Goal: Task Accomplishment & Management: Manage account settings

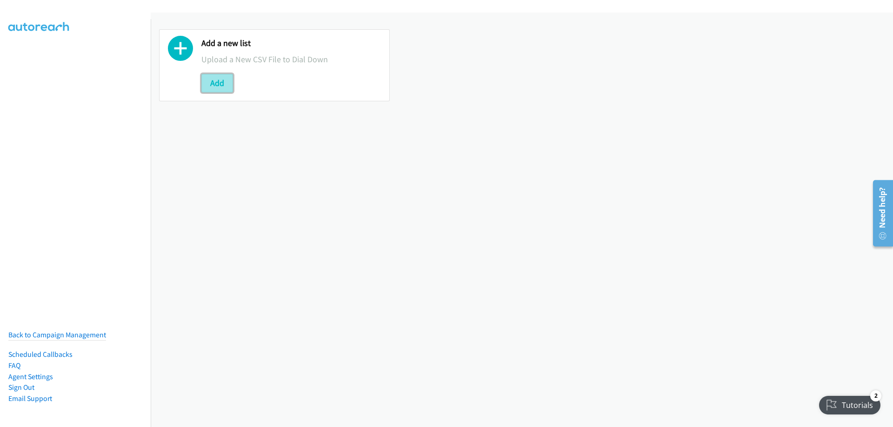
click at [208, 85] on button "Add" at bounding box center [217, 83] width 32 height 19
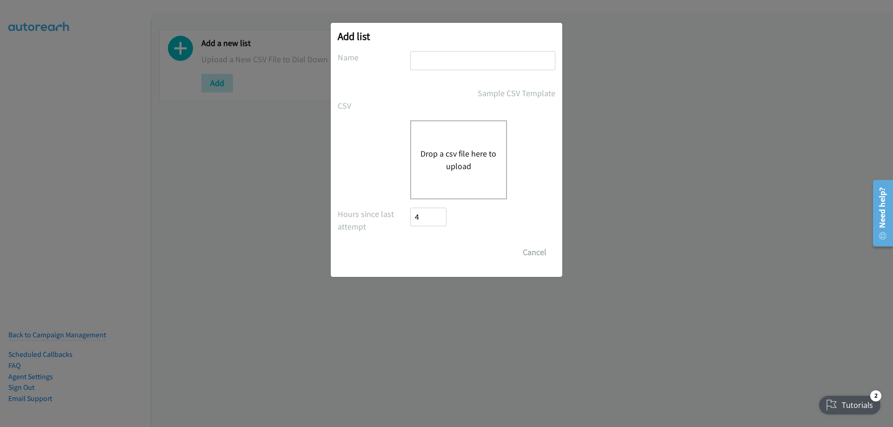
click at [451, 61] on input "text" at bounding box center [482, 60] width 145 height 19
type input "Sentinel"
click at [410, 243] on input "Save List" at bounding box center [419, 247] width 18 height 9
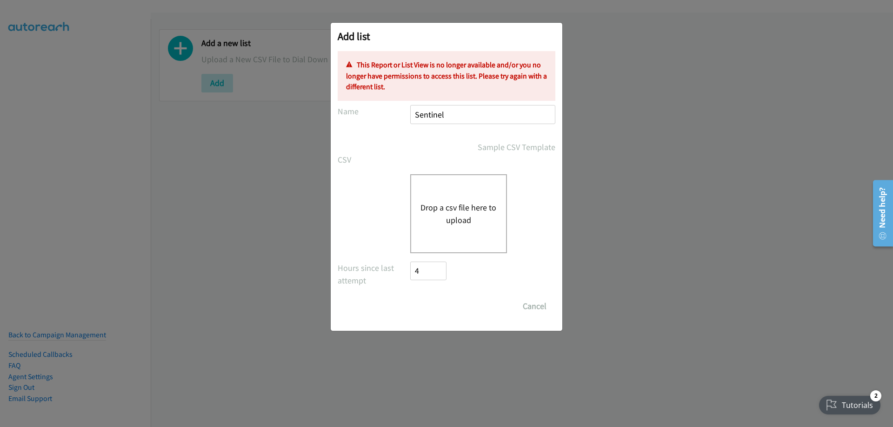
click at [447, 117] on input "Sentinel" at bounding box center [482, 114] width 145 height 19
click at [455, 146] on div "Sample CSV Template" at bounding box center [482, 147] width 145 height 13
click at [450, 216] on button "Drop a csv file here to upload" at bounding box center [458, 213] width 76 height 25
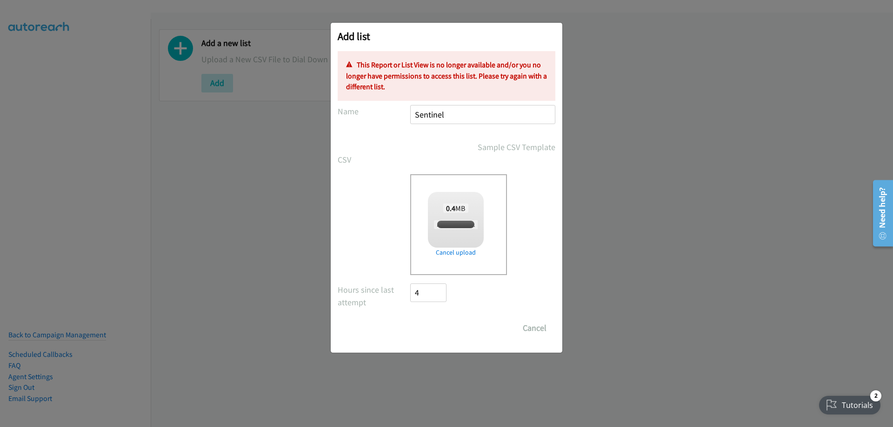
checkbox input "true"
click at [459, 117] on input "Sentinel" at bounding box center [482, 114] width 145 height 19
click at [533, 327] on button "Cancel" at bounding box center [534, 328] width 41 height 19
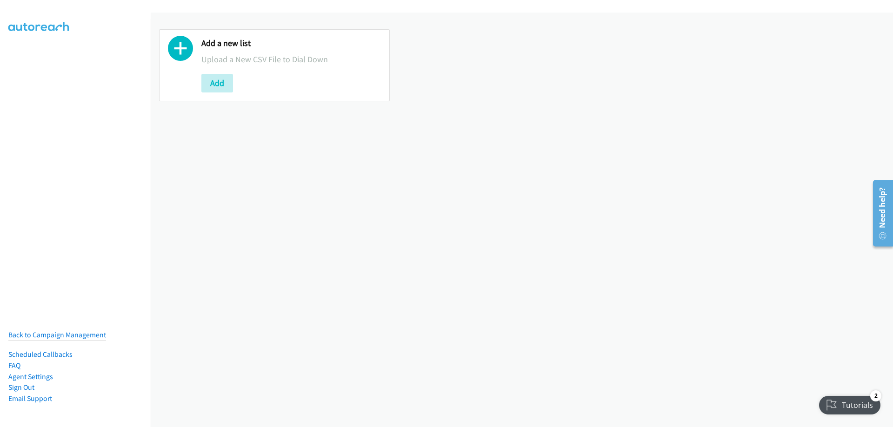
click at [219, 71] on div "Add a new list Upload a New CSV File to Dial Down Add" at bounding box center [290, 65] width 179 height 54
click at [222, 82] on button "Add" at bounding box center [217, 83] width 32 height 19
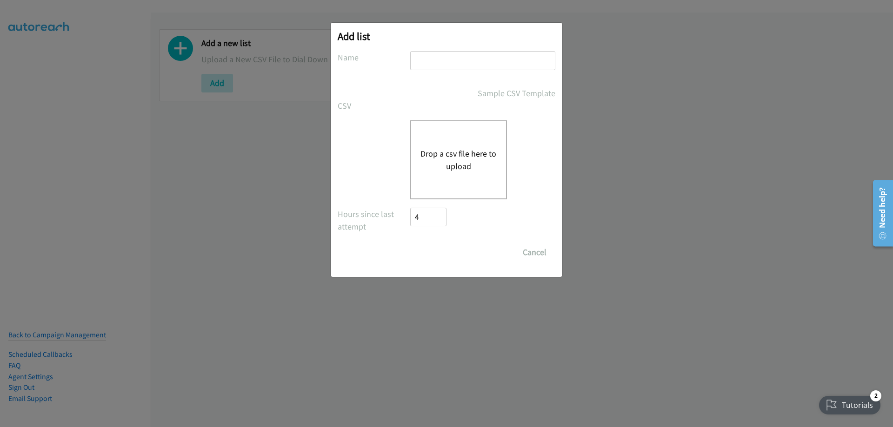
click at [477, 161] on button "Drop a csv file here to upload" at bounding box center [458, 159] width 76 height 25
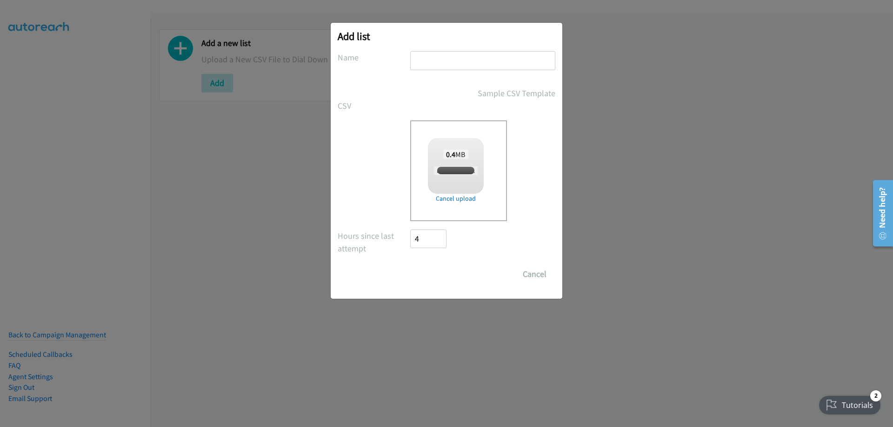
click at [451, 64] on input "text" at bounding box center [482, 60] width 145 height 19
type input "Sentinel"
checkbox input "true"
click at [440, 279] on input "Save List" at bounding box center [434, 274] width 49 height 19
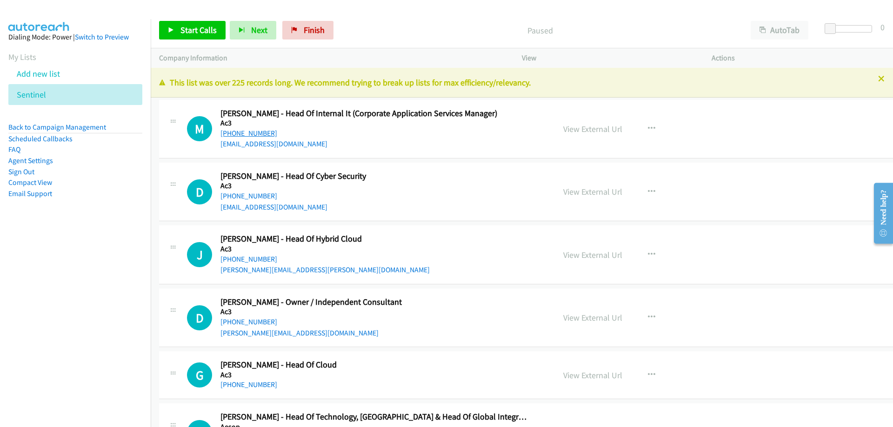
click at [258, 134] on link "+61 413 885 231" at bounding box center [248, 133] width 57 height 9
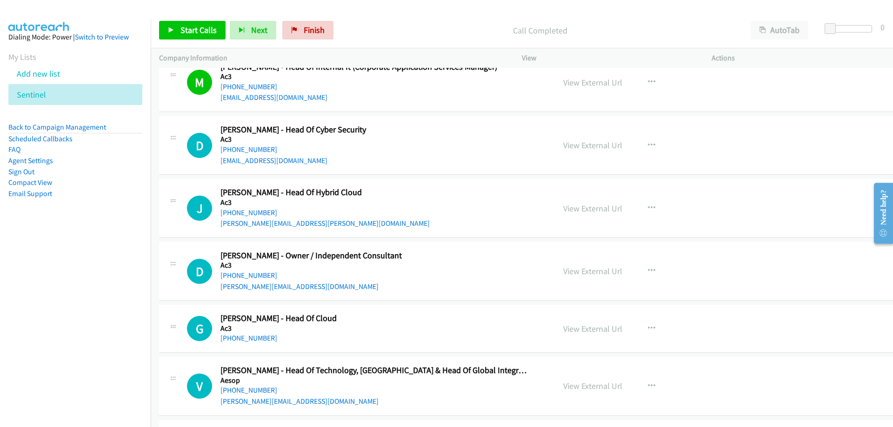
scroll to position [93, 0]
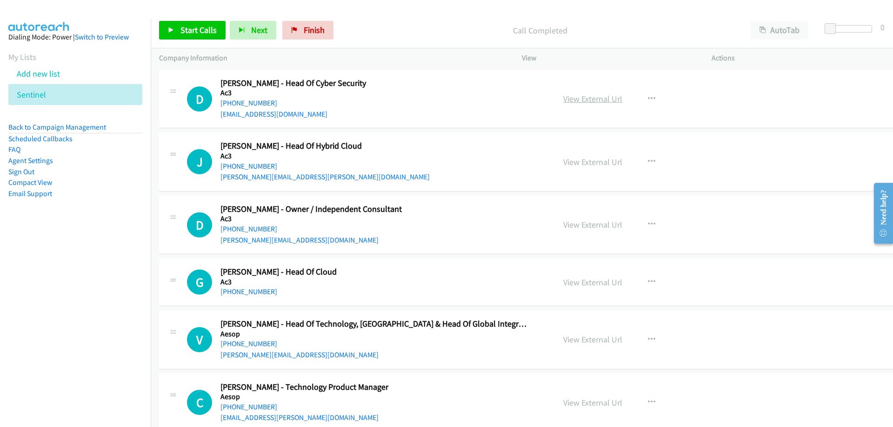
click at [582, 101] on link "View External Url" at bounding box center [592, 98] width 59 height 11
click at [254, 102] on link "+61 409 510 289" at bounding box center [248, 103] width 57 height 9
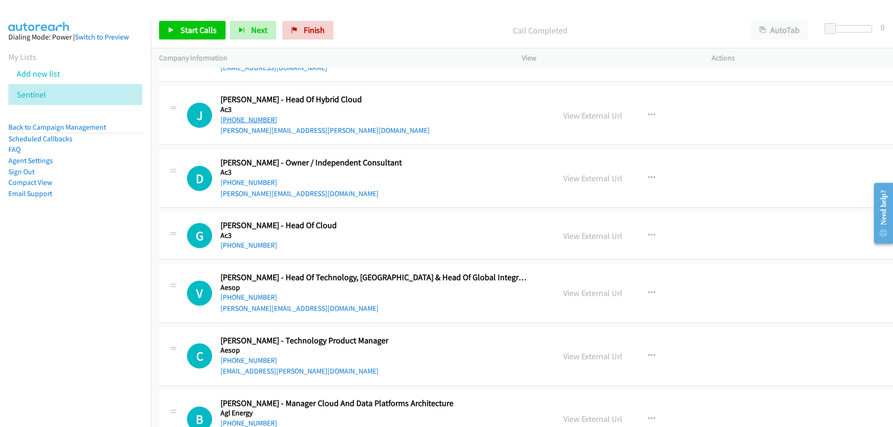
click at [249, 116] on link "+61 411 352 477" at bounding box center [248, 119] width 57 height 9
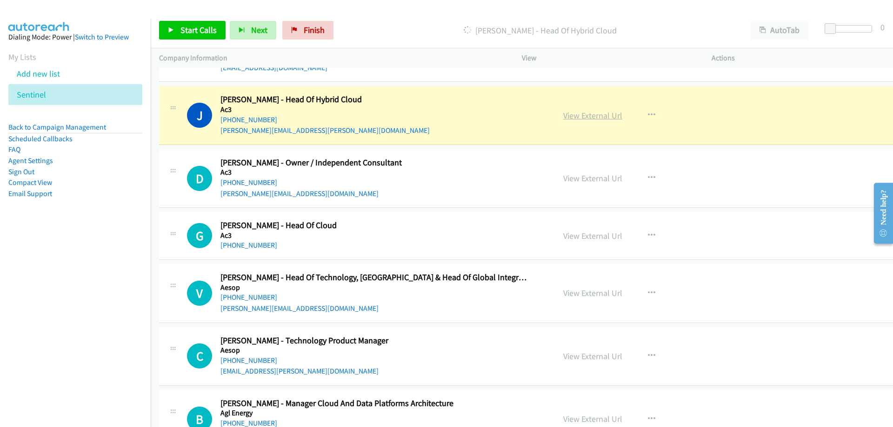
click at [583, 119] on link "View External Url" at bounding box center [592, 115] width 59 height 11
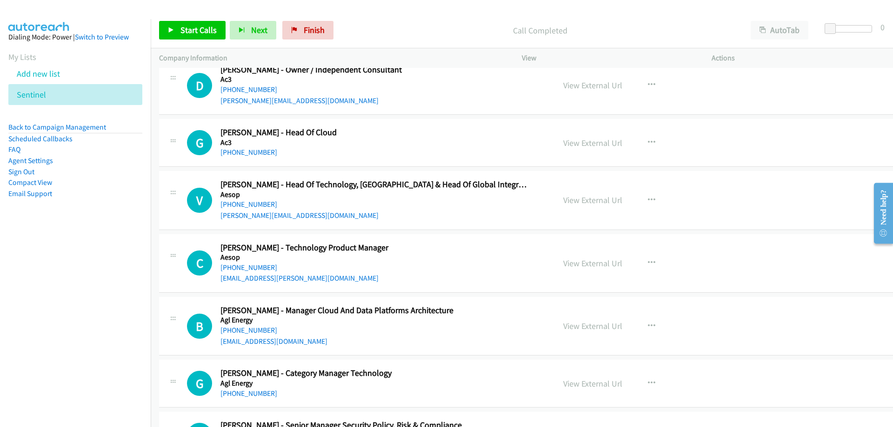
scroll to position [279, 0]
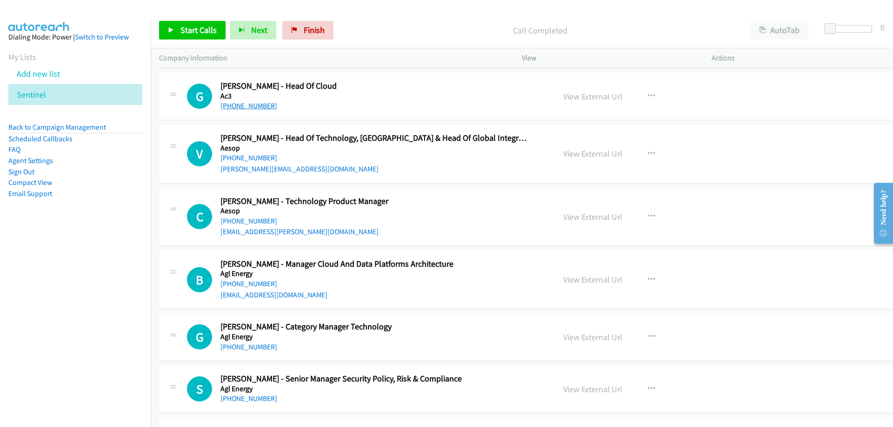
click at [253, 109] on link "+61 418 295 108" at bounding box center [248, 105] width 57 height 9
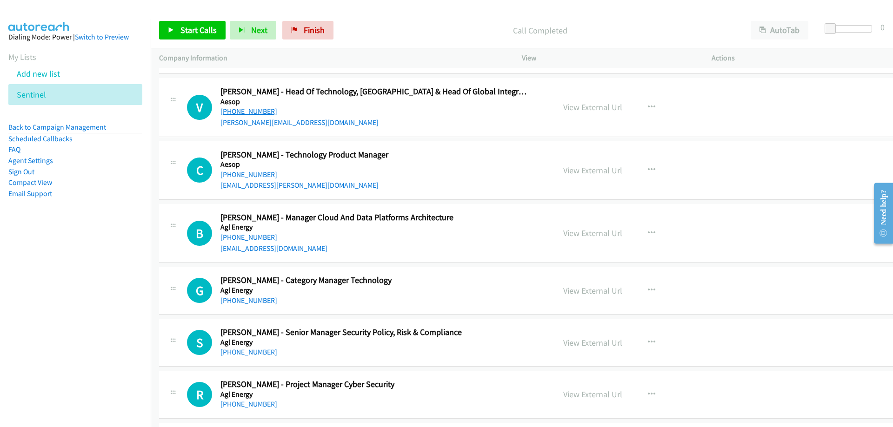
click at [252, 111] on link "+61 415 794 884" at bounding box center [248, 111] width 57 height 9
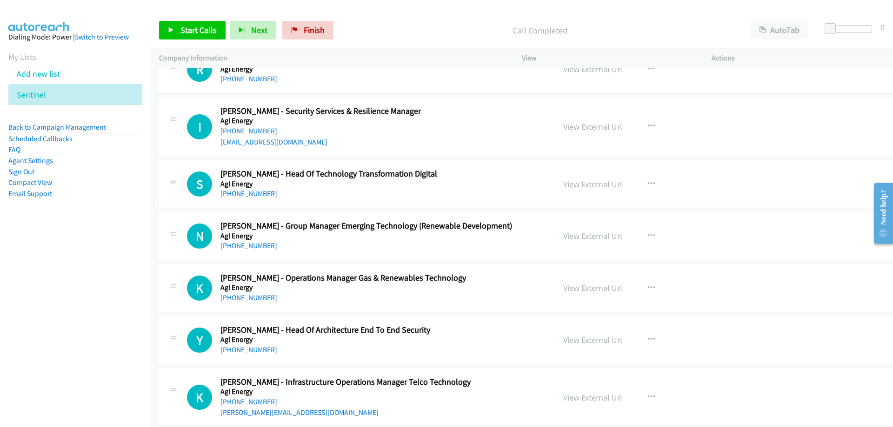
scroll to position [697, 0]
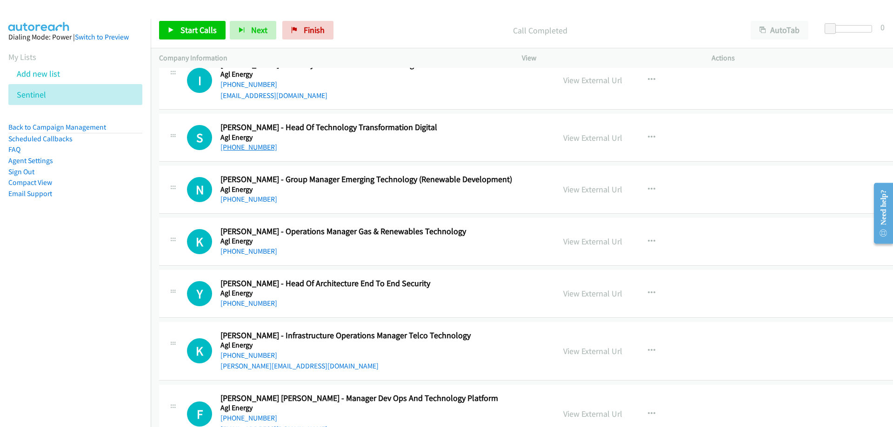
click at [254, 146] on link "+61 419 132 383" at bounding box center [248, 147] width 57 height 9
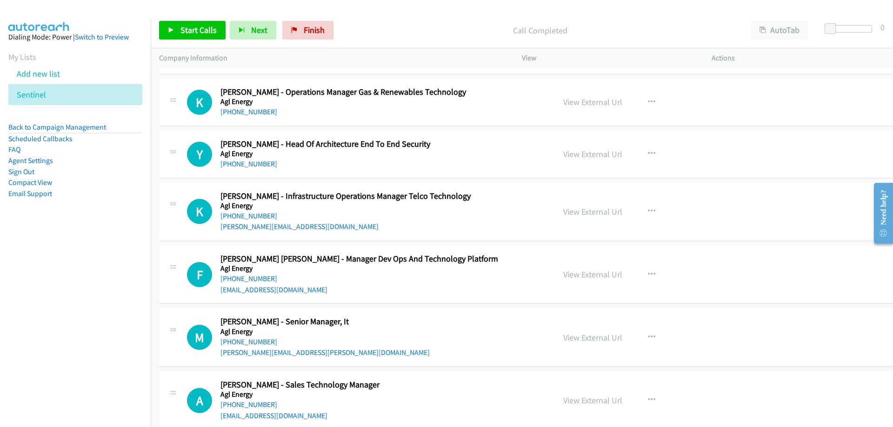
scroll to position [883, 0]
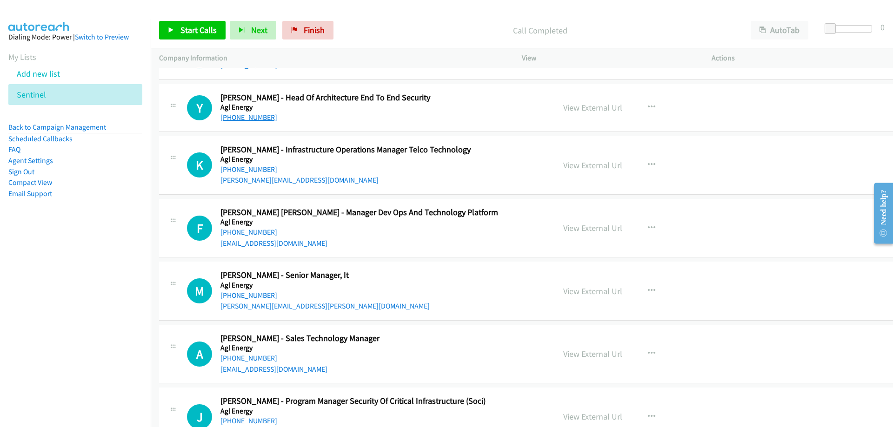
click at [237, 117] on link "+61 422 456 610" at bounding box center [248, 117] width 57 height 9
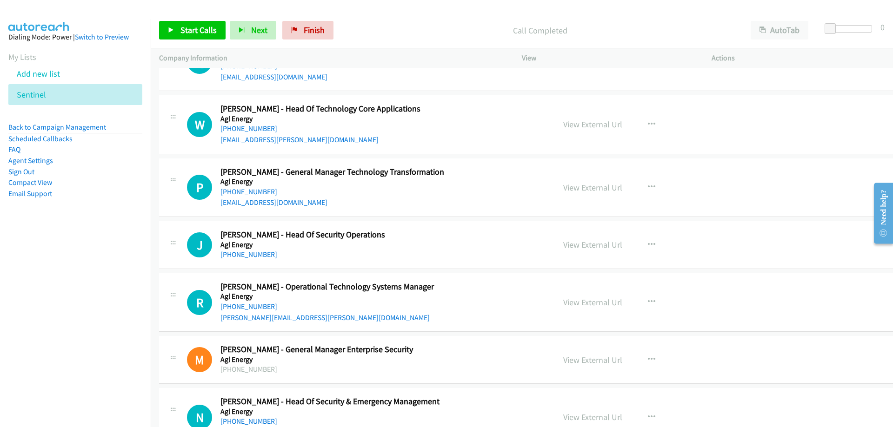
scroll to position [1348, 0]
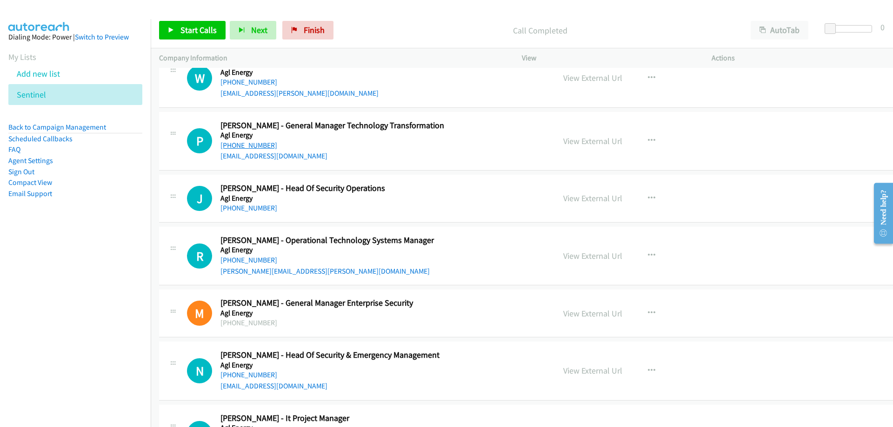
click at [247, 144] on link "+61 475 808 826" at bounding box center [248, 145] width 57 height 9
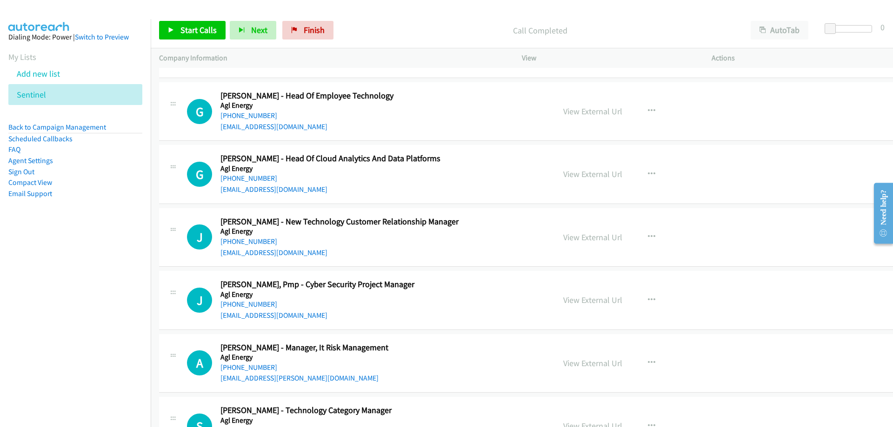
scroll to position [1906, 0]
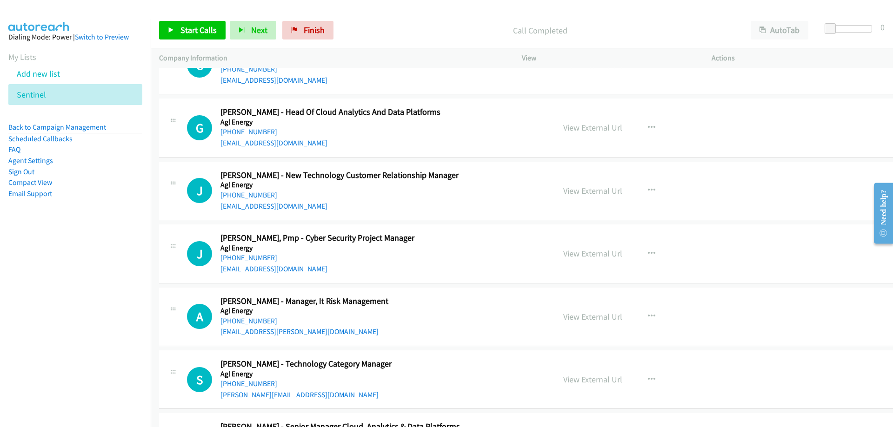
click at [258, 130] on link "+61 438 571 228" at bounding box center [248, 131] width 57 height 9
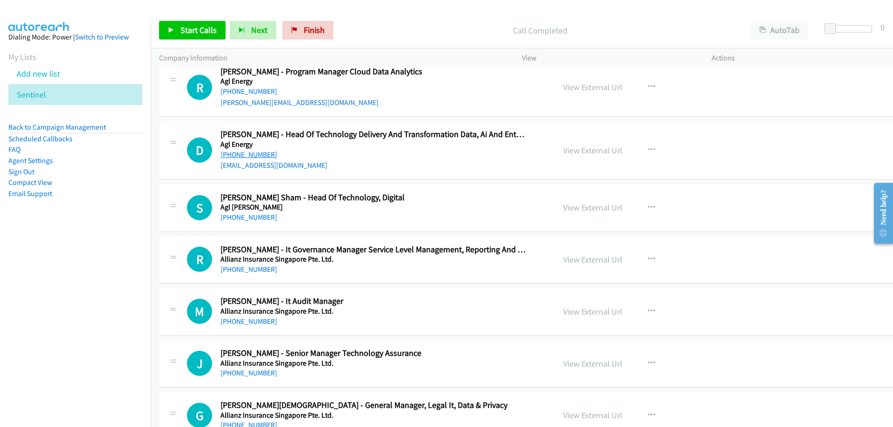
scroll to position [2371, 0]
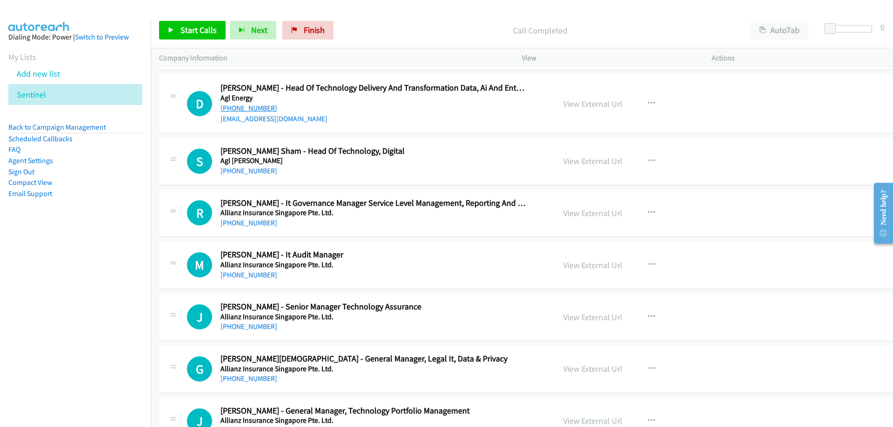
click at [254, 109] on link "+61 411 169 088" at bounding box center [248, 108] width 57 height 9
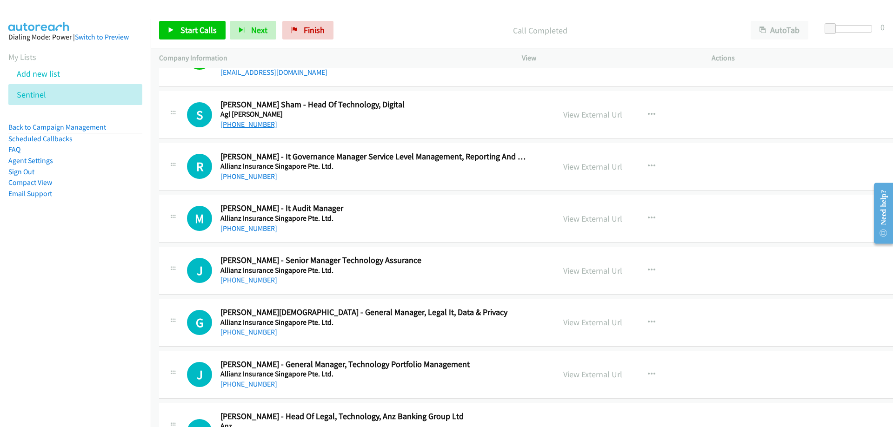
click at [239, 124] on link "+61 413 619 806" at bounding box center [248, 124] width 57 height 9
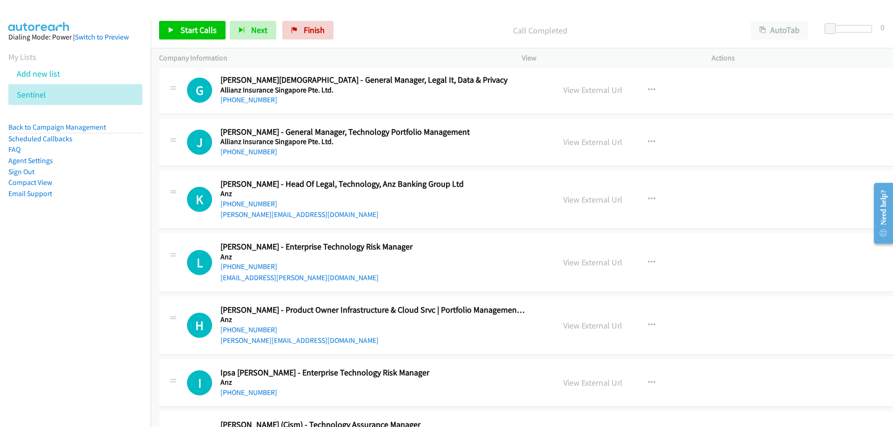
scroll to position [2697, 0]
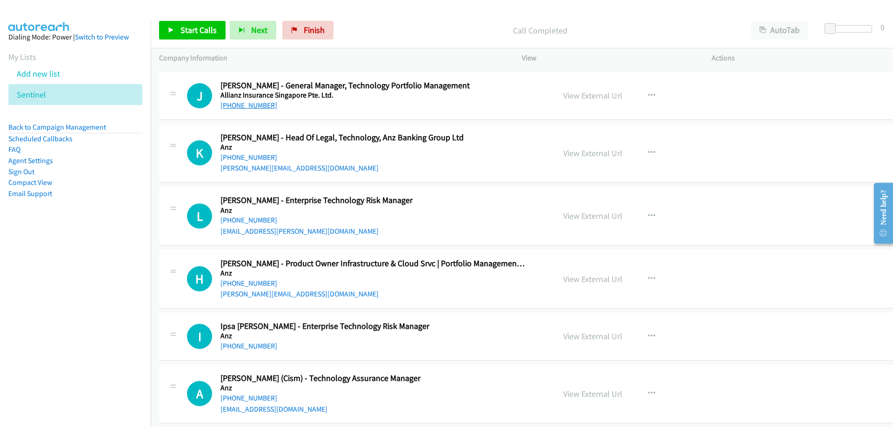
click at [255, 102] on link "+61 437 748 048" at bounding box center [248, 105] width 57 height 9
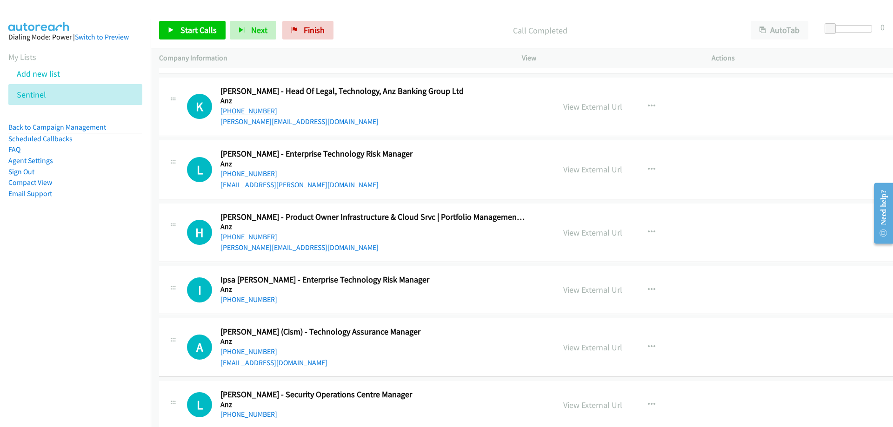
click at [245, 107] on link "+61 468 521 008" at bounding box center [248, 110] width 57 height 9
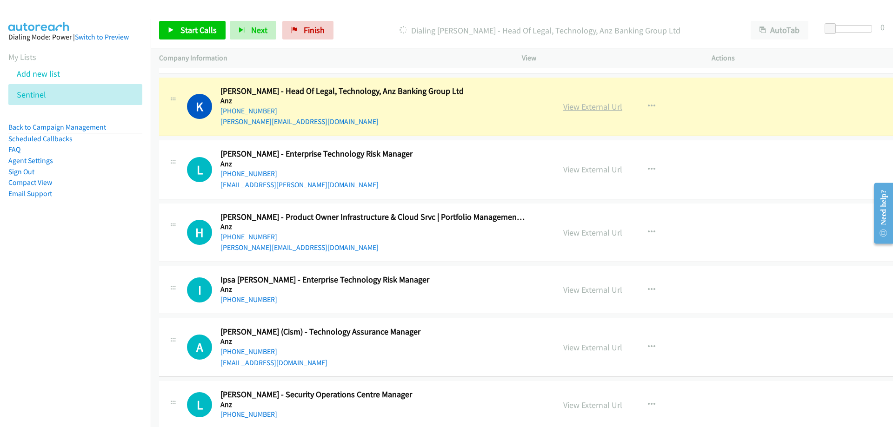
click at [595, 107] on link "View External Url" at bounding box center [592, 106] width 59 height 11
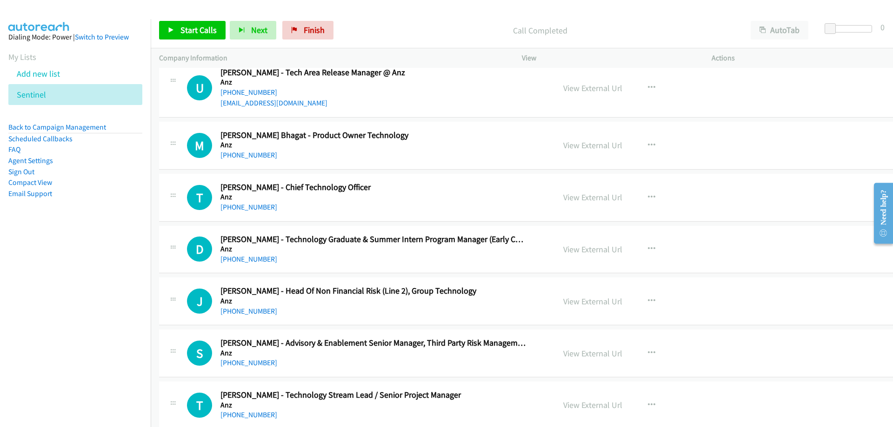
scroll to position [3487, 0]
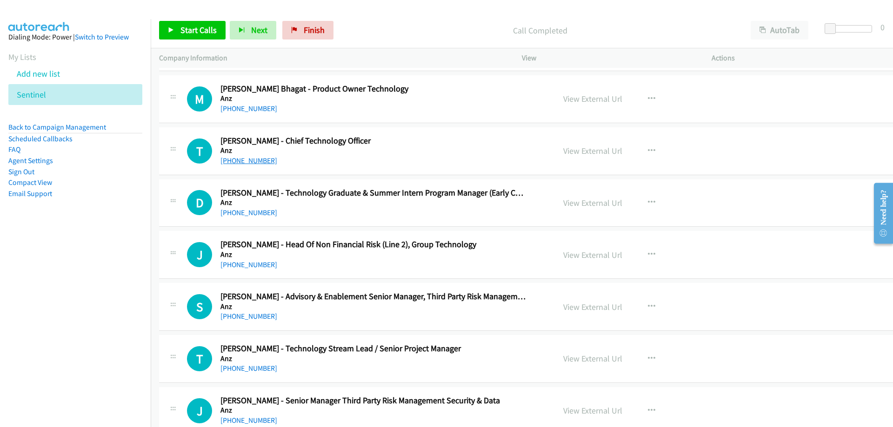
click at [247, 156] on link "+61 420 304 217" at bounding box center [248, 160] width 57 height 9
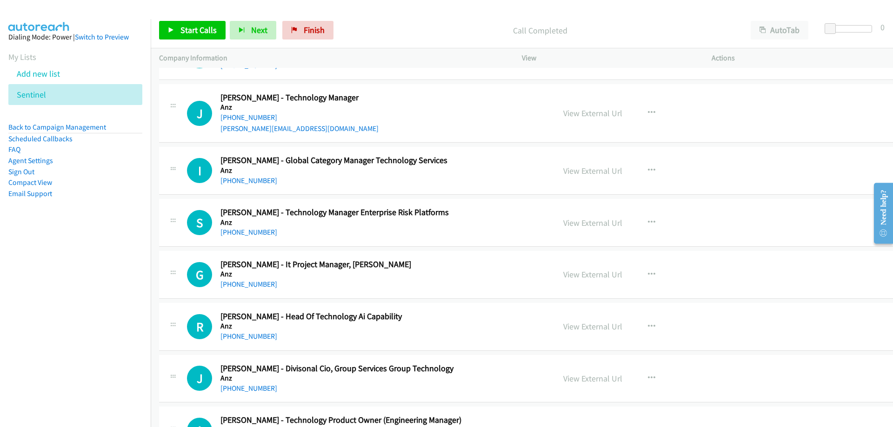
scroll to position [4835, 0]
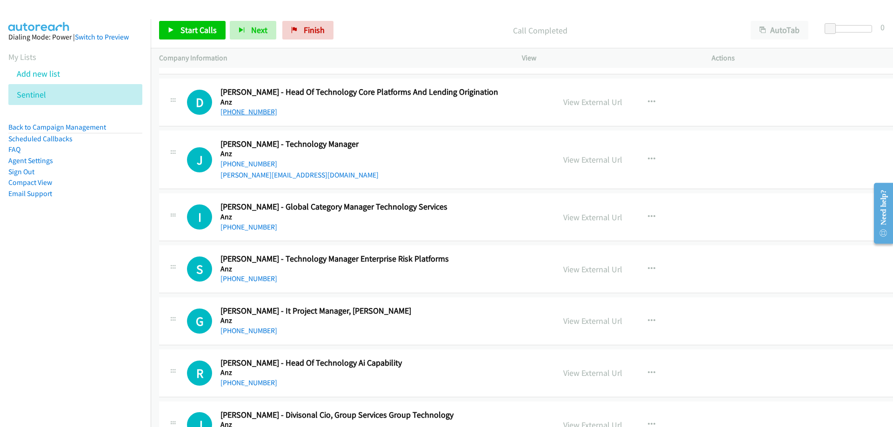
click at [246, 109] on link "+61 468 971 796" at bounding box center [248, 111] width 57 height 9
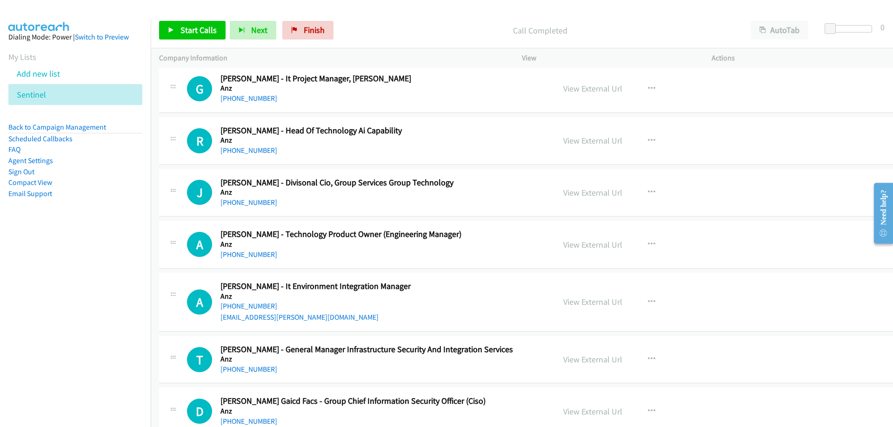
scroll to position [5114, 0]
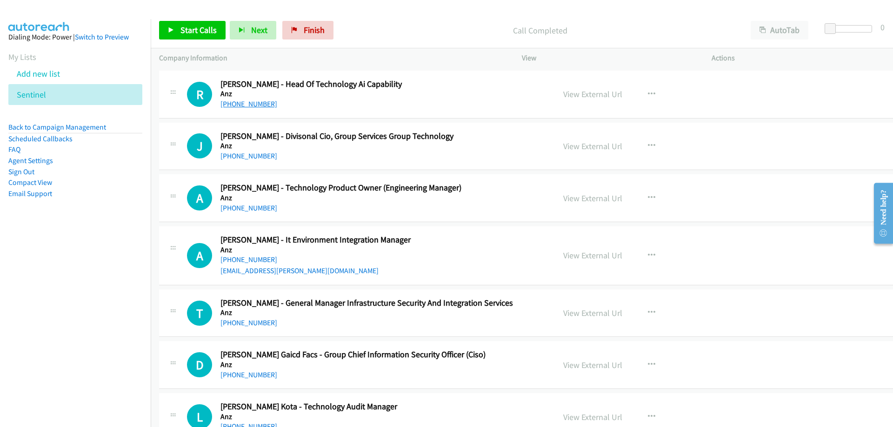
click at [261, 101] on link "+61 403 427 798" at bounding box center [248, 103] width 57 height 9
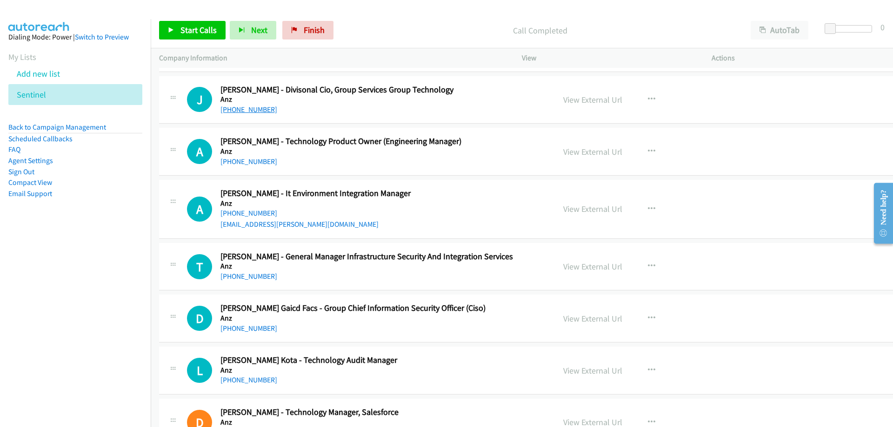
click at [260, 110] on link "+61 412 813 565" at bounding box center [248, 109] width 57 height 9
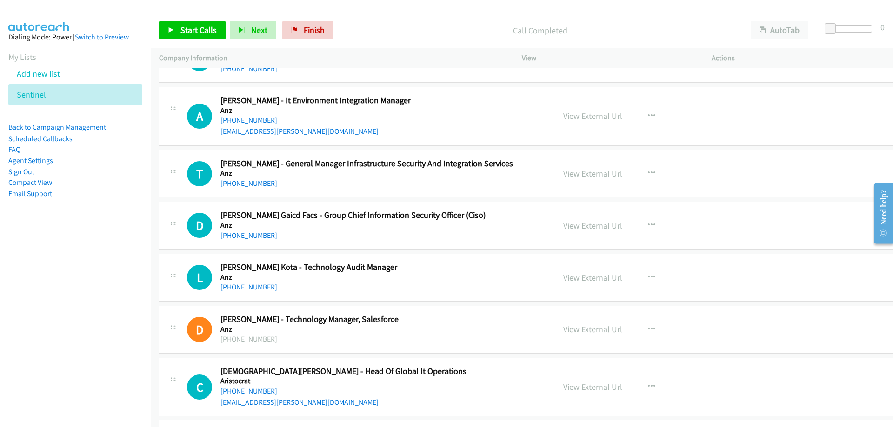
scroll to position [5300, 0]
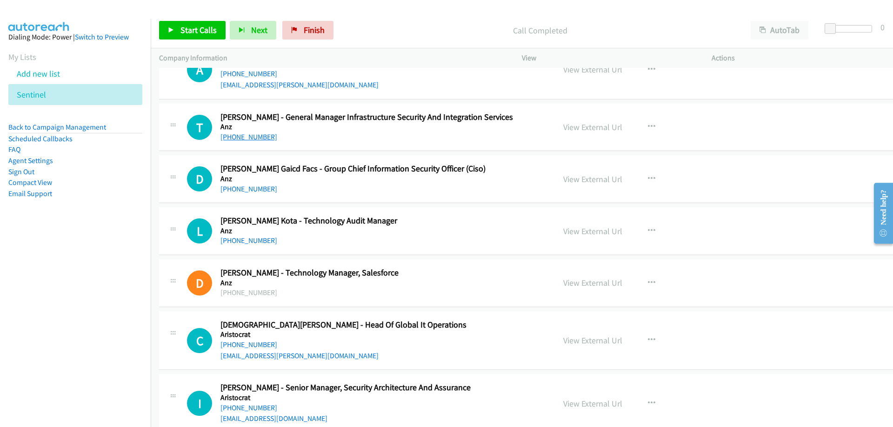
click at [262, 136] on link "+61 401 676 542" at bounding box center [248, 137] width 57 height 9
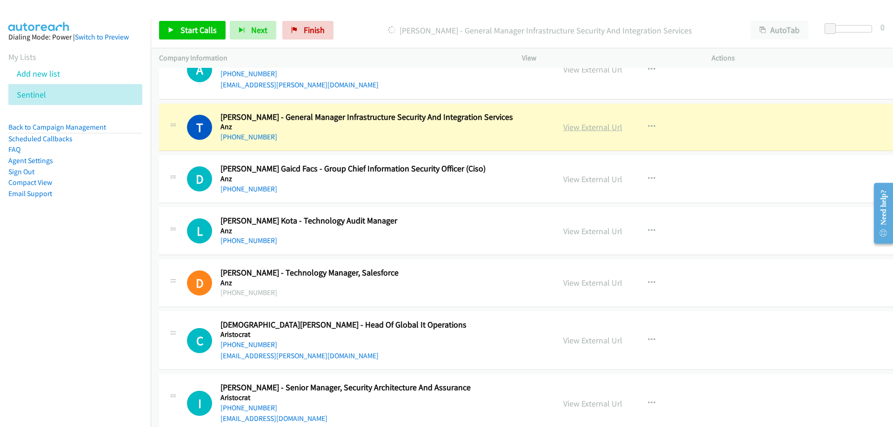
click at [563, 124] on link "View External Url" at bounding box center [592, 127] width 59 height 11
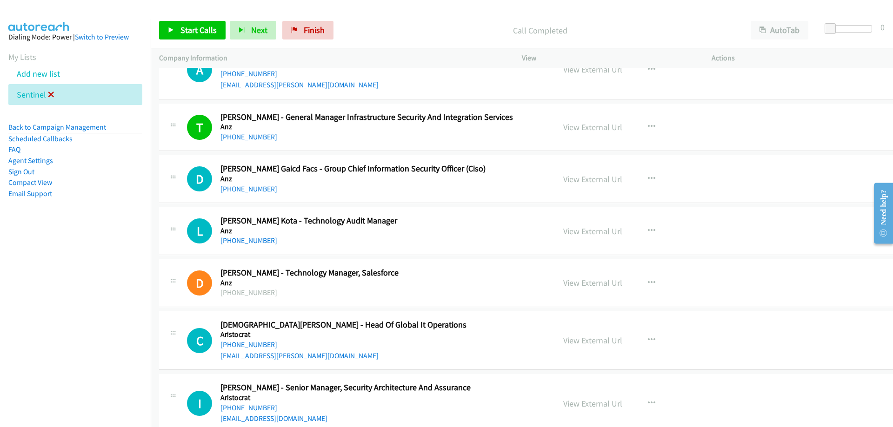
click at [53, 95] on icon at bounding box center [51, 95] width 7 height 7
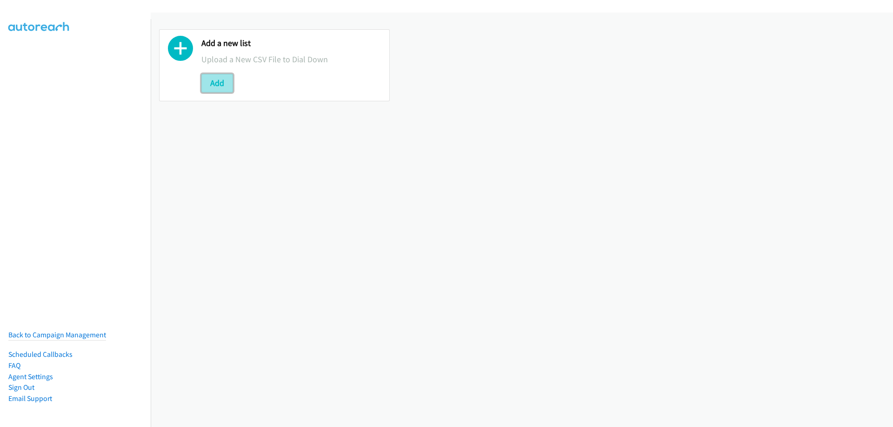
click at [210, 86] on button "Add" at bounding box center [217, 83] width 32 height 19
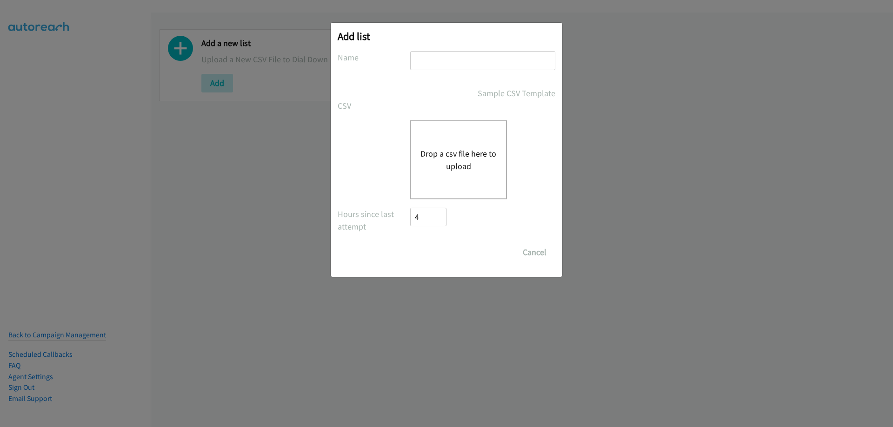
click at [432, 63] on input "text" at bounding box center [482, 60] width 145 height 19
type input "splunk"
click at [460, 171] on button "Drop a csv file here to upload" at bounding box center [458, 159] width 76 height 25
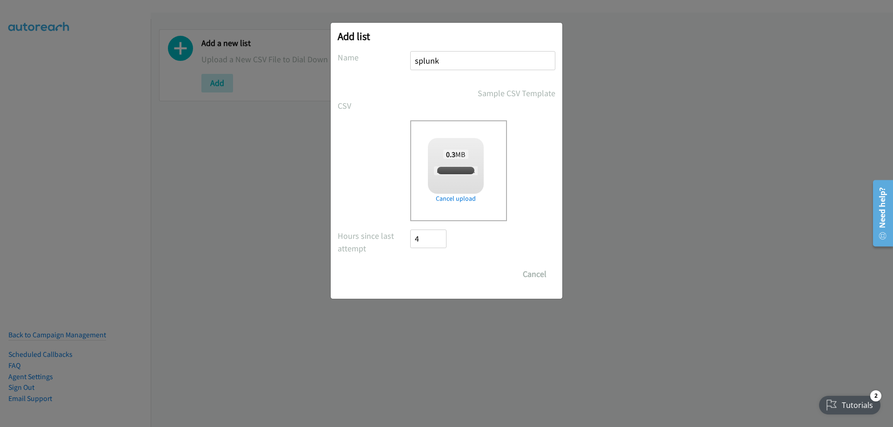
checkbox input "true"
click at [435, 274] on input "Save List" at bounding box center [434, 274] width 49 height 19
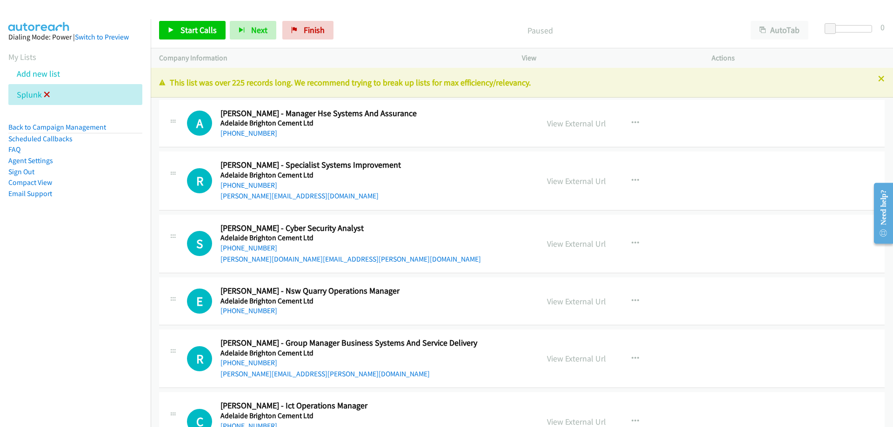
click at [45, 96] on icon at bounding box center [47, 95] width 7 height 7
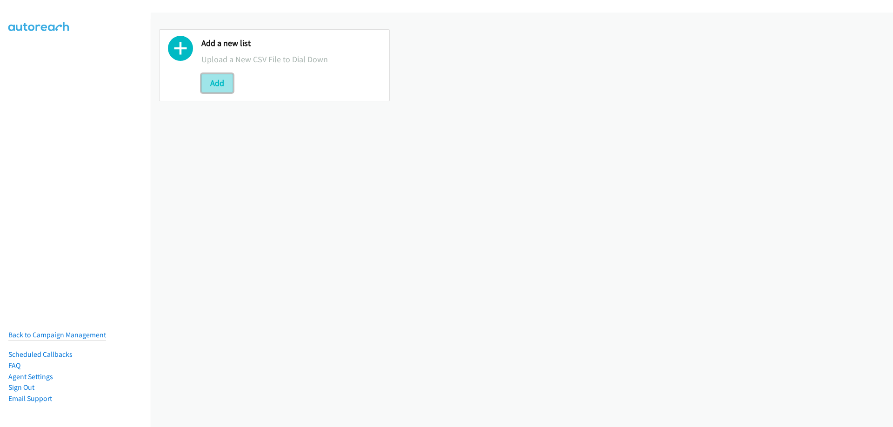
click at [225, 80] on button "Add" at bounding box center [217, 83] width 32 height 19
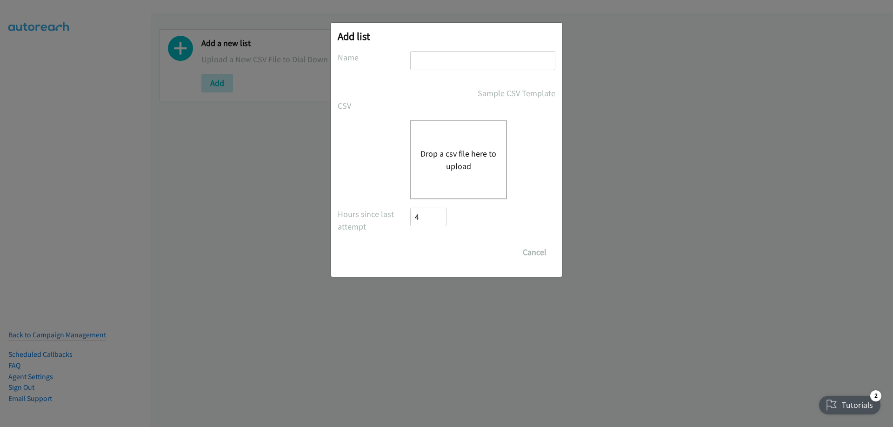
click at [442, 62] on input "text" at bounding box center [482, 60] width 145 height 19
type input "Splunk"
click at [453, 159] on button "Drop a csv file here to upload" at bounding box center [458, 159] width 76 height 25
click at [471, 159] on button "Drop a csv file here to upload" at bounding box center [458, 159] width 76 height 25
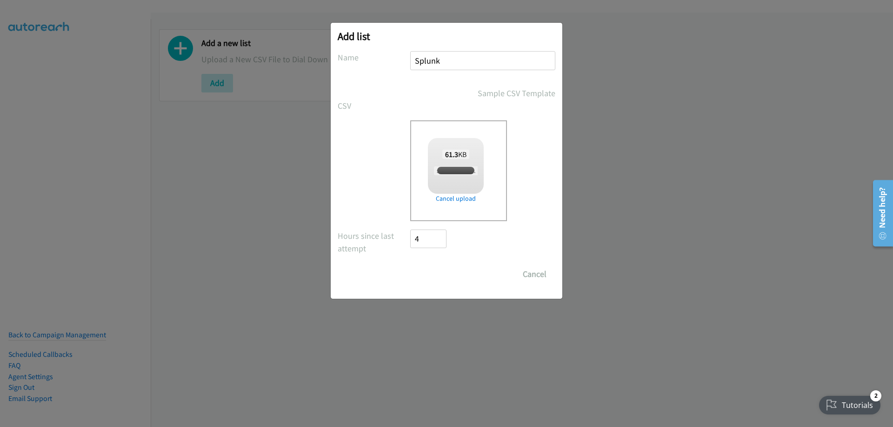
checkbox input "true"
click at [435, 279] on input "Save List" at bounding box center [434, 274] width 49 height 19
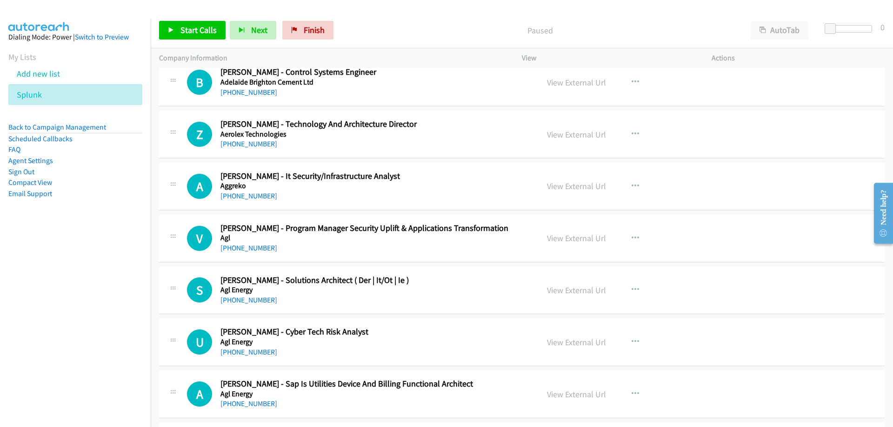
scroll to position [139, 0]
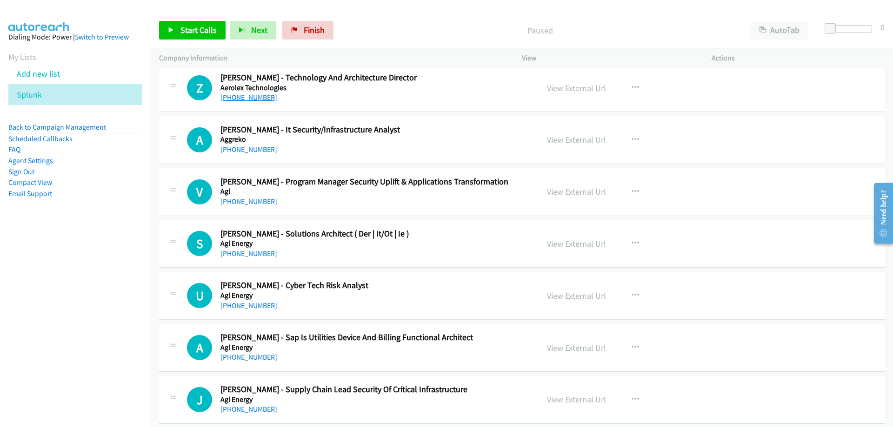
click at [267, 99] on link "+61 431 487 544" at bounding box center [248, 97] width 57 height 9
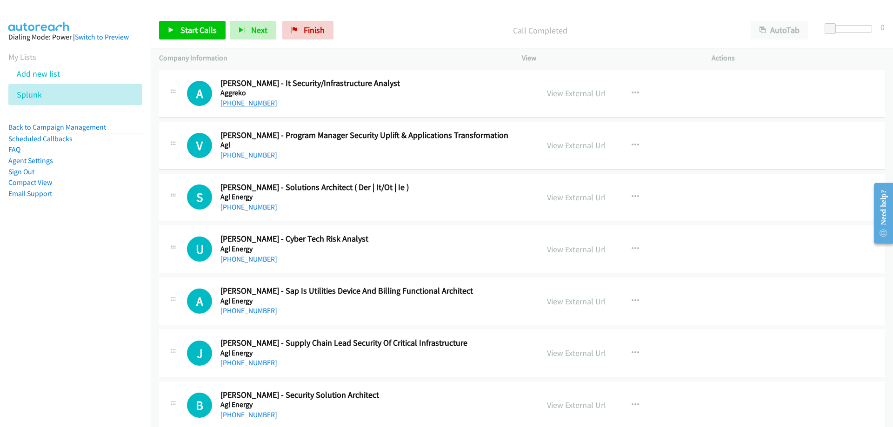
click at [255, 100] on link "+61 3 9538 8225" at bounding box center [248, 103] width 57 height 9
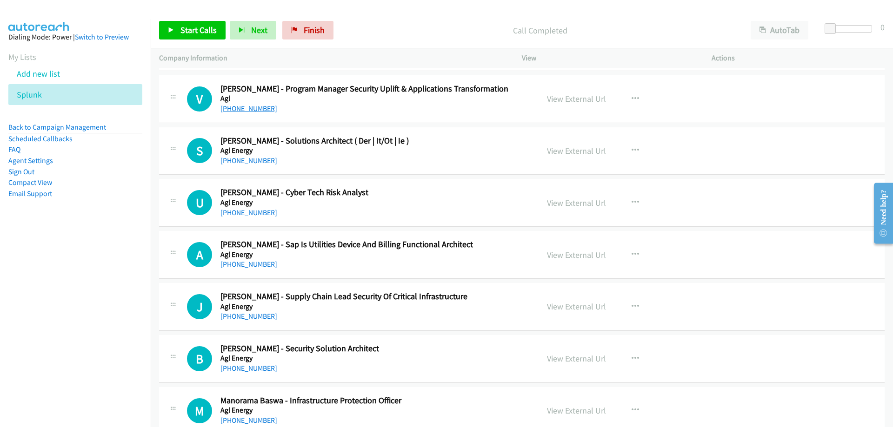
click at [244, 109] on link "+61 470 757 730" at bounding box center [248, 108] width 57 height 9
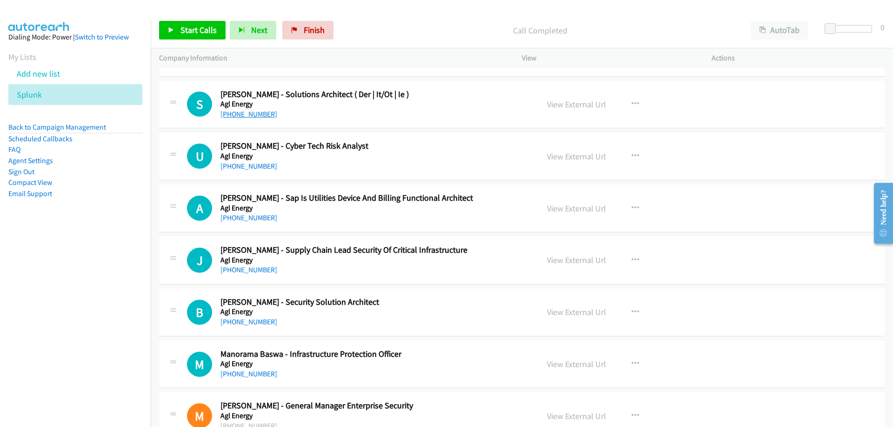
click at [247, 111] on link "+61 401 739 079" at bounding box center [248, 114] width 57 height 9
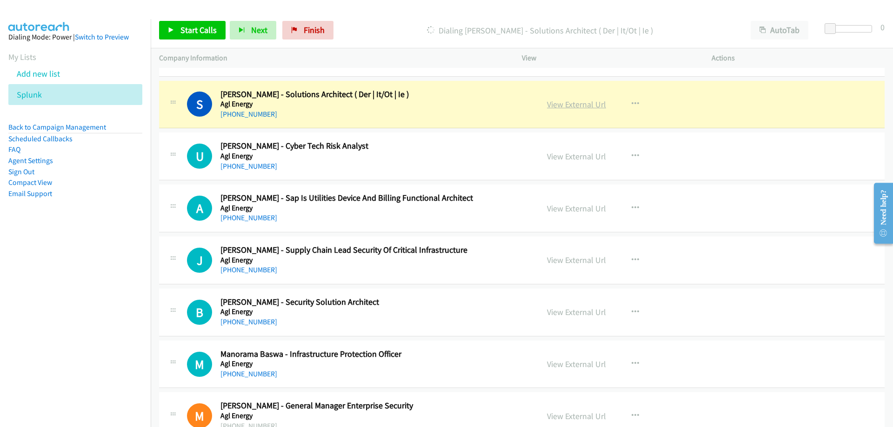
click at [550, 105] on link "View External Url" at bounding box center [576, 104] width 59 height 11
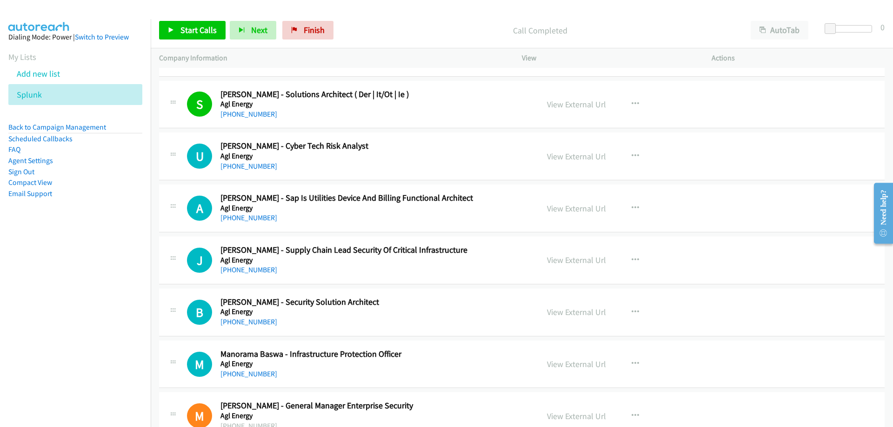
scroll to position [325, 0]
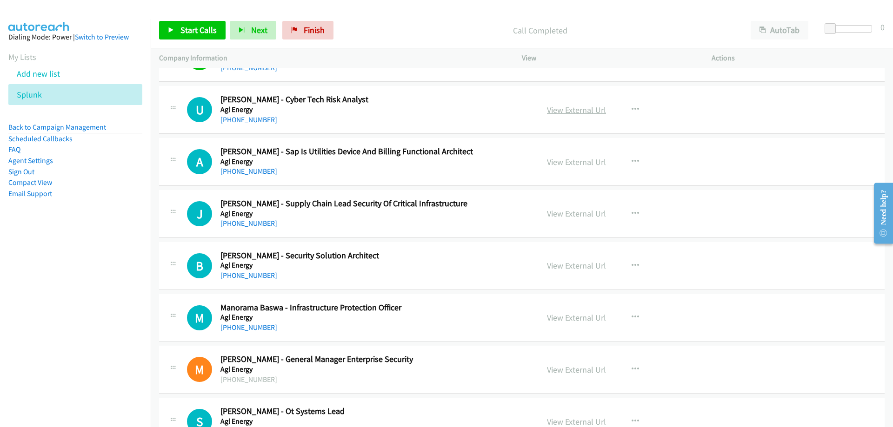
click at [568, 112] on link "View External Url" at bounding box center [576, 110] width 59 height 11
click at [264, 120] on link "+61 433 402 557" at bounding box center [248, 119] width 57 height 9
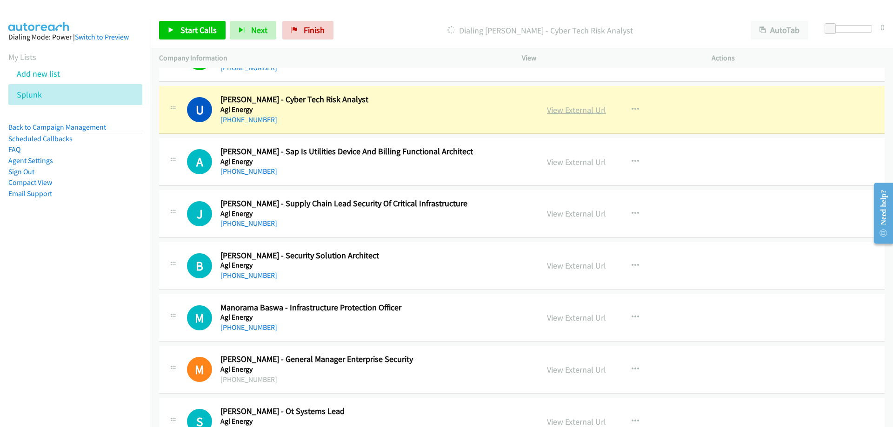
click at [563, 110] on link "View External Url" at bounding box center [576, 110] width 59 height 11
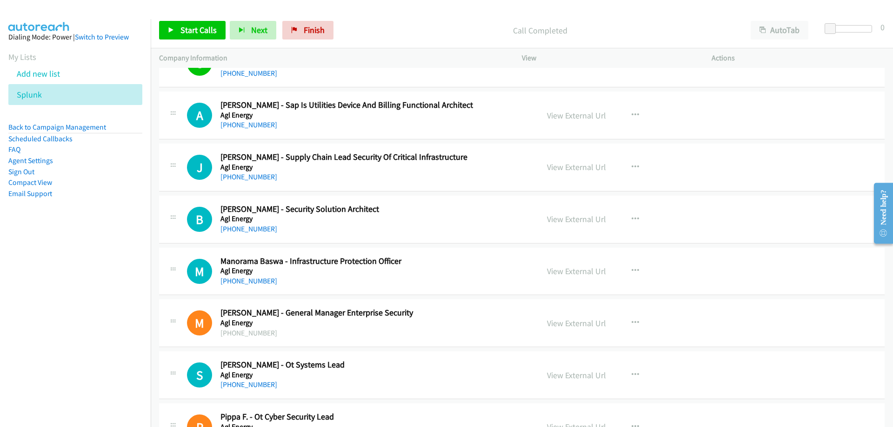
scroll to position [418, 0]
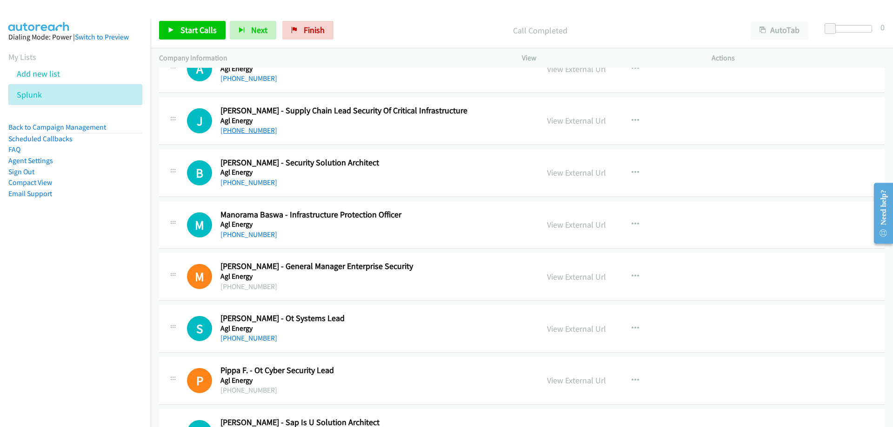
click at [240, 131] on link "+61 499 036 201" at bounding box center [248, 130] width 57 height 9
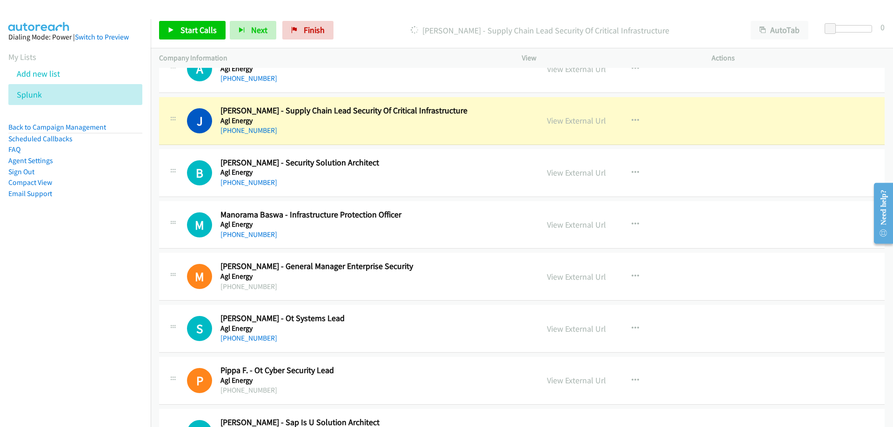
scroll to position [465, 0]
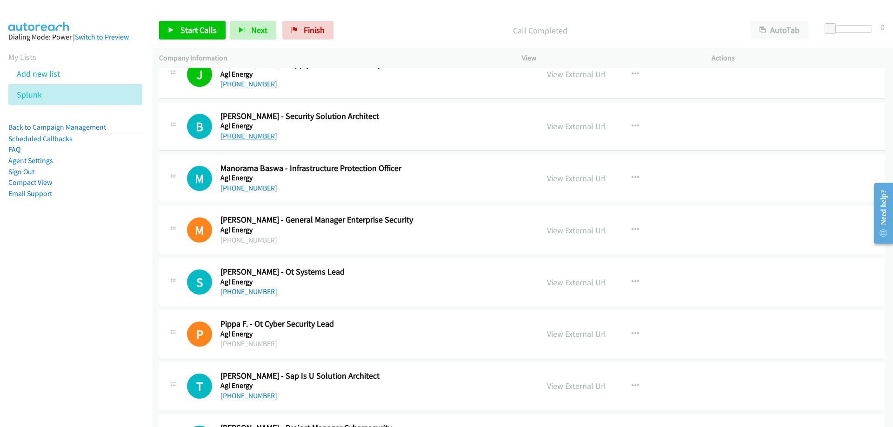
click at [257, 139] on link "+61 412 051 878" at bounding box center [248, 136] width 57 height 9
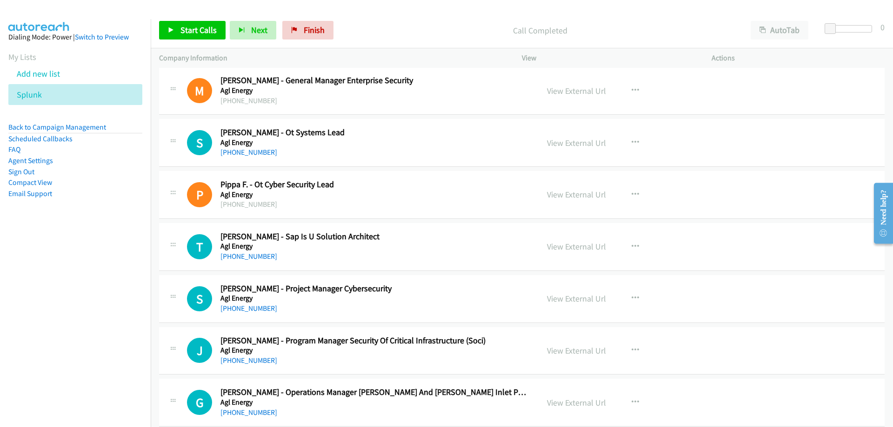
scroll to position [651, 0]
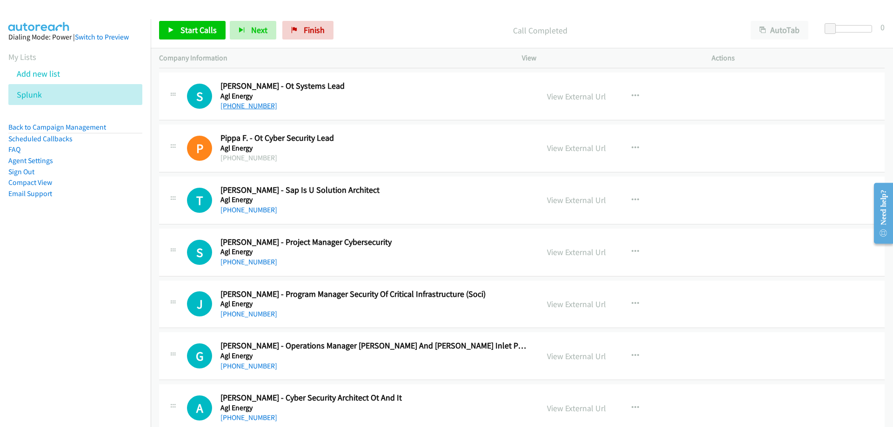
click at [262, 106] on link "+61 400 047 876" at bounding box center [248, 105] width 57 height 9
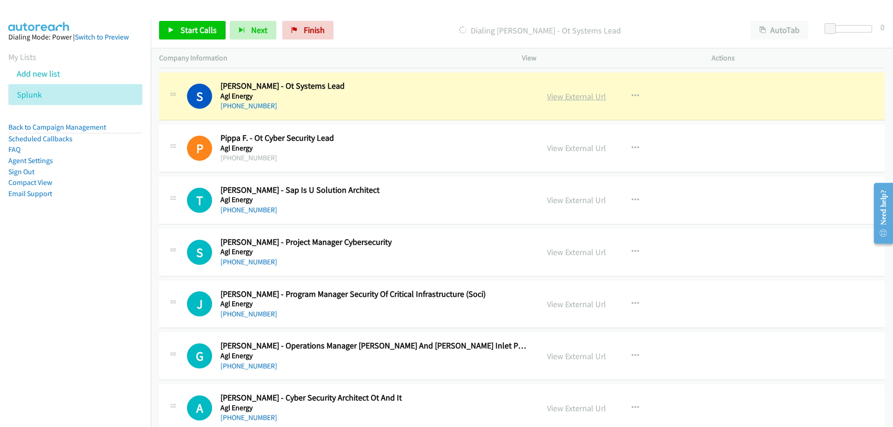
click at [553, 99] on link "View External Url" at bounding box center [576, 96] width 59 height 11
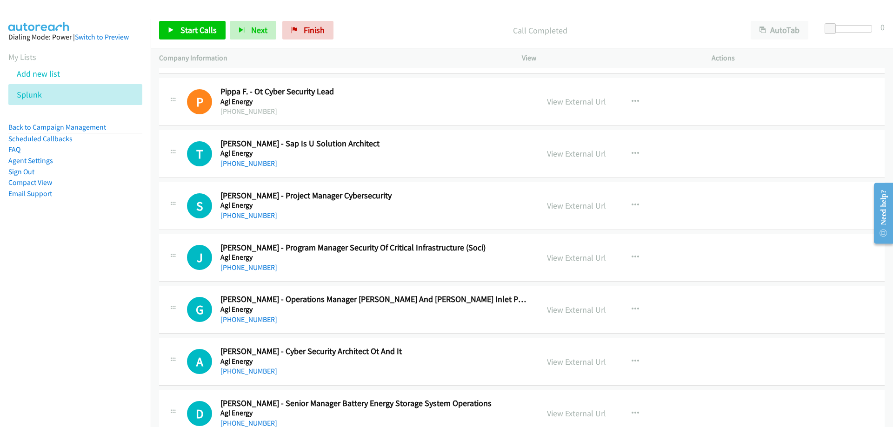
scroll to position [744, 0]
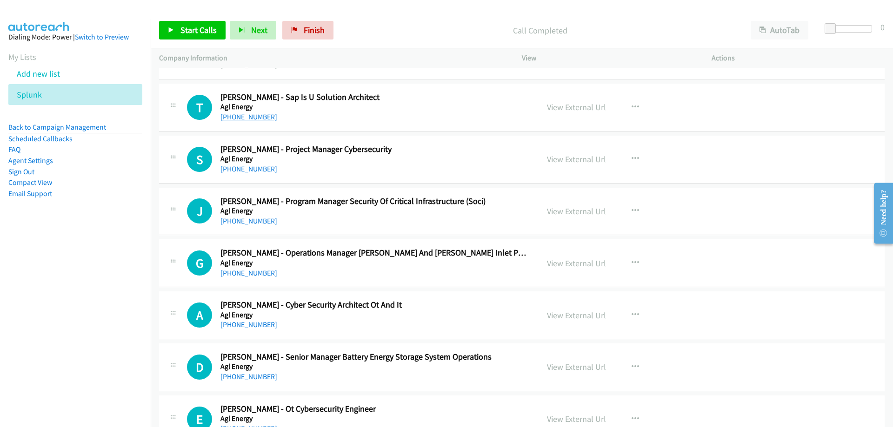
click at [257, 115] on link "+61 426 967 373" at bounding box center [248, 117] width 57 height 9
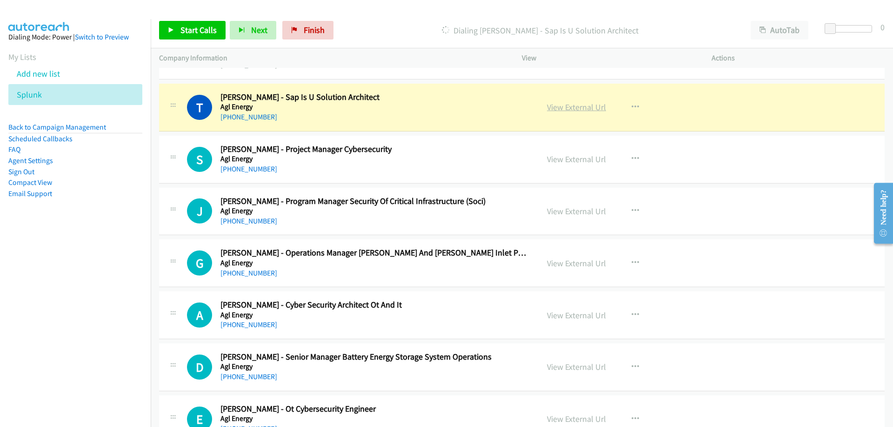
click at [580, 102] on link "View External Url" at bounding box center [576, 107] width 59 height 11
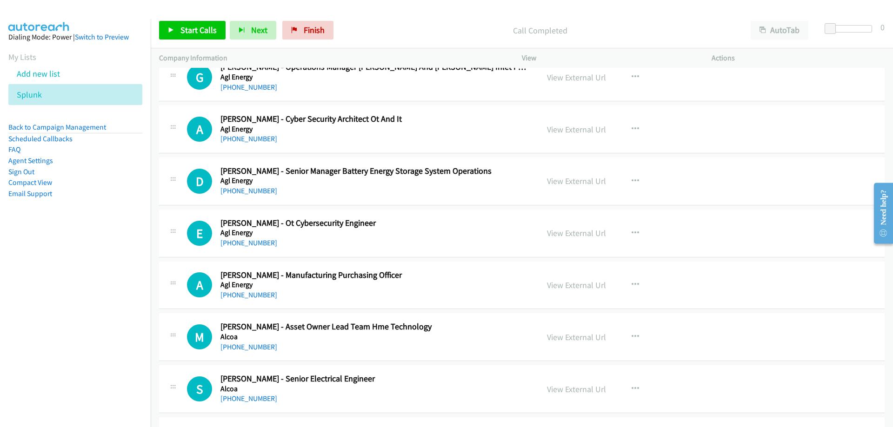
scroll to position [976, 0]
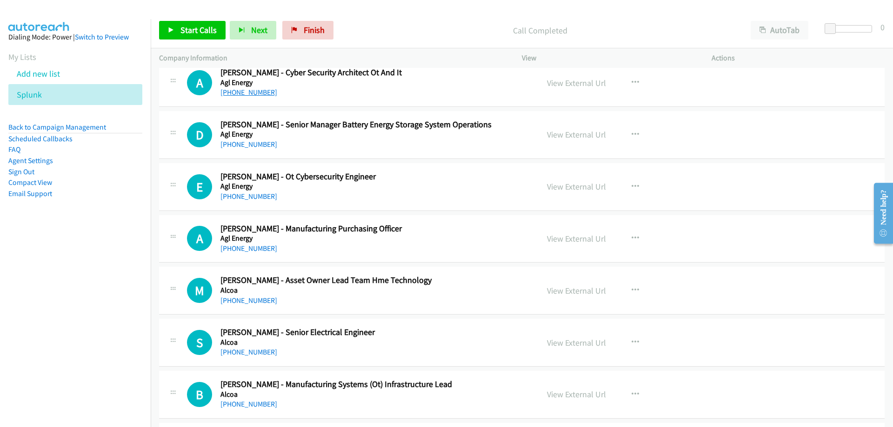
click at [259, 92] on link "+64 21 955 423" at bounding box center [248, 92] width 57 height 9
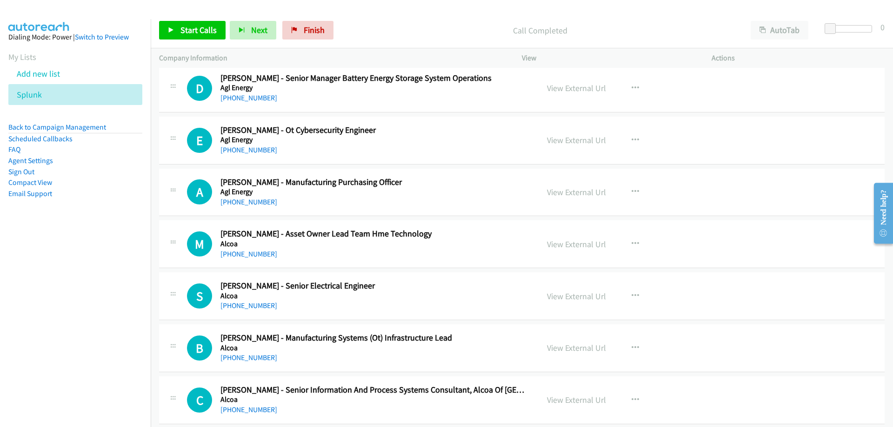
scroll to position [1069, 0]
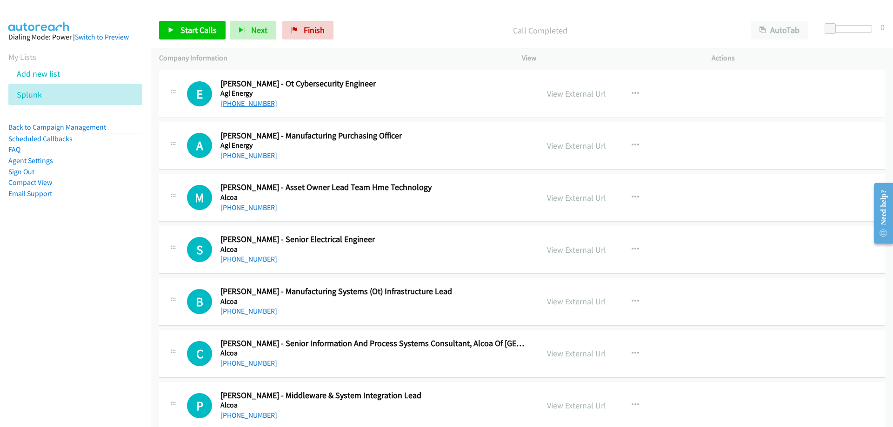
click at [249, 101] on link "+61 428 975 862" at bounding box center [248, 103] width 57 height 9
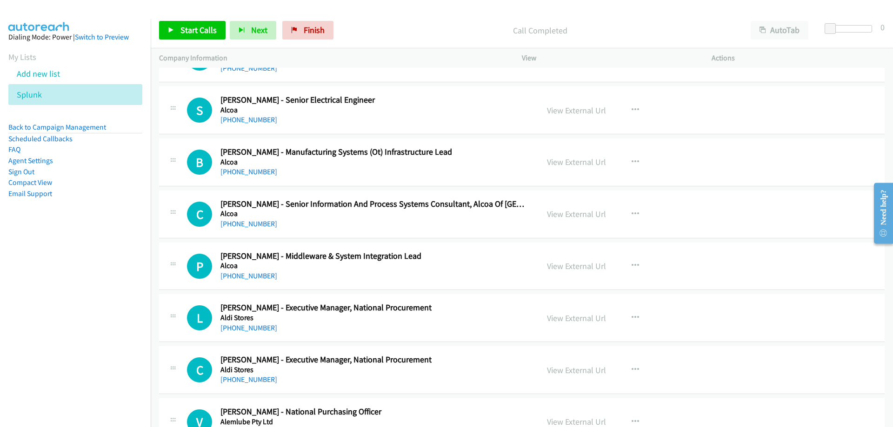
scroll to position [1255, 0]
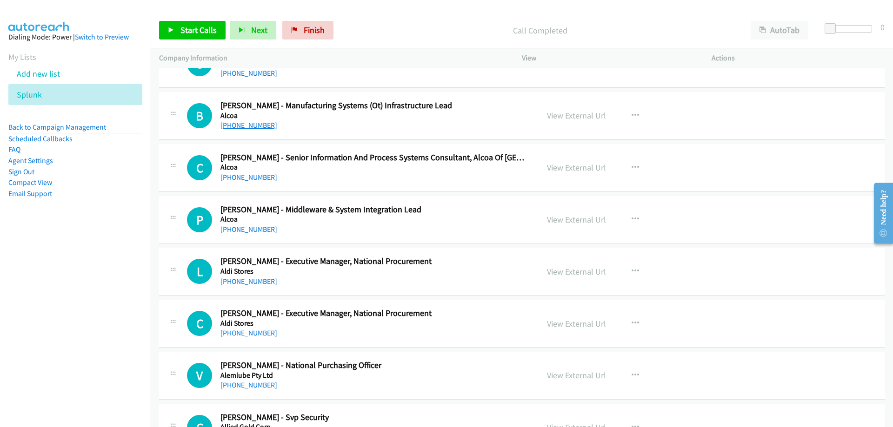
click at [240, 123] on link "+61 8 9531 6256" at bounding box center [248, 125] width 57 height 9
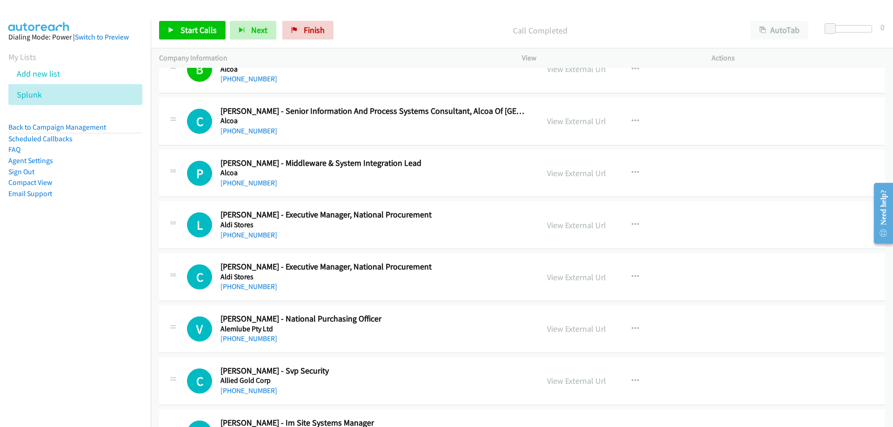
scroll to position [1348, 0]
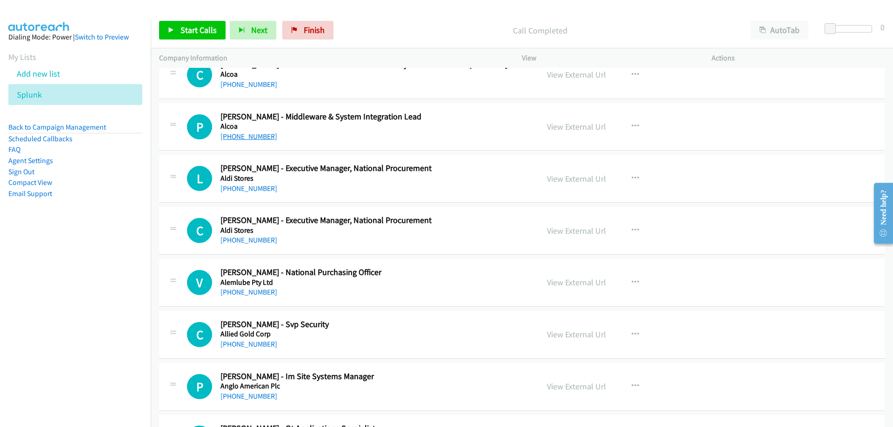
click at [252, 136] on link "+61 401 677 453" at bounding box center [248, 136] width 57 height 9
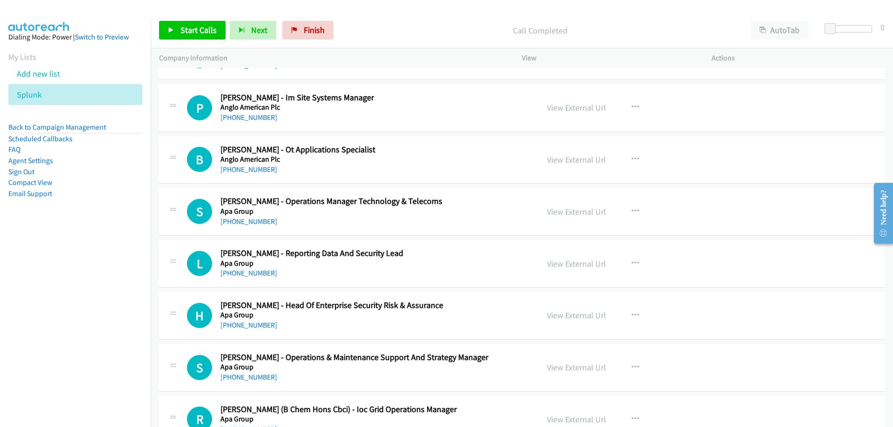
scroll to position [1674, 0]
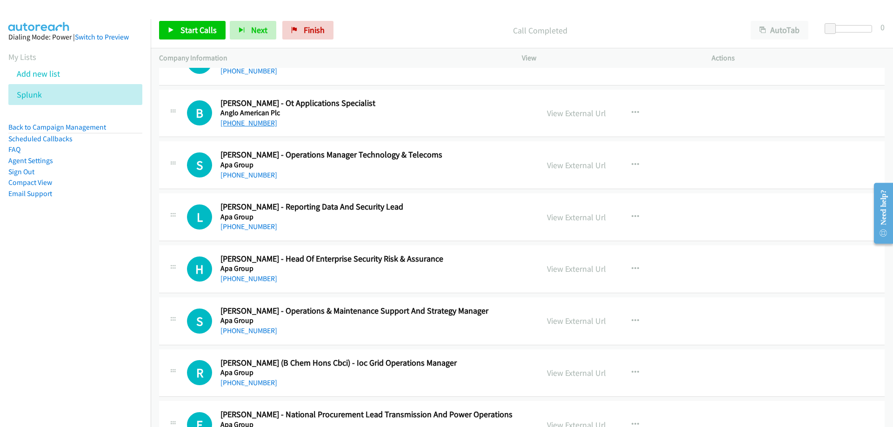
click at [264, 123] on link "+61 421 052 029" at bounding box center [248, 123] width 57 height 9
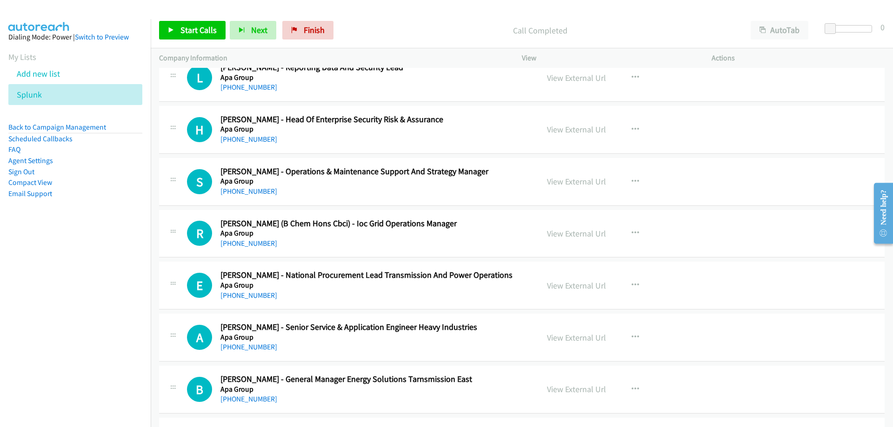
scroll to position [1860, 0]
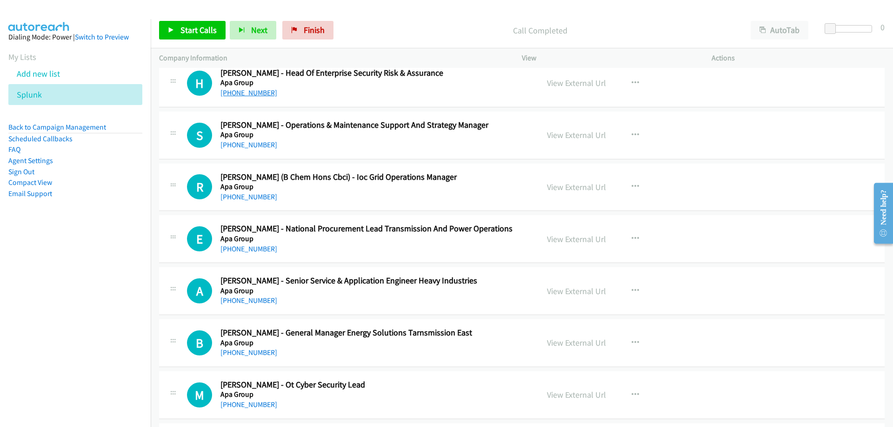
click at [249, 94] on link "+61 402 326 297" at bounding box center [248, 92] width 57 height 9
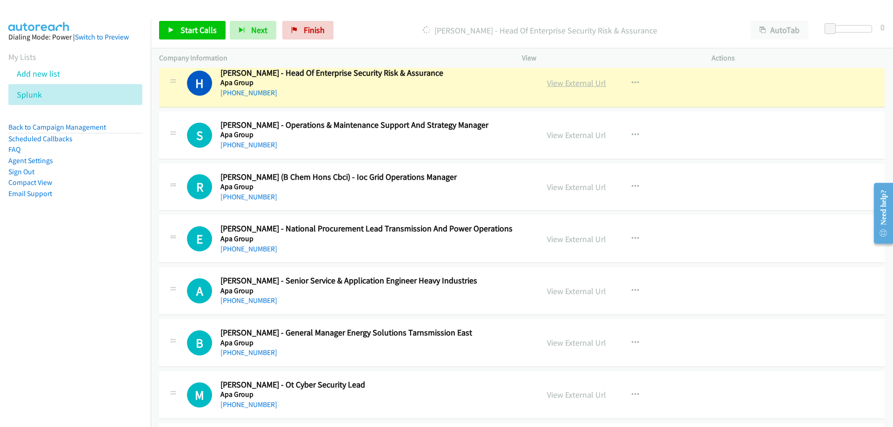
click at [578, 87] on link "View External Url" at bounding box center [576, 83] width 59 height 11
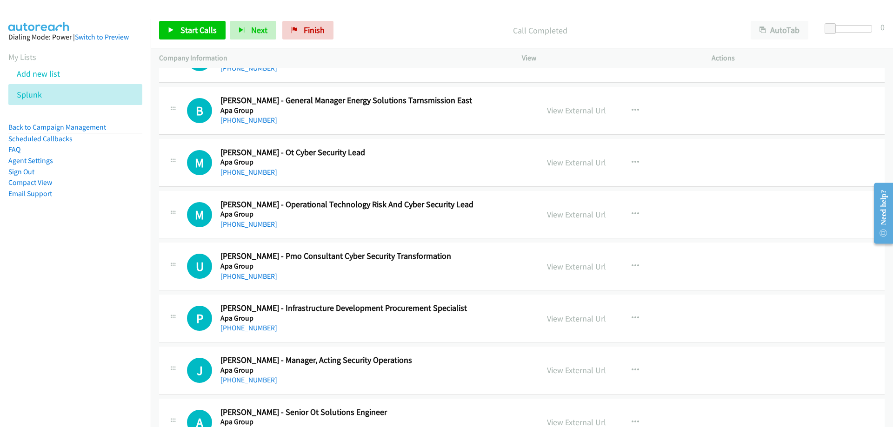
scroll to position [2139, 0]
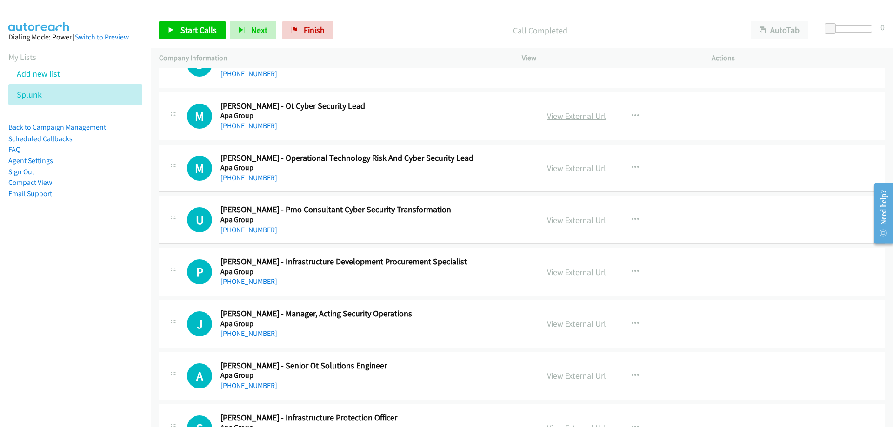
click at [562, 120] on link "View External Url" at bounding box center [576, 116] width 59 height 11
click at [250, 125] on link "+61 8 8115 4407" at bounding box center [248, 125] width 57 height 9
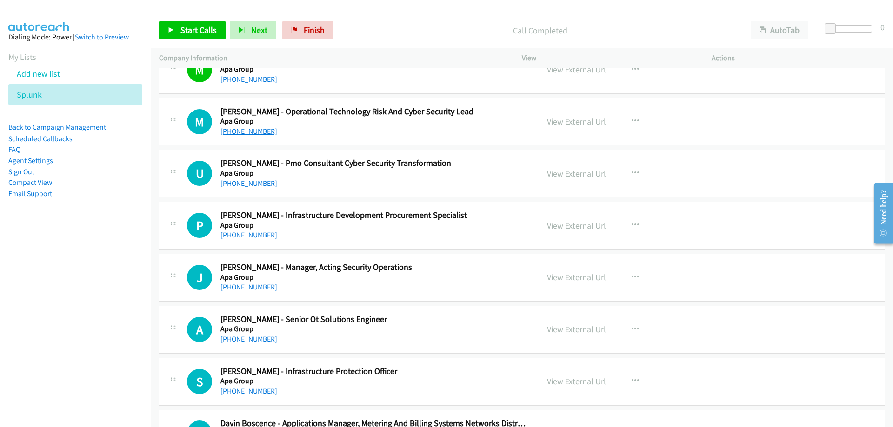
click at [264, 133] on link "+61 435 142 528" at bounding box center [248, 131] width 57 height 9
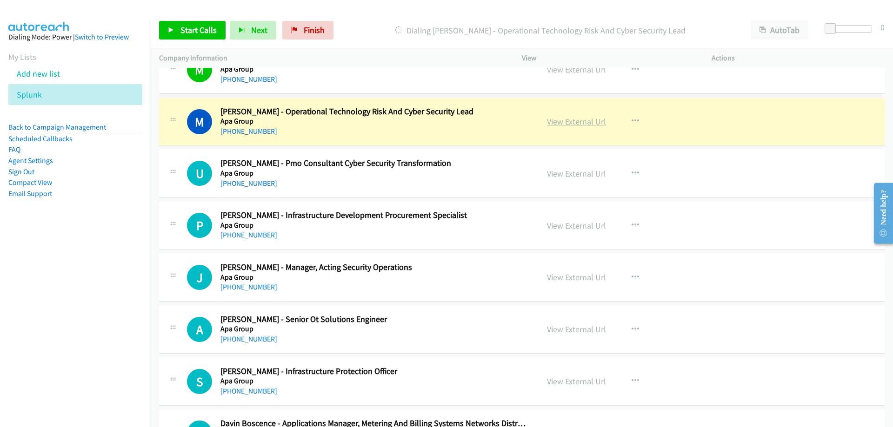
click at [585, 121] on link "View External Url" at bounding box center [576, 121] width 59 height 11
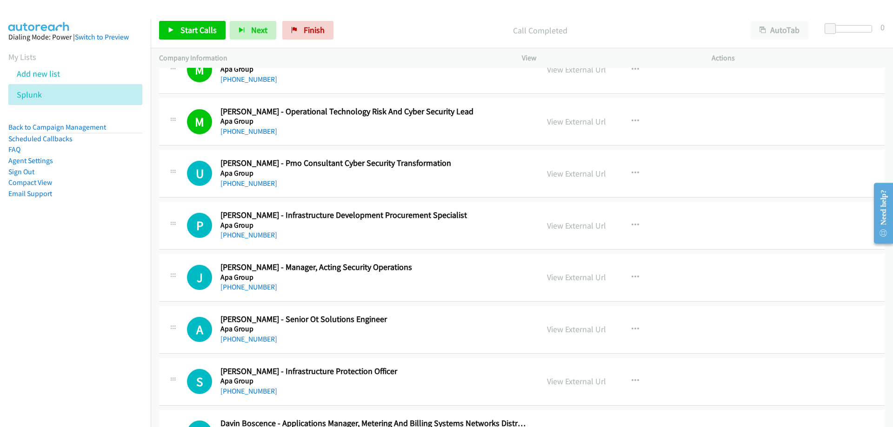
scroll to position [2232, 0]
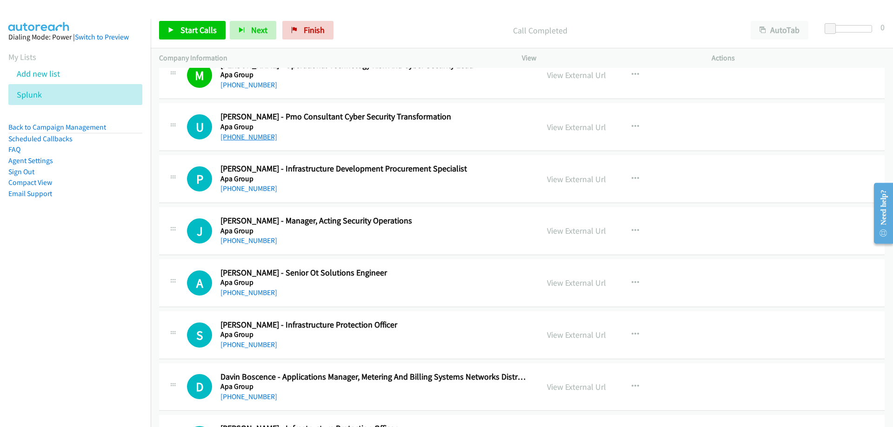
click at [253, 140] on link "+61 476 270 098" at bounding box center [248, 137] width 57 height 9
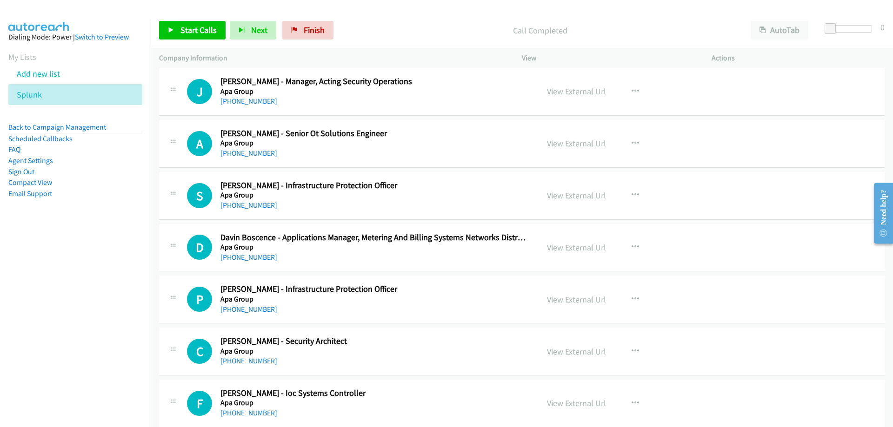
scroll to position [2418, 0]
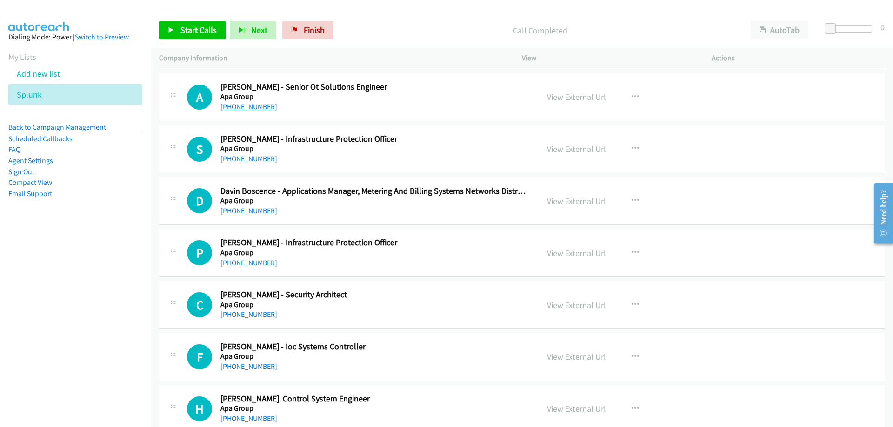
click at [246, 104] on link "+61 478 405 525" at bounding box center [248, 106] width 57 height 9
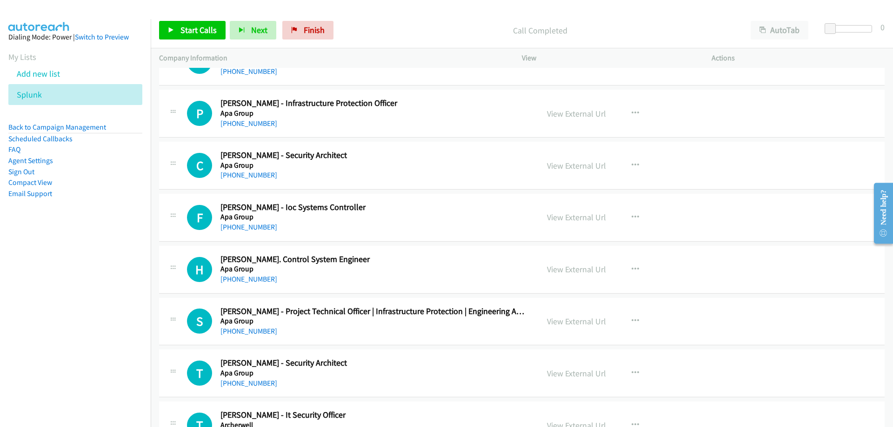
scroll to position [2604, 0]
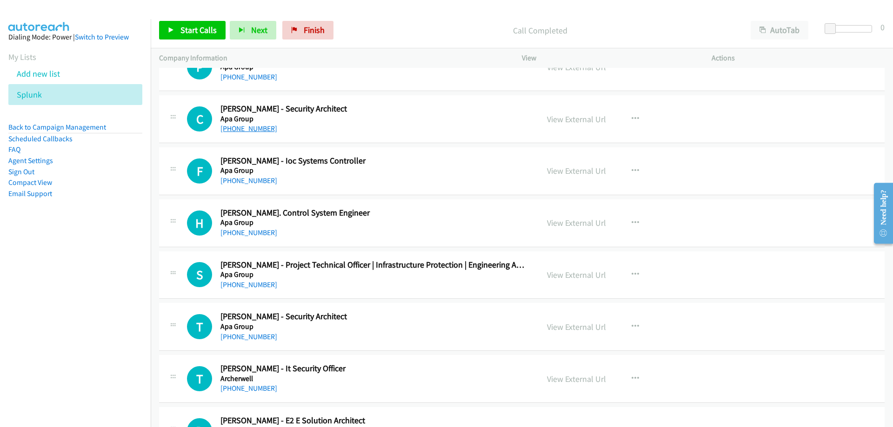
click at [253, 132] on link "+61 433 004 967" at bounding box center [248, 128] width 57 height 9
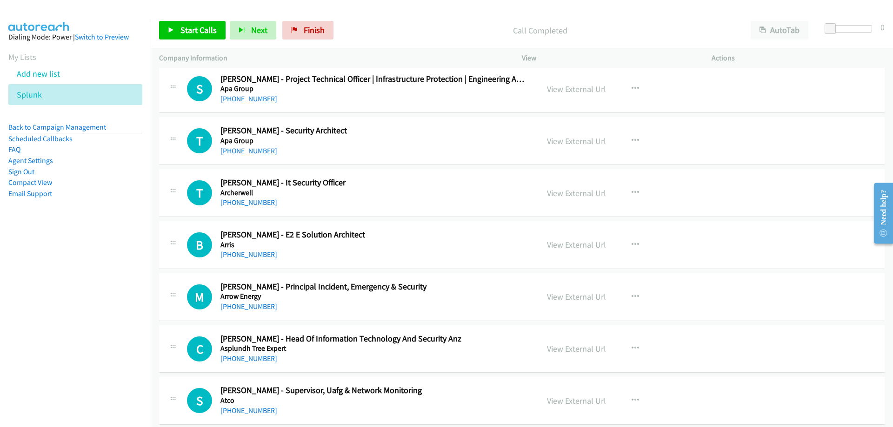
scroll to position [2836, 0]
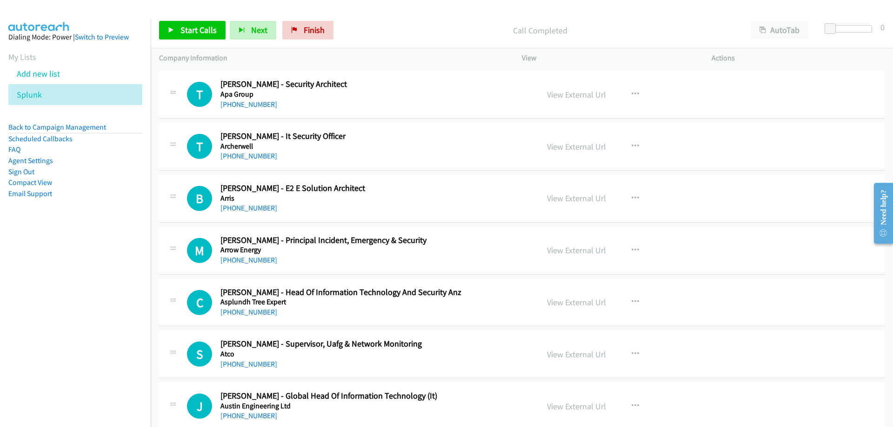
click at [250, 98] on h5 "Apa Group" at bounding box center [373, 94] width 306 height 9
click at [254, 106] on link "+61 419 829 697" at bounding box center [248, 104] width 57 height 9
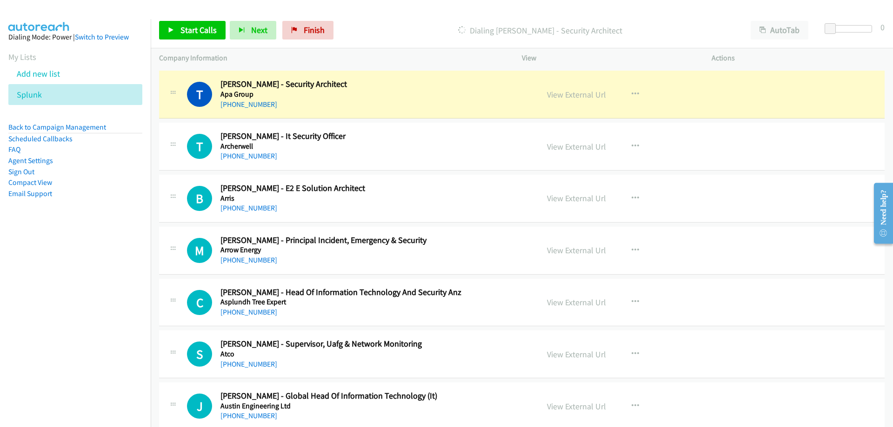
scroll to position [2883, 0]
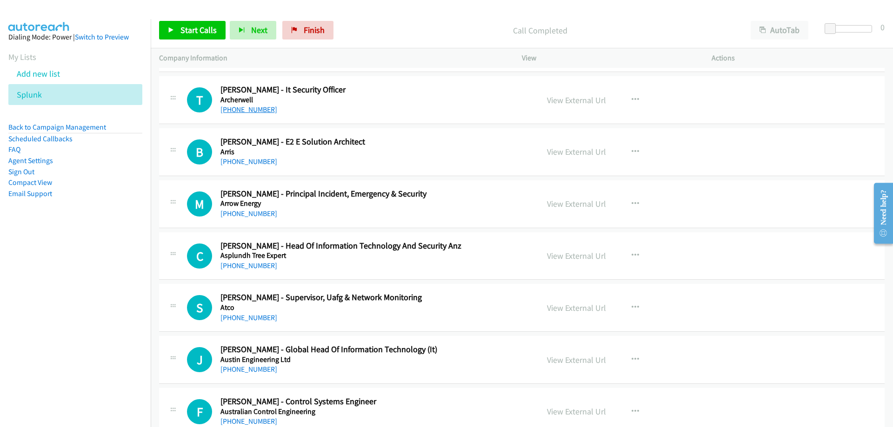
click at [244, 112] on link "+61 2 6263 2111" at bounding box center [248, 109] width 57 height 9
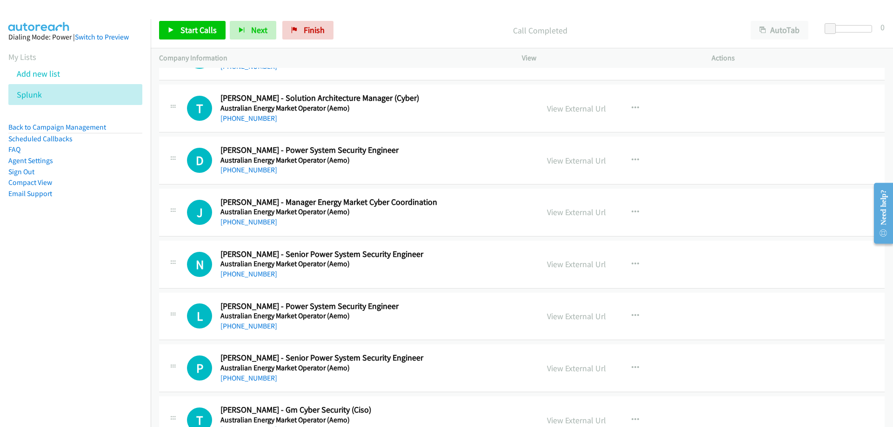
scroll to position [3441, 0]
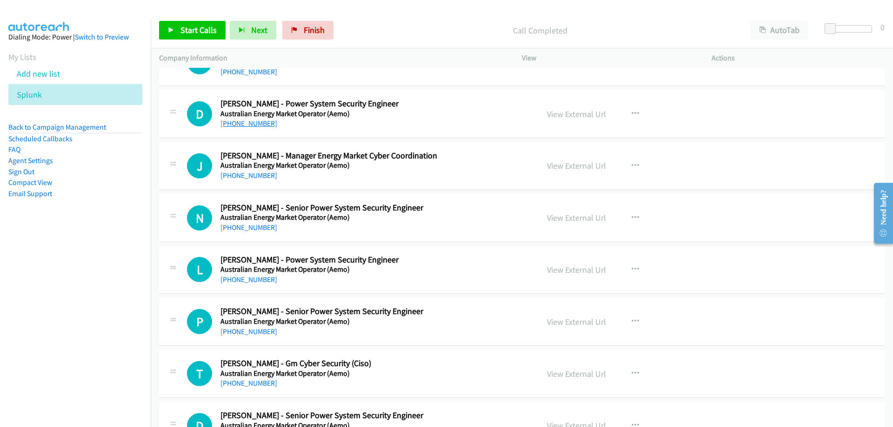
click at [245, 122] on link "+61 450 510 130" at bounding box center [248, 123] width 57 height 9
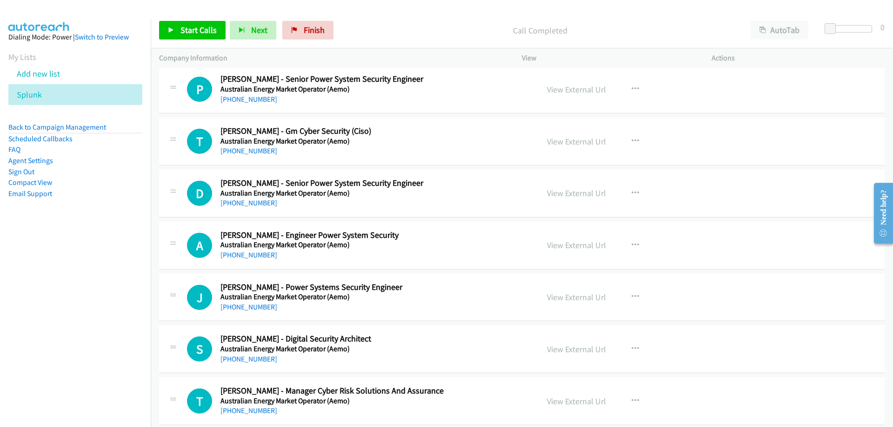
scroll to position [3720, 0]
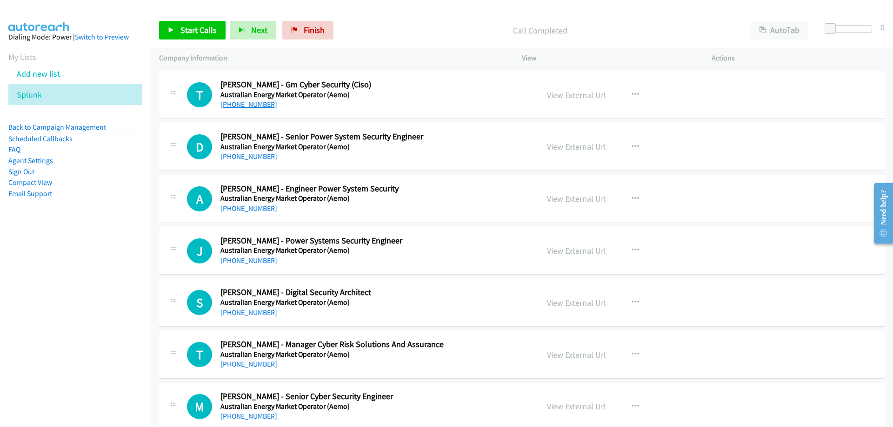
click at [257, 105] on link "+61 408 407 786" at bounding box center [248, 104] width 57 height 9
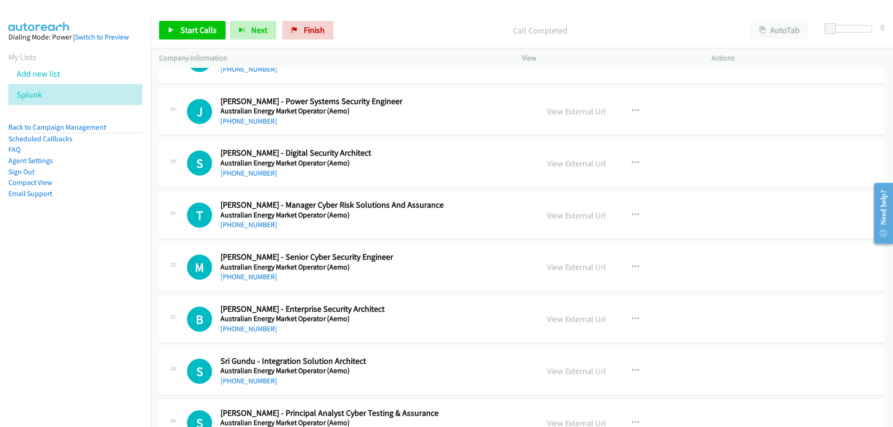
scroll to position [3906, 0]
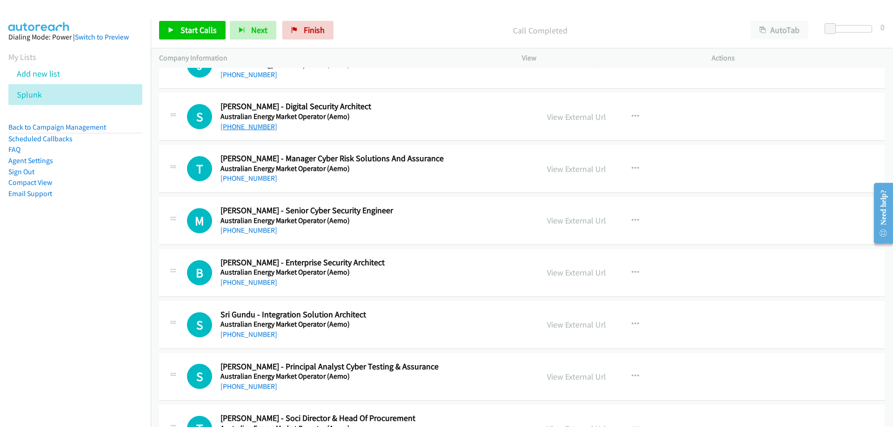
click at [232, 124] on link "+61 2 8884 5041" at bounding box center [248, 126] width 57 height 9
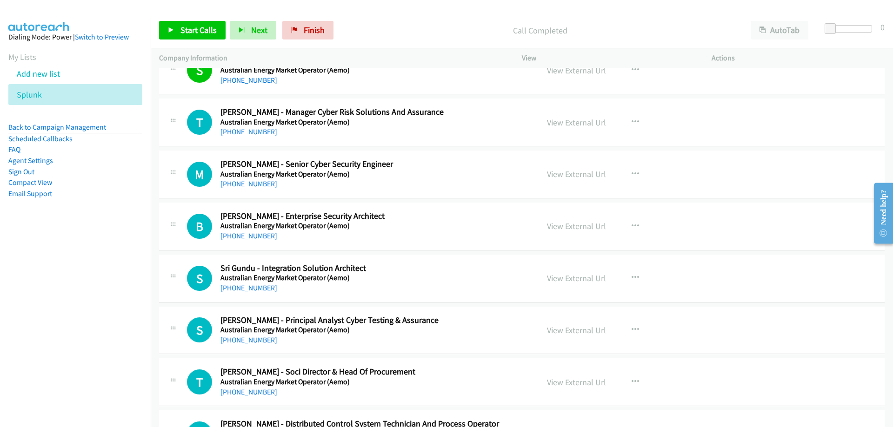
click at [258, 133] on link "+61 470 398 751" at bounding box center [248, 131] width 57 height 9
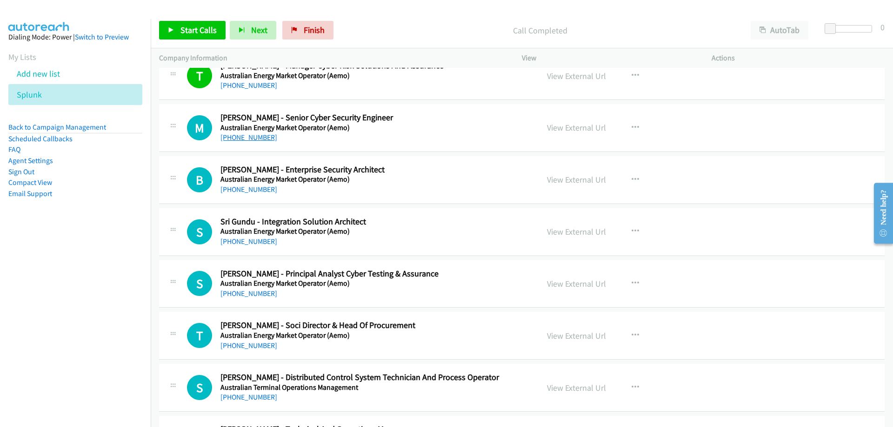
click at [261, 139] on link "+61 422 107 345" at bounding box center [248, 137] width 57 height 9
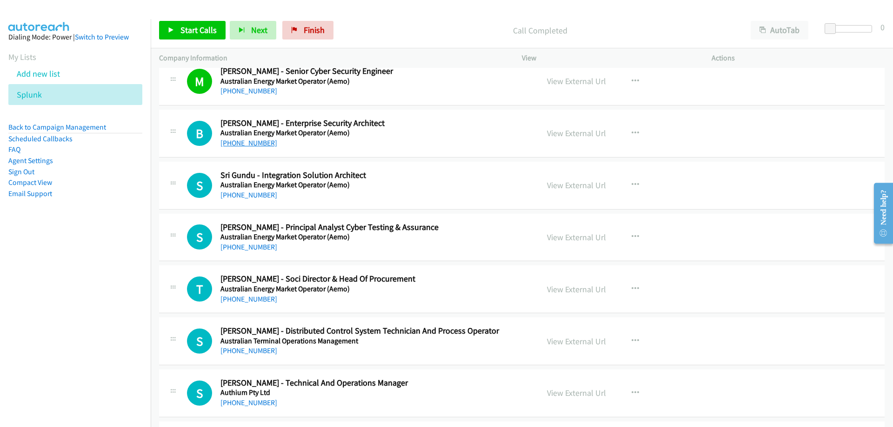
click at [243, 144] on link "+61 449 679 970" at bounding box center [248, 143] width 57 height 9
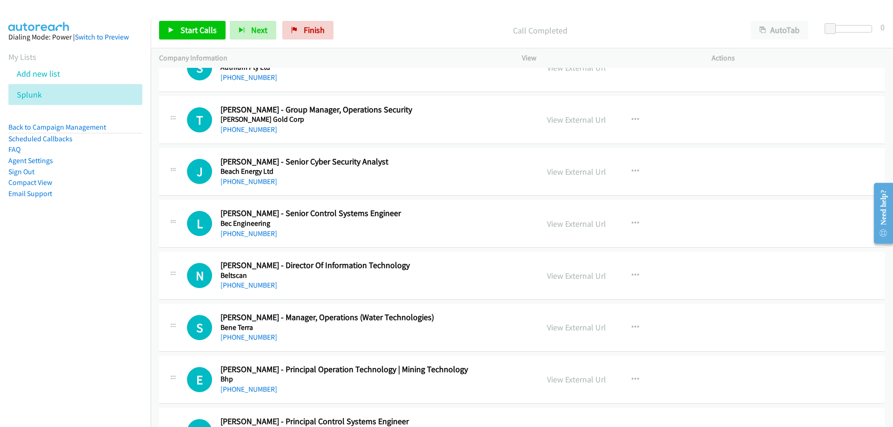
scroll to position [4417, 0]
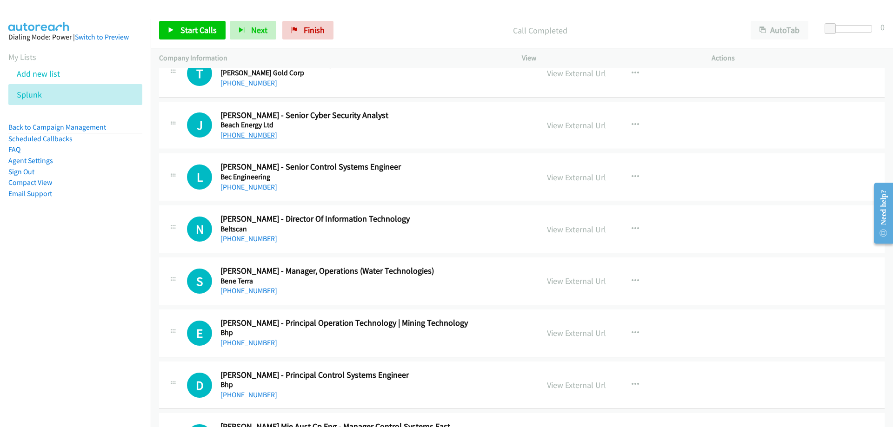
click at [245, 133] on link "+61 412 457 685" at bounding box center [248, 135] width 57 height 9
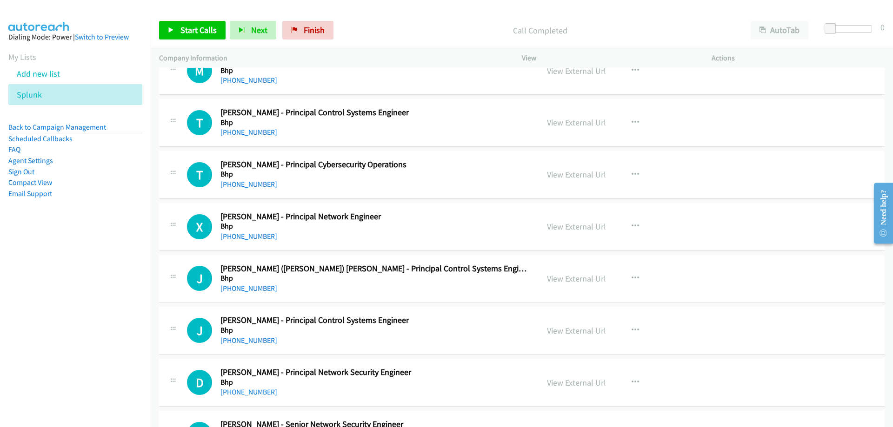
scroll to position [4882, 0]
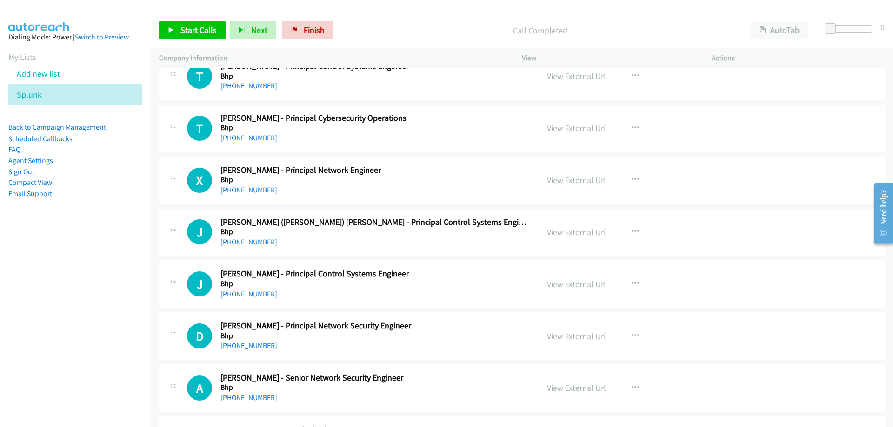
click at [252, 140] on link "+61 424 955 506" at bounding box center [248, 137] width 57 height 9
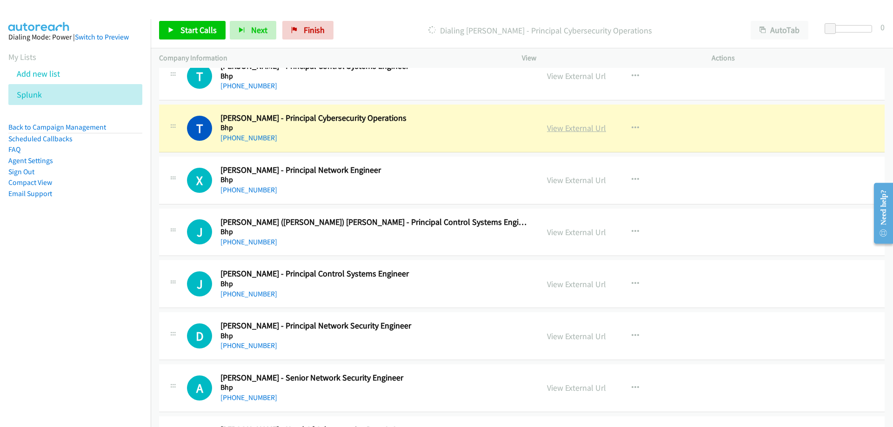
click at [561, 125] on link "View External Url" at bounding box center [576, 128] width 59 height 11
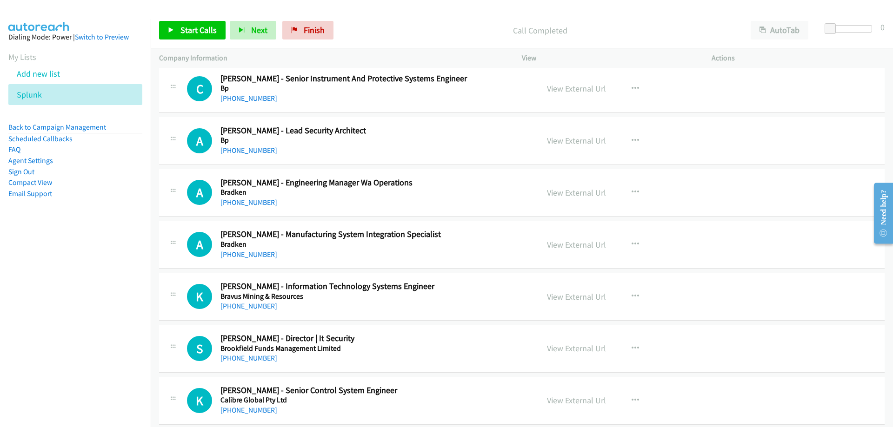
scroll to position [8555, 0]
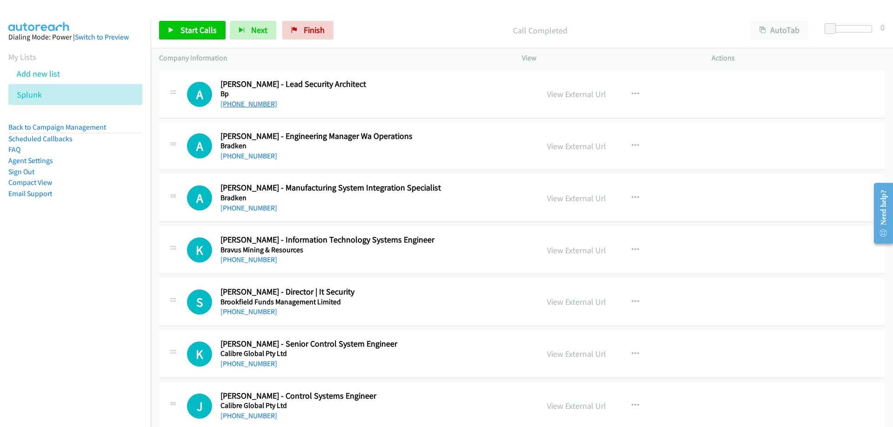
click at [245, 107] on link "+61 438 290 272" at bounding box center [248, 103] width 57 height 9
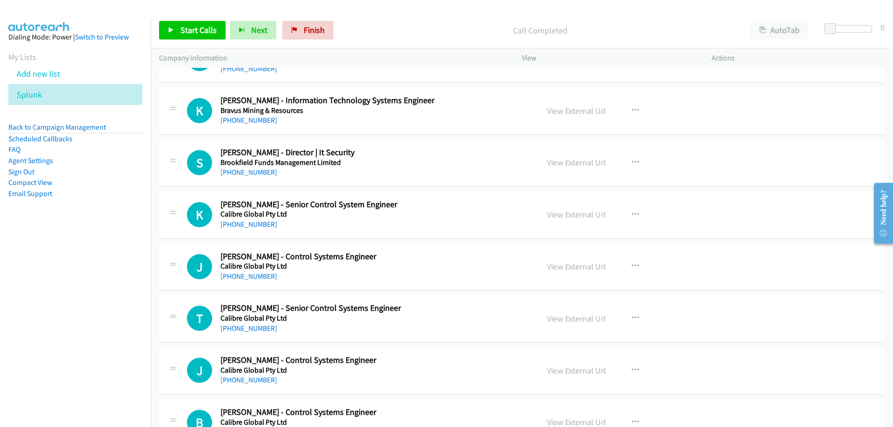
scroll to position [8741, 0]
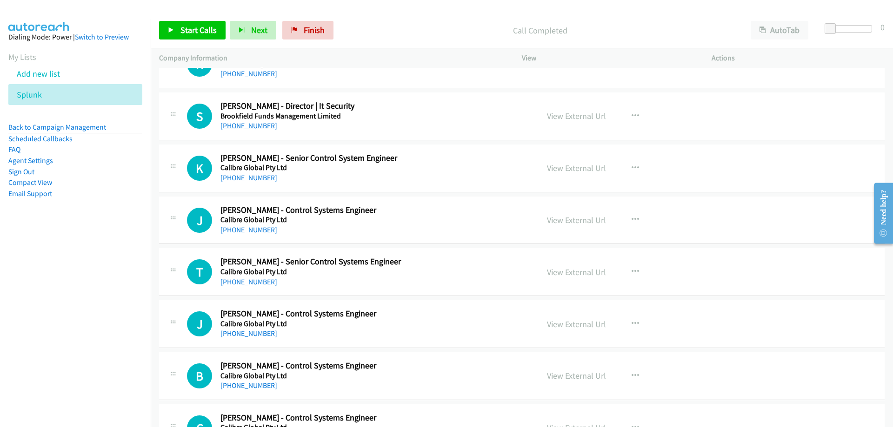
click at [247, 129] on link "+61 402 068 788" at bounding box center [248, 125] width 57 height 9
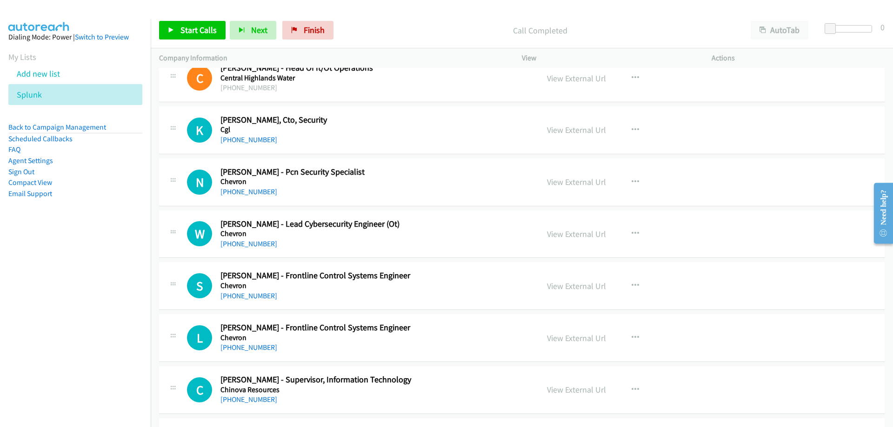
scroll to position [9345, 0]
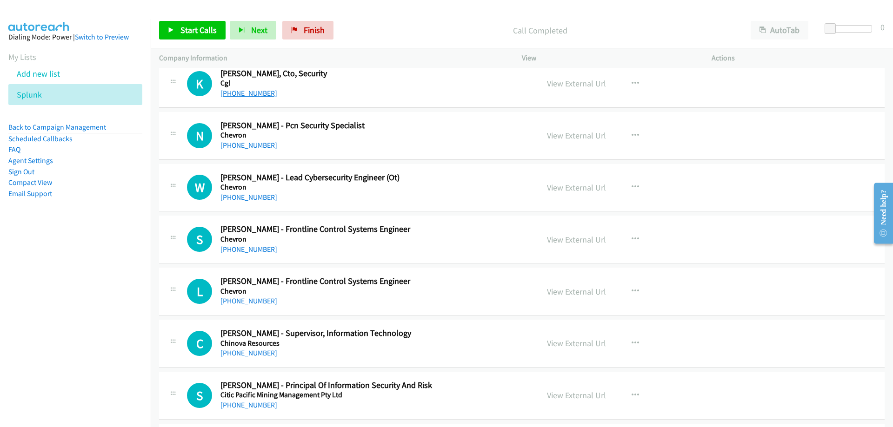
click at [261, 96] on link "+61 400 979 685" at bounding box center [248, 93] width 57 height 9
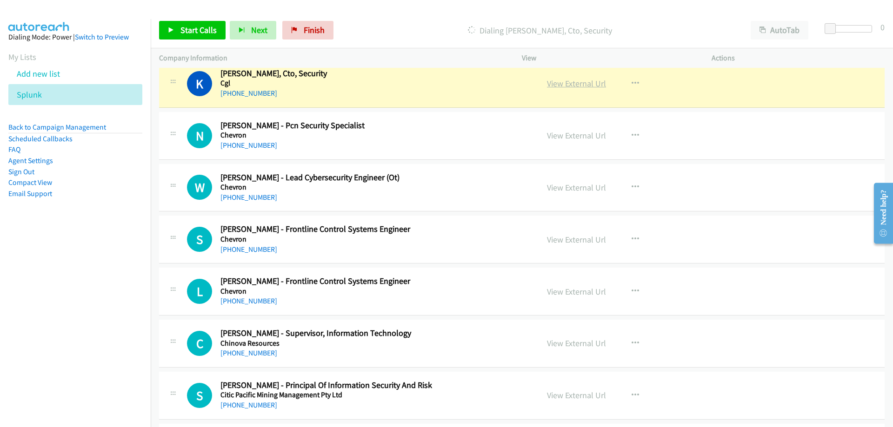
click at [552, 85] on link "View External Url" at bounding box center [576, 83] width 59 height 11
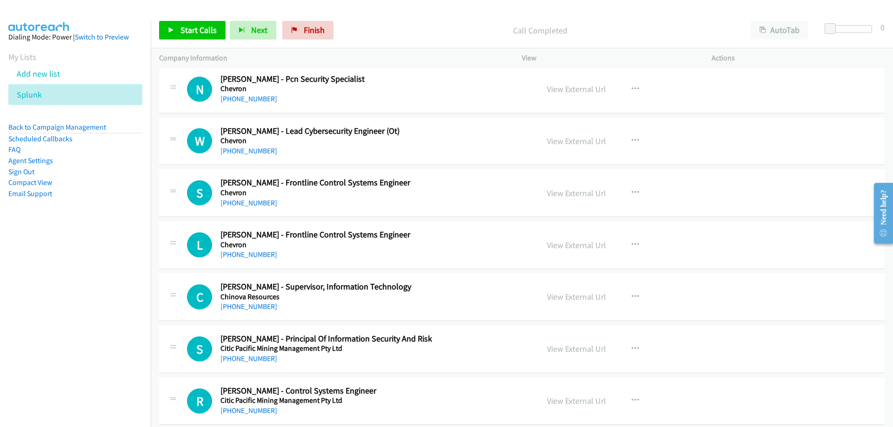
scroll to position [9438, 0]
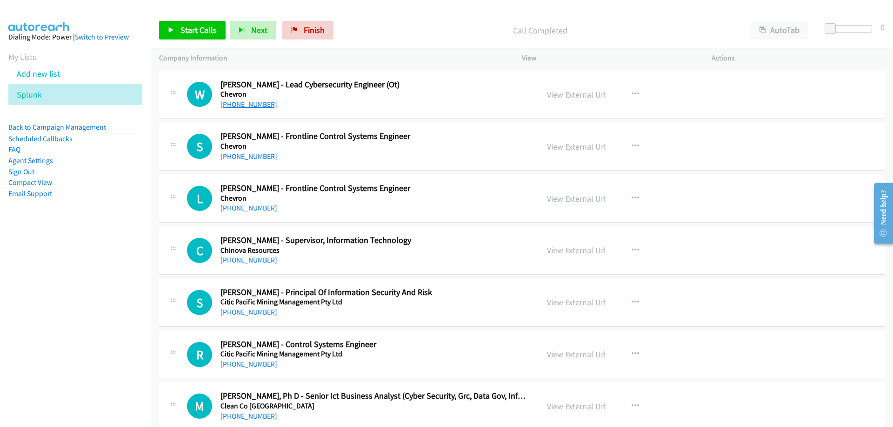
click at [245, 102] on link "+61 418 566 409" at bounding box center [248, 104] width 57 height 9
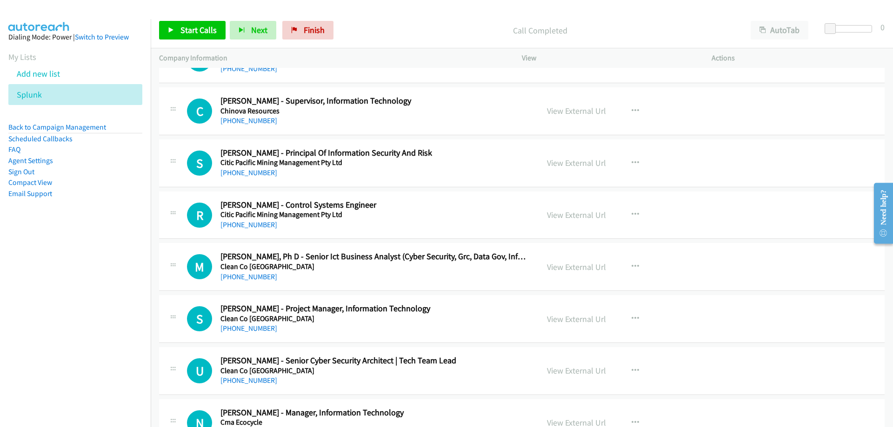
scroll to position [9624, 0]
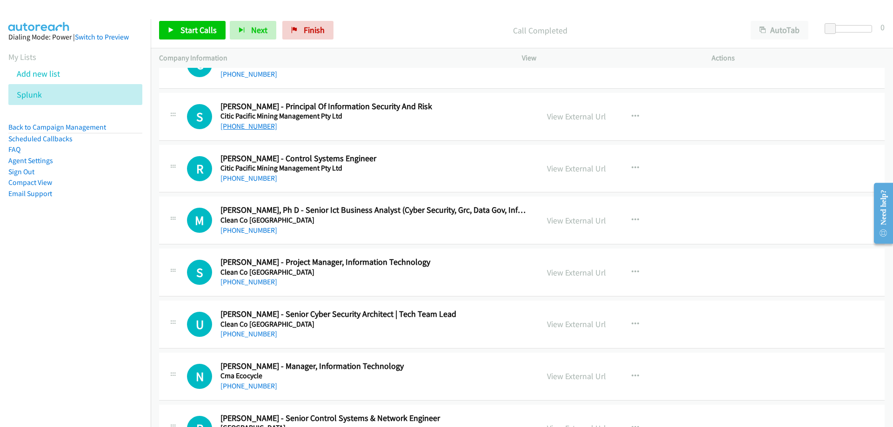
click at [258, 128] on link "+61 413 947 246" at bounding box center [248, 126] width 57 height 9
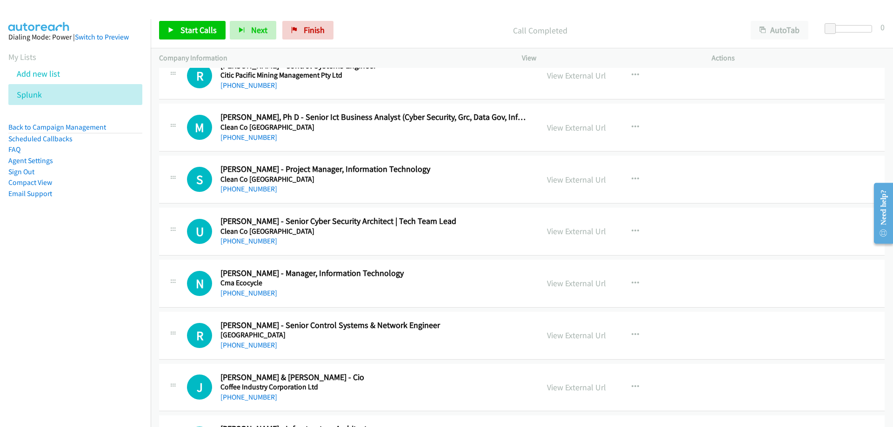
scroll to position [9764, 0]
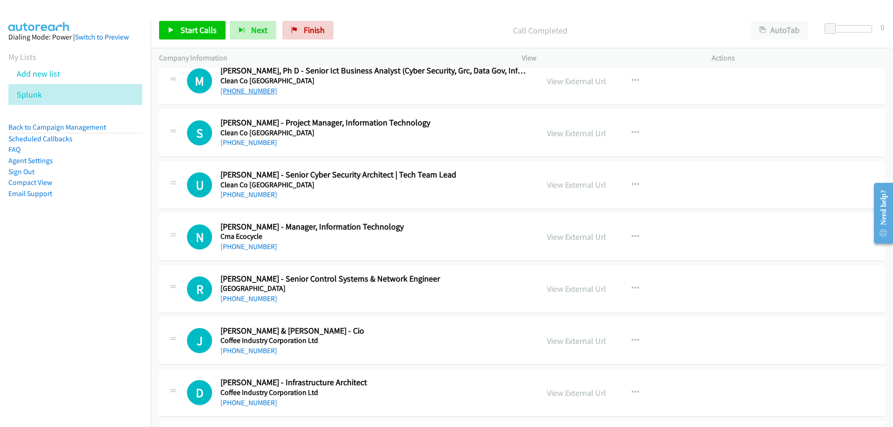
click at [259, 91] on link "+61 470 548 519" at bounding box center [248, 90] width 57 height 9
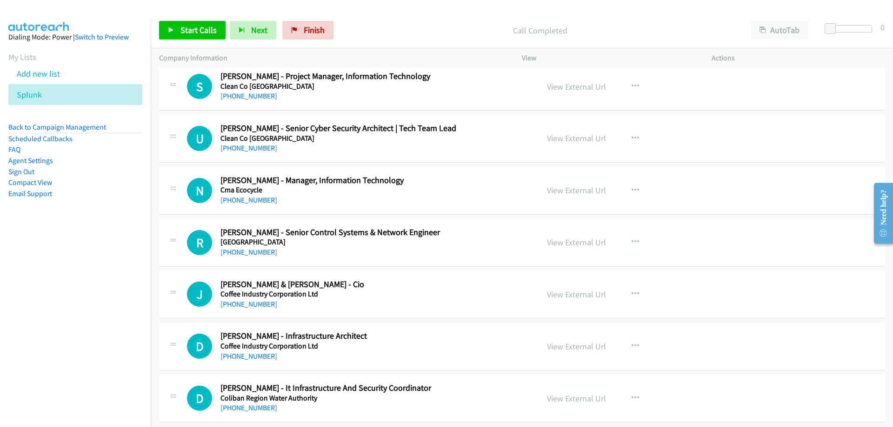
scroll to position [9857, 0]
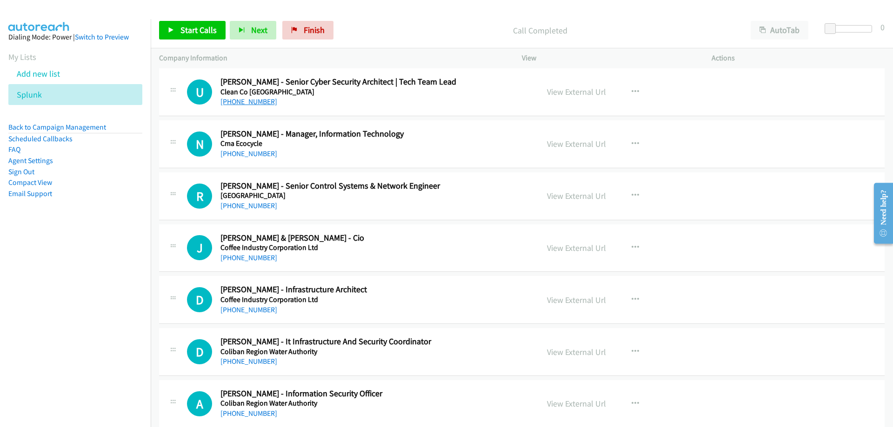
click at [255, 101] on link "+61 402 907 479" at bounding box center [248, 101] width 57 height 9
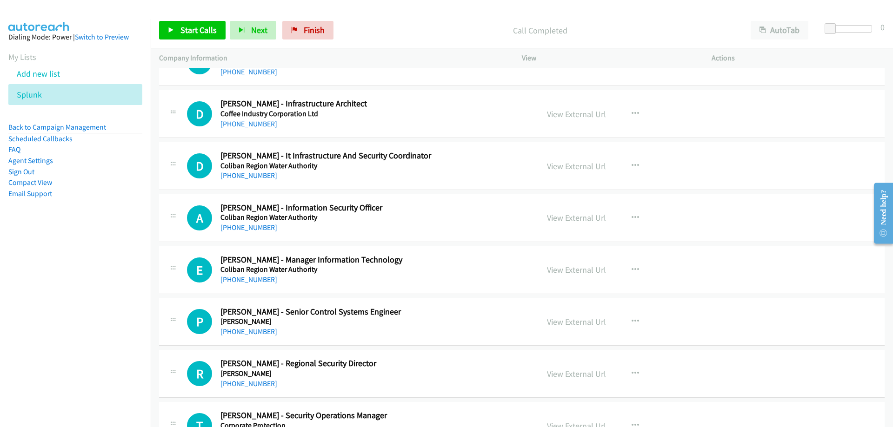
scroll to position [10089, 0]
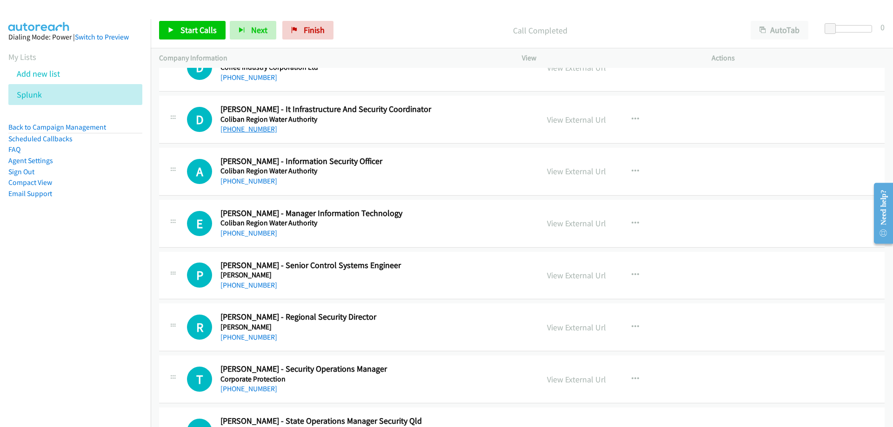
click at [262, 131] on link "+61 476 271 231" at bounding box center [248, 129] width 57 height 9
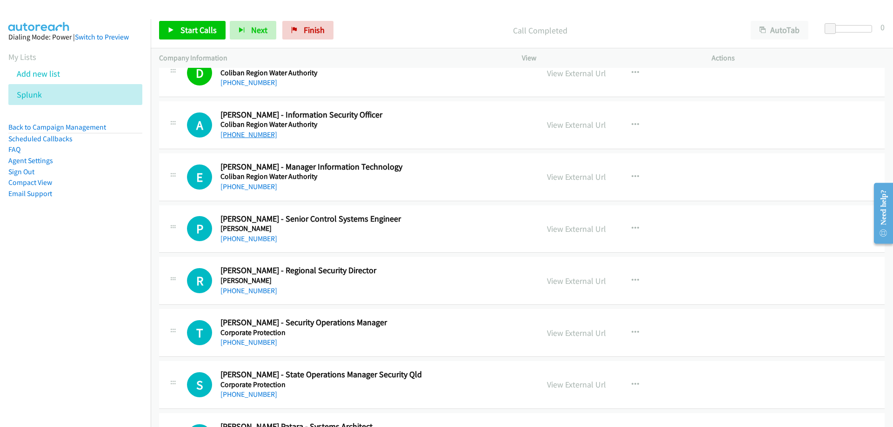
click at [259, 135] on link "+61 478 065 619" at bounding box center [248, 134] width 57 height 9
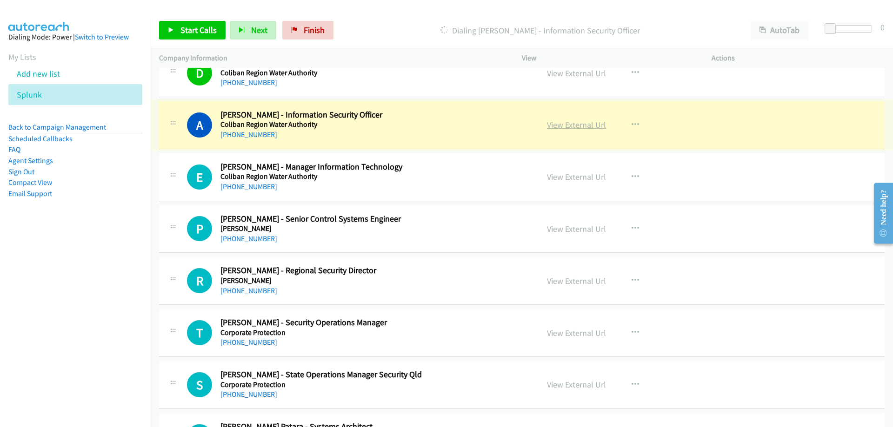
click at [562, 122] on link "View External Url" at bounding box center [576, 124] width 59 height 11
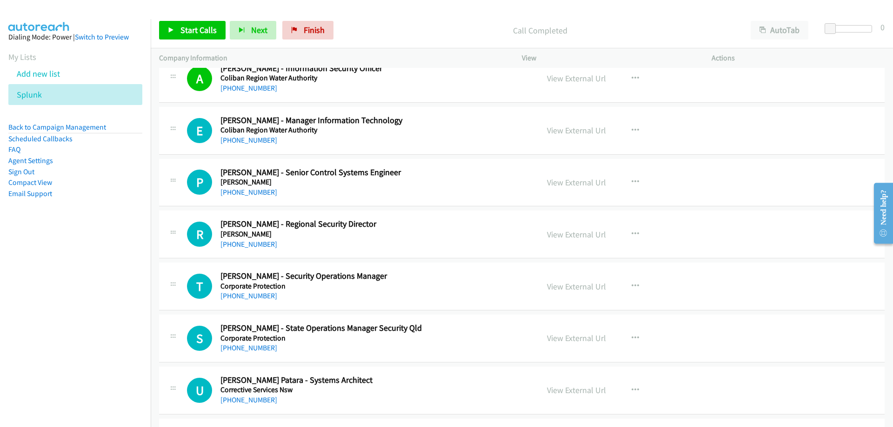
scroll to position [10229, 0]
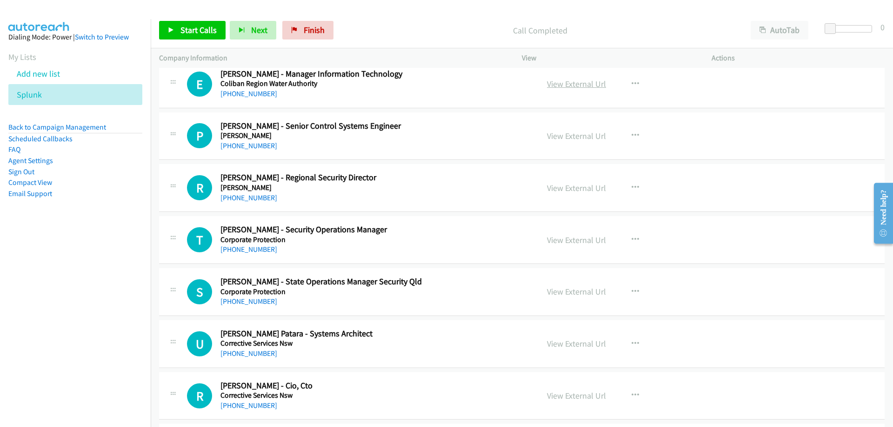
click at [578, 86] on link "View External Url" at bounding box center [576, 84] width 59 height 11
click at [252, 95] on link "+61 409 423 984" at bounding box center [248, 93] width 57 height 9
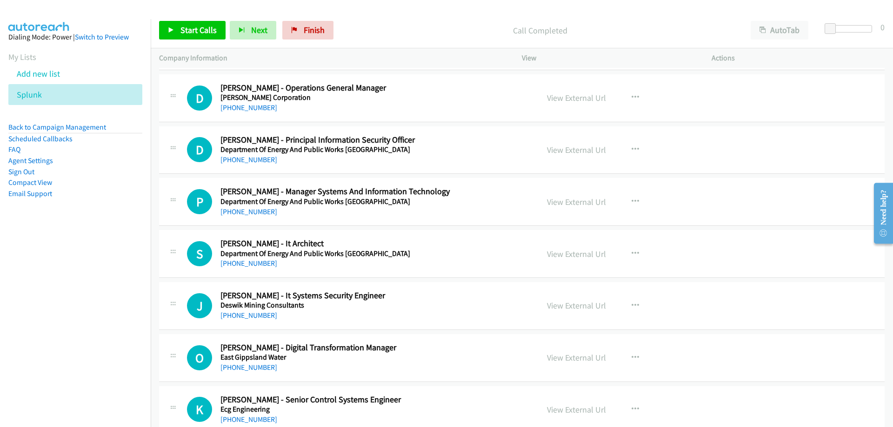
scroll to position [10833, 0]
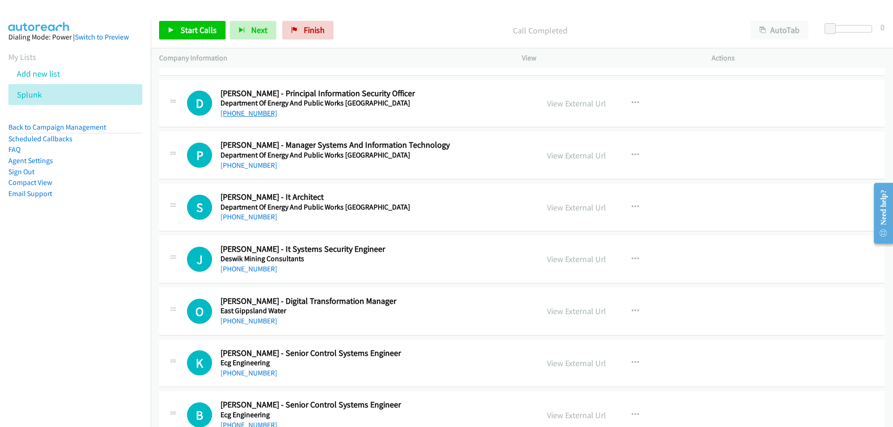
click at [251, 111] on link "+61 428 195 637" at bounding box center [248, 113] width 57 height 9
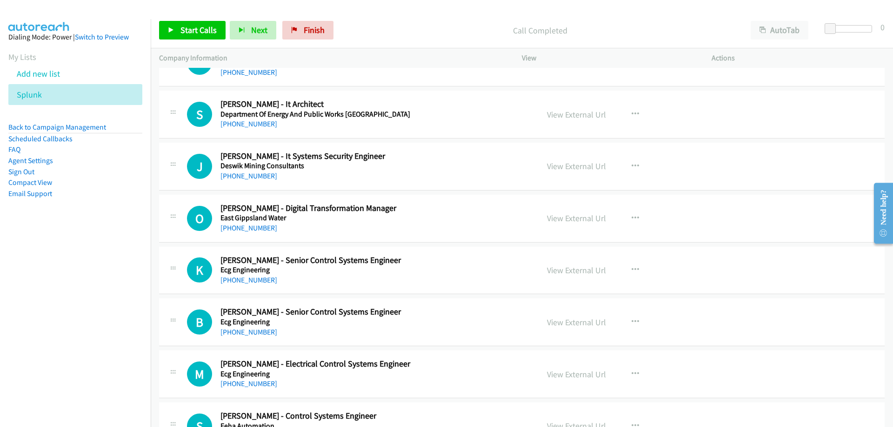
scroll to position [10973, 0]
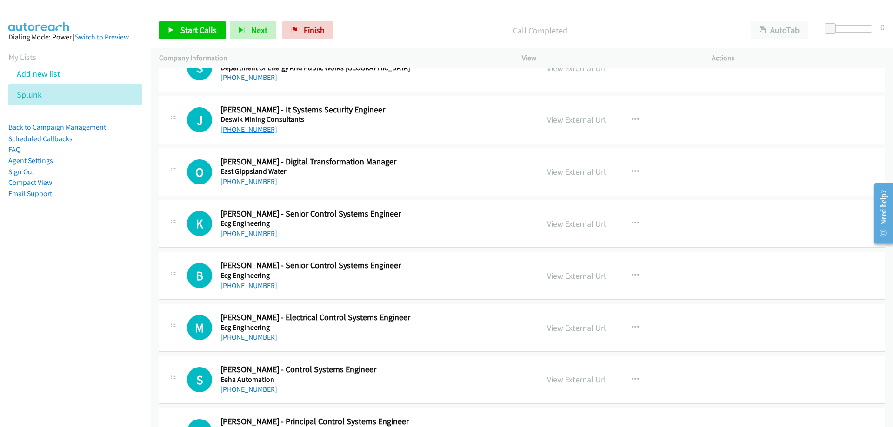
click at [247, 130] on link "+61 437 113 270" at bounding box center [248, 129] width 57 height 9
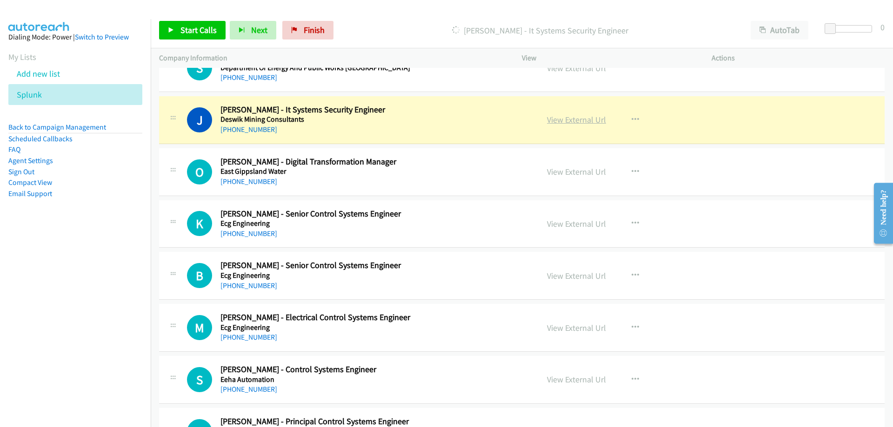
click at [550, 118] on link "View External Url" at bounding box center [576, 119] width 59 height 11
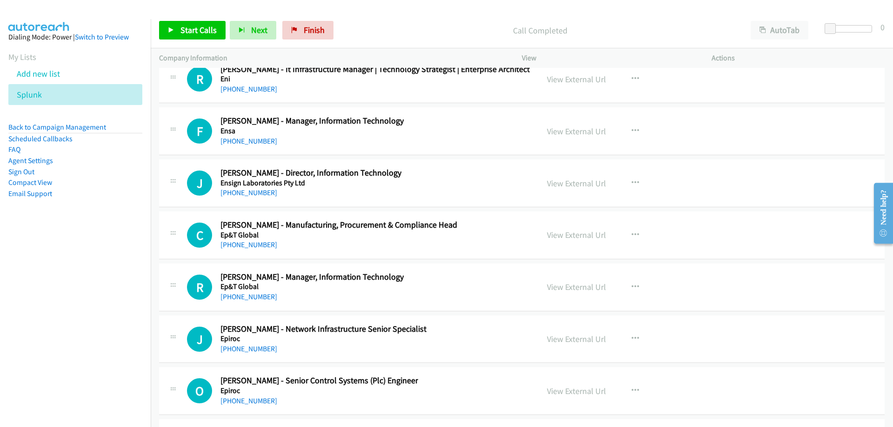
scroll to position [11996, 0]
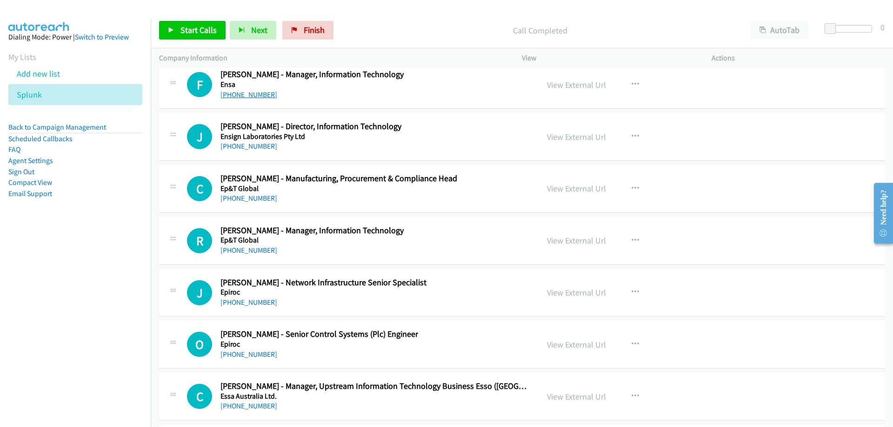
click at [254, 98] on link "+61 425 138 223" at bounding box center [248, 94] width 57 height 9
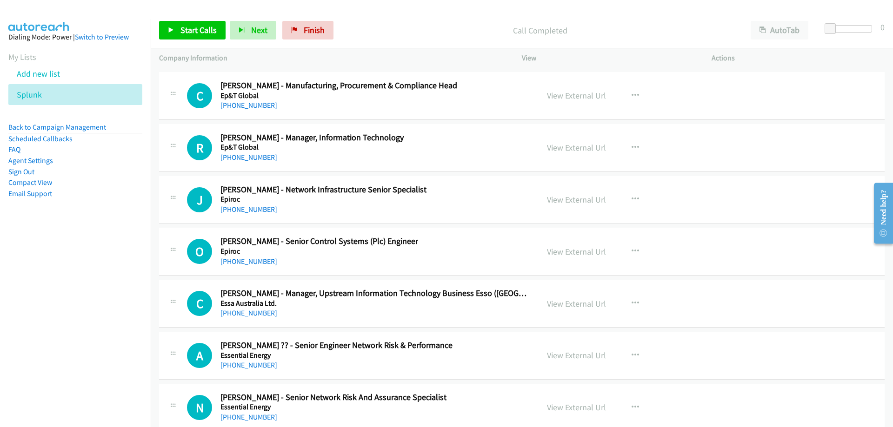
scroll to position [12135, 0]
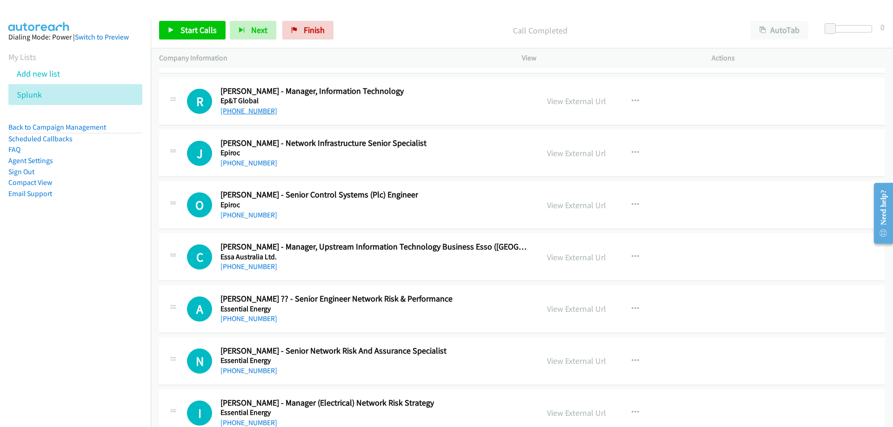
click at [258, 113] on link "+61 414 662 000" at bounding box center [248, 110] width 57 height 9
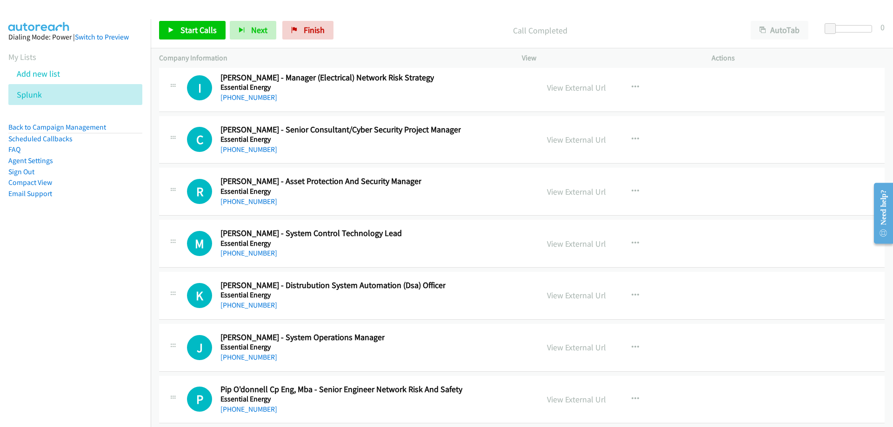
scroll to position [12507, 0]
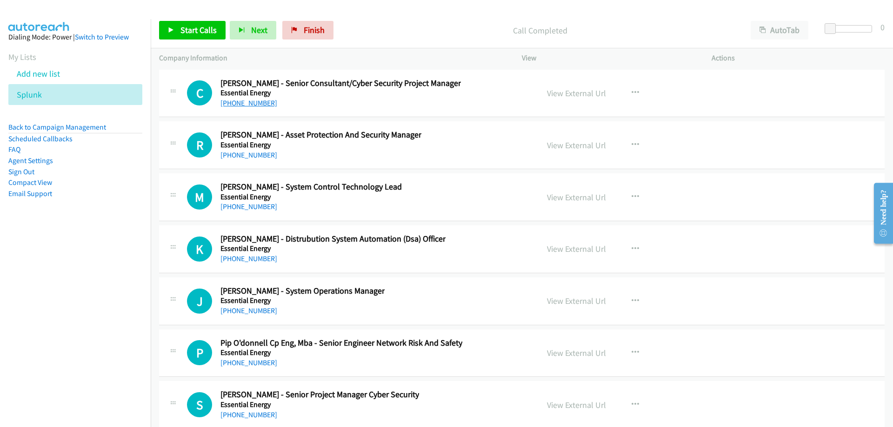
click at [254, 106] on link "+61 2 9930 2228" at bounding box center [248, 103] width 57 height 9
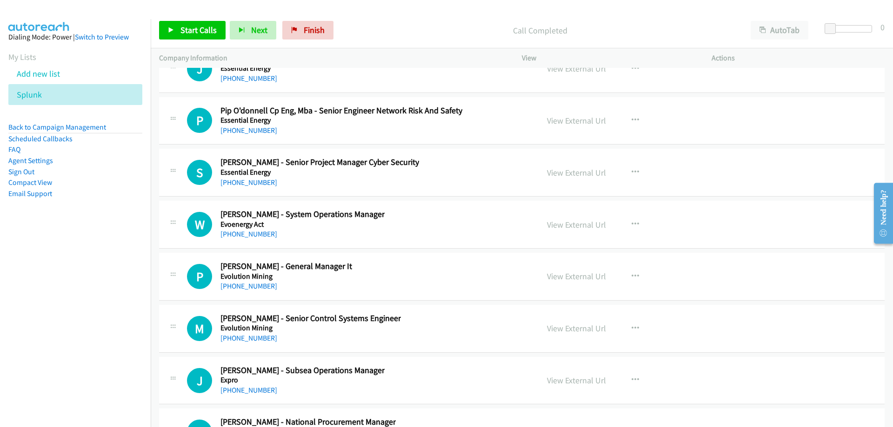
scroll to position [12786, 0]
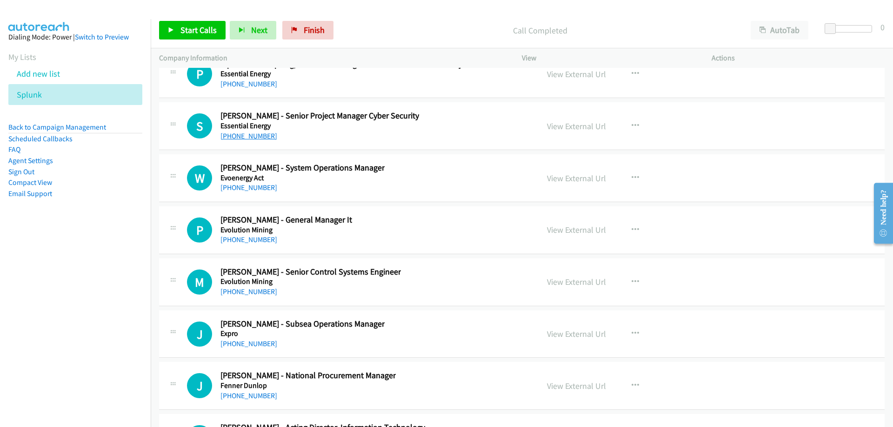
click at [238, 136] on link "+61 452 221 725" at bounding box center [248, 136] width 57 height 9
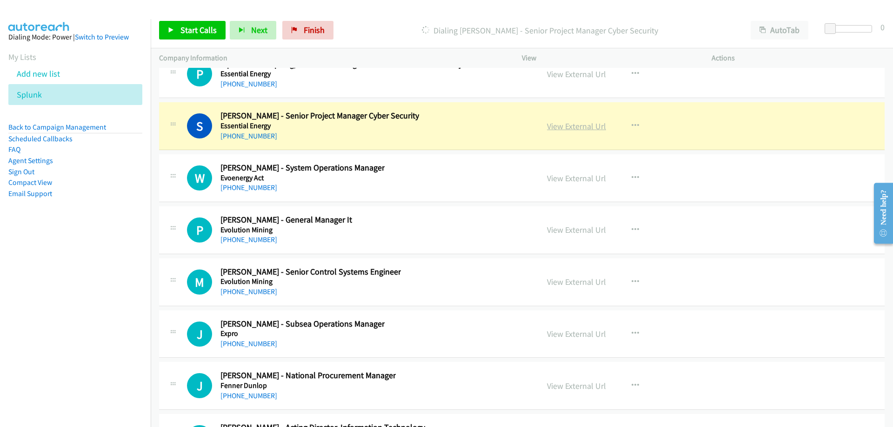
click at [589, 128] on link "View External Url" at bounding box center [576, 126] width 59 height 11
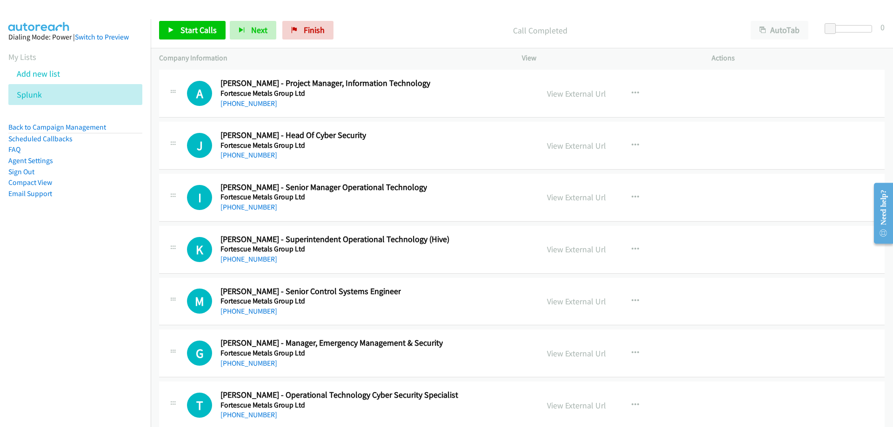
scroll to position [13437, 0]
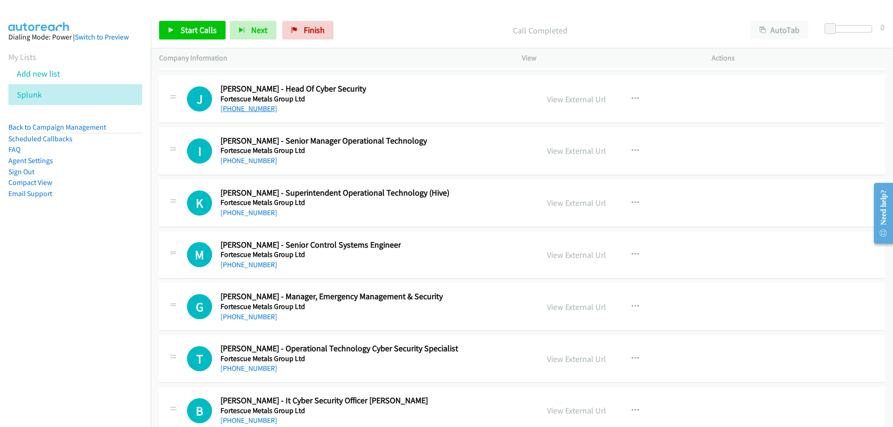
click at [233, 111] on link "+61 447 202 094" at bounding box center [248, 108] width 57 height 9
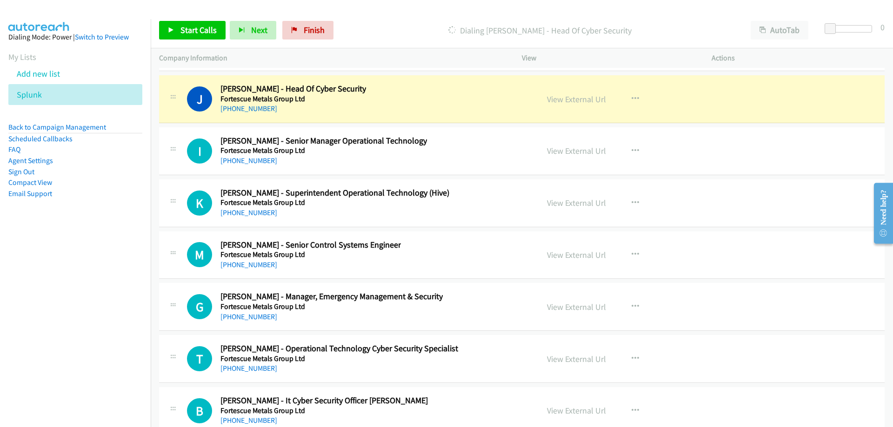
scroll to position [13483, 0]
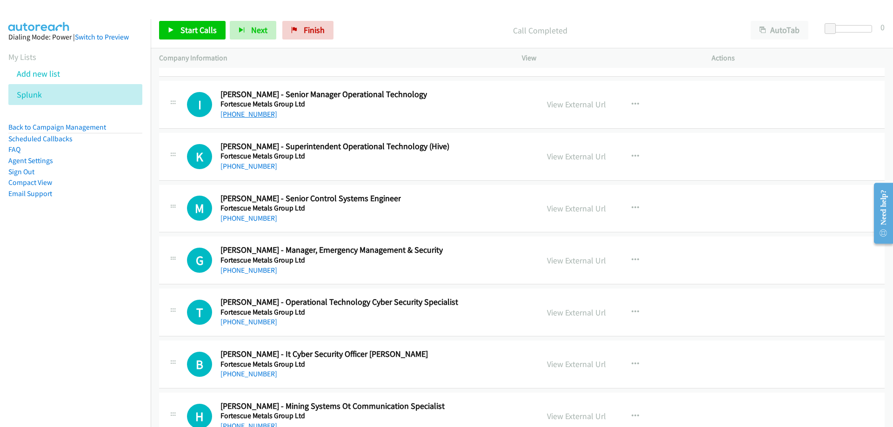
click at [256, 118] on link "+61 8 9429 6171" at bounding box center [248, 114] width 57 height 9
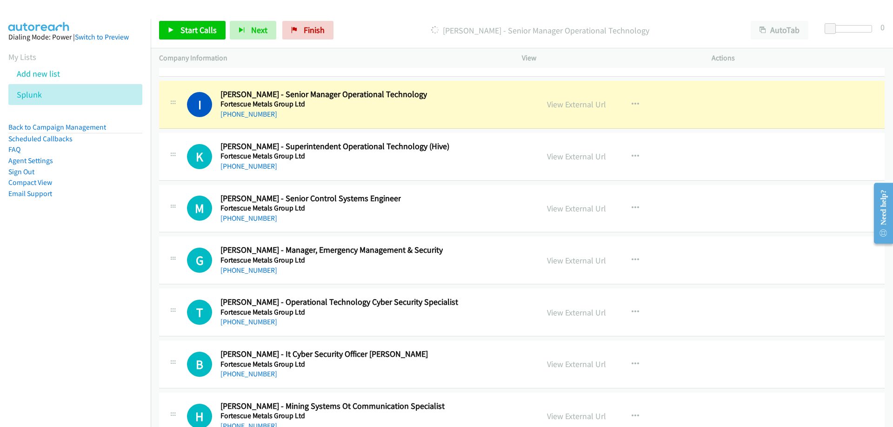
scroll to position [13530, 0]
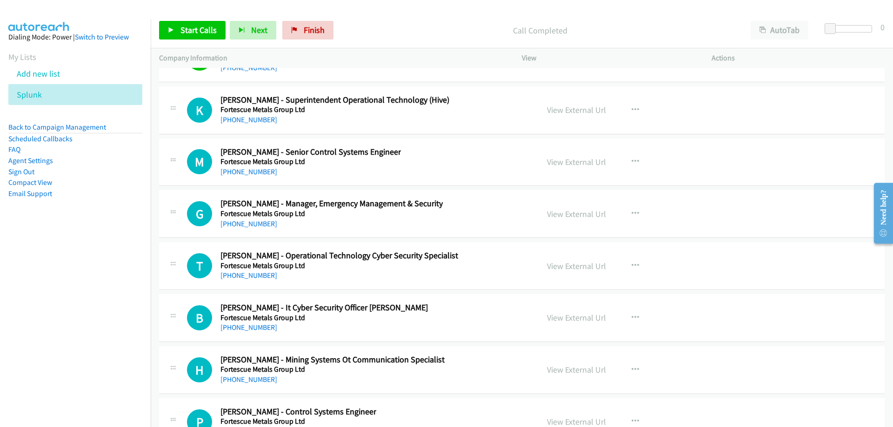
click at [269, 119] on div "+61 8 6218 8873" at bounding box center [334, 119] width 229 height 11
click at [265, 119] on link "+61 8 6218 8873" at bounding box center [248, 119] width 57 height 9
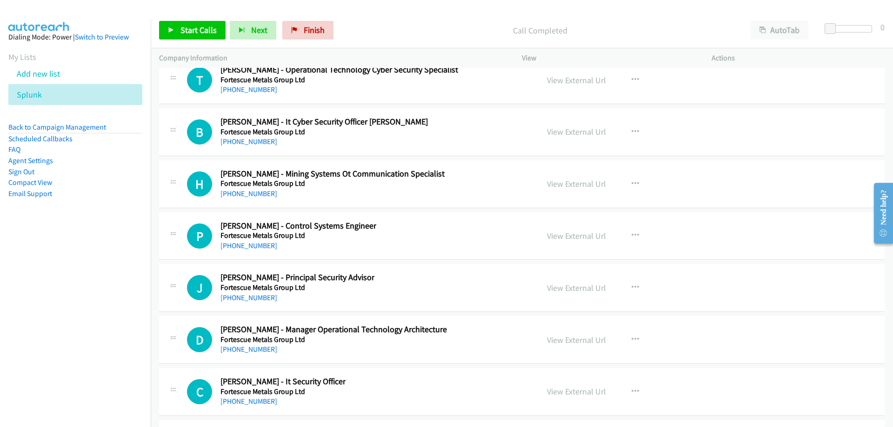
scroll to position [13669, 0]
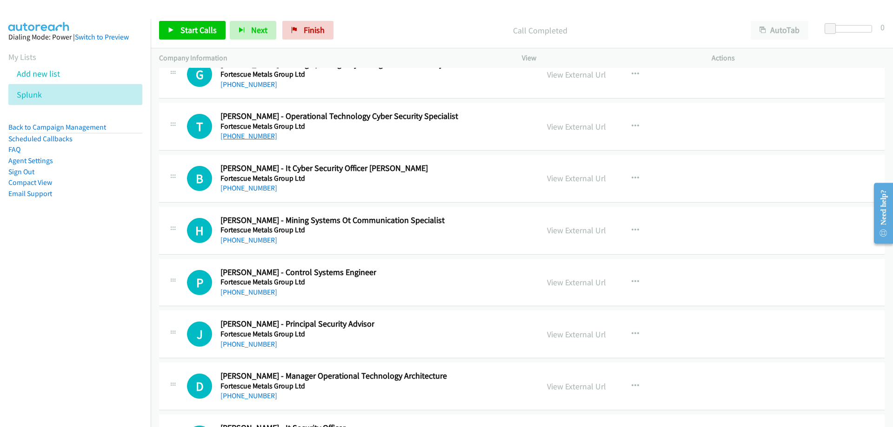
click at [261, 137] on link "+61 457 468 209" at bounding box center [248, 136] width 57 height 9
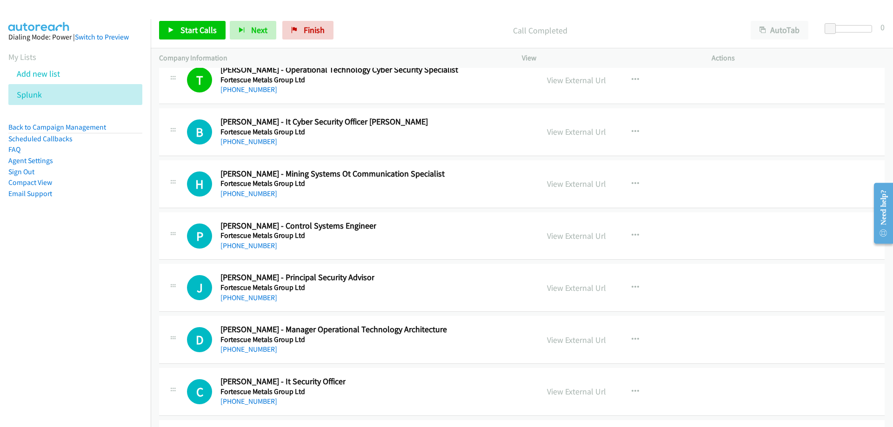
scroll to position [13762, 0]
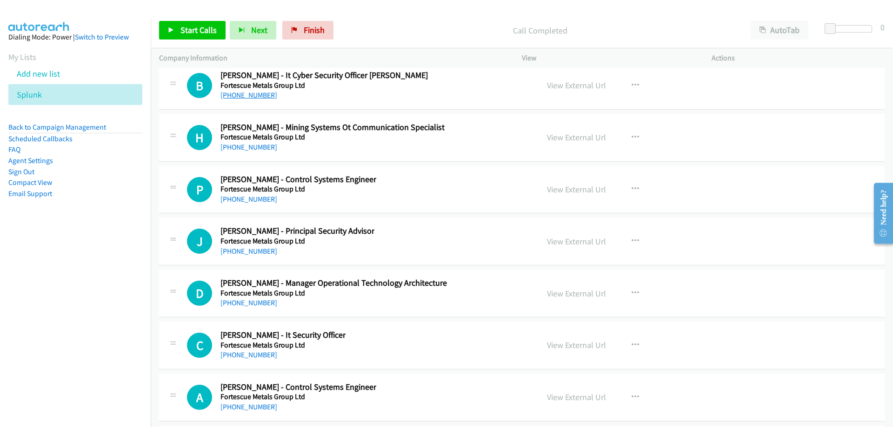
click at [258, 96] on link "+61 8 6218 8535" at bounding box center [248, 95] width 57 height 9
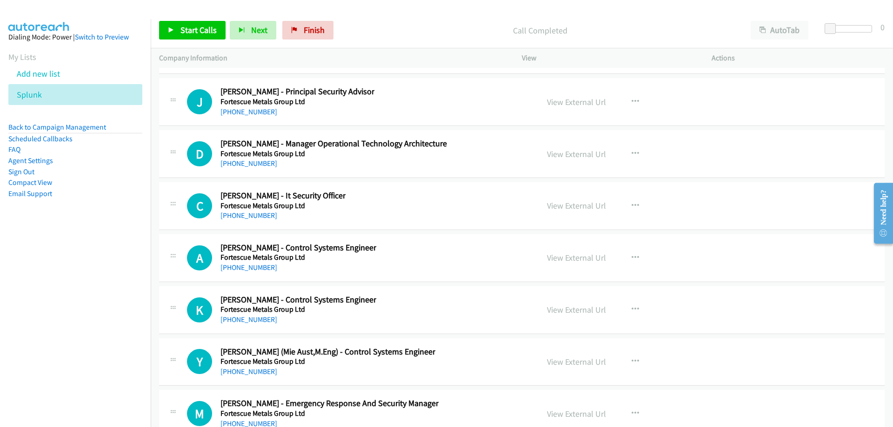
scroll to position [13948, 0]
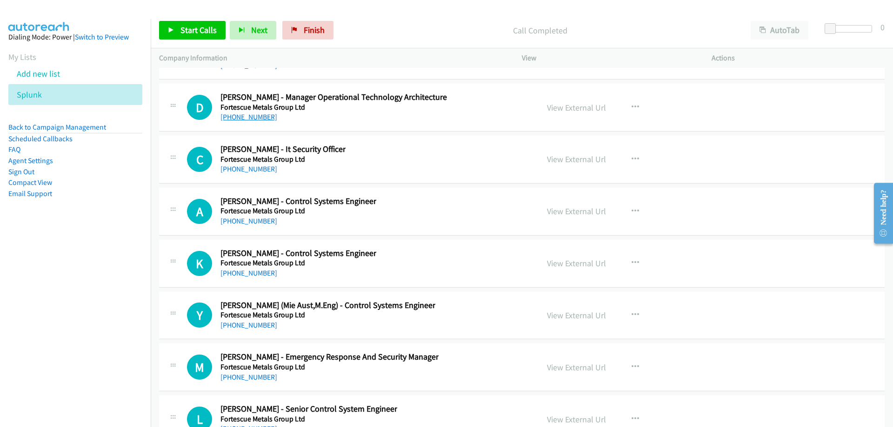
click at [256, 117] on link "+61 417 149 631" at bounding box center [248, 117] width 57 height 9
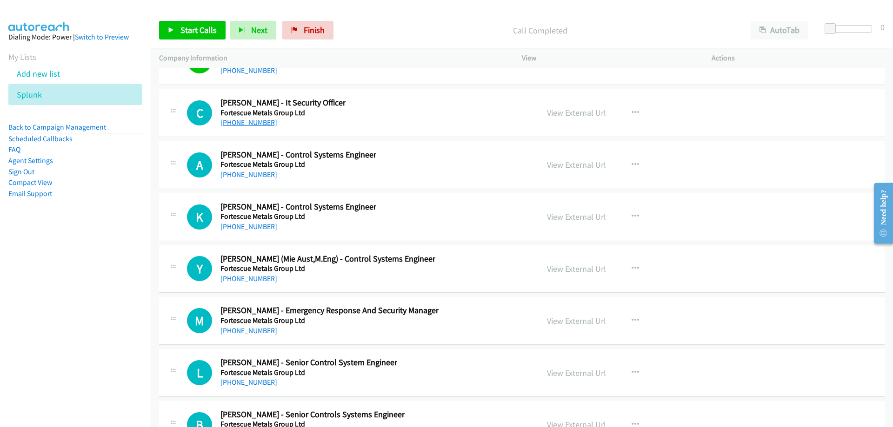
click at [261, 122] on link "+61 484 042 067" at bounding box center [248, 122] width 57 height 9
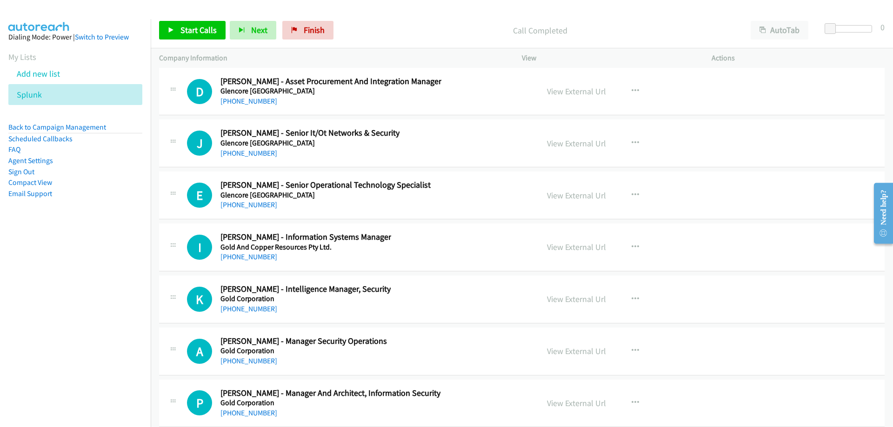
scroll to position [14739, 0]
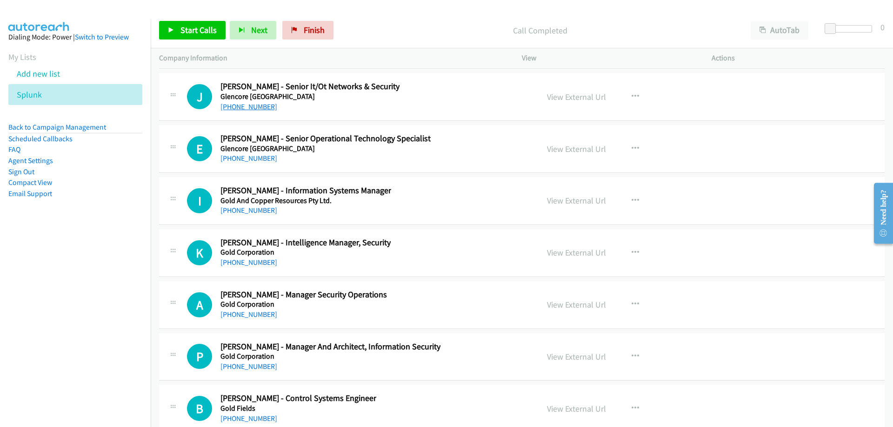
click at [266, 107] on link "+61 466 498 449" at bounding box center [248, 106] width 57 height 9
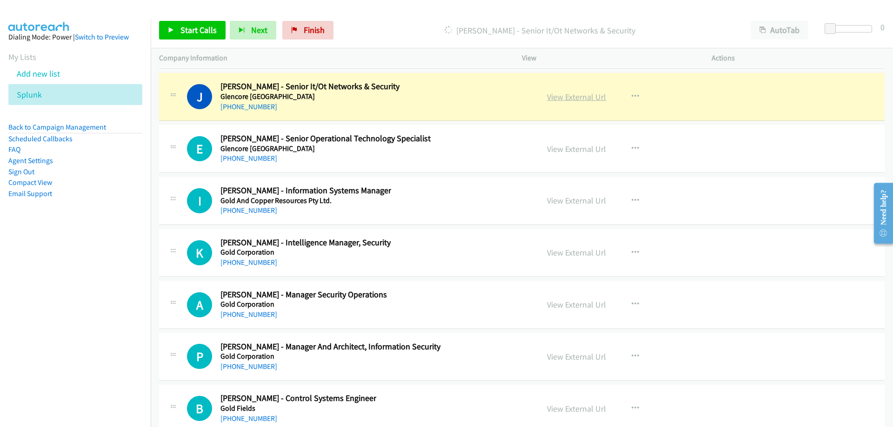
click at [552, 97] on link "View External Url" at bounding box center [576, 97] width 59 height 11
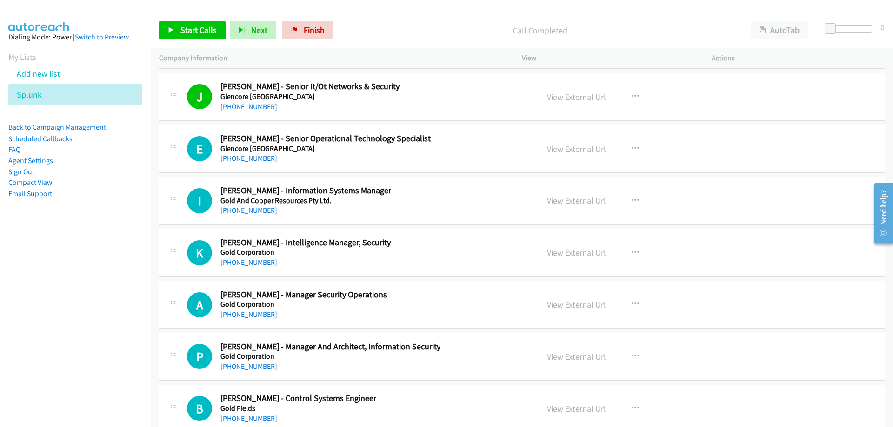
scroll to position [14758, 0]
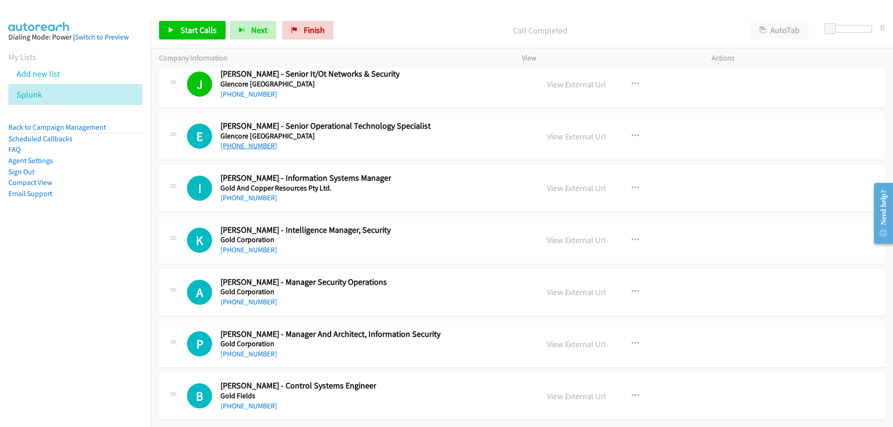
click at [251, 141] on link "+61 422 429 912" at bounding box center [248, 145] width 57 height 9
click at [557, 131] on link "View External Url" at bounding box center [576, 136] width 59 height 11
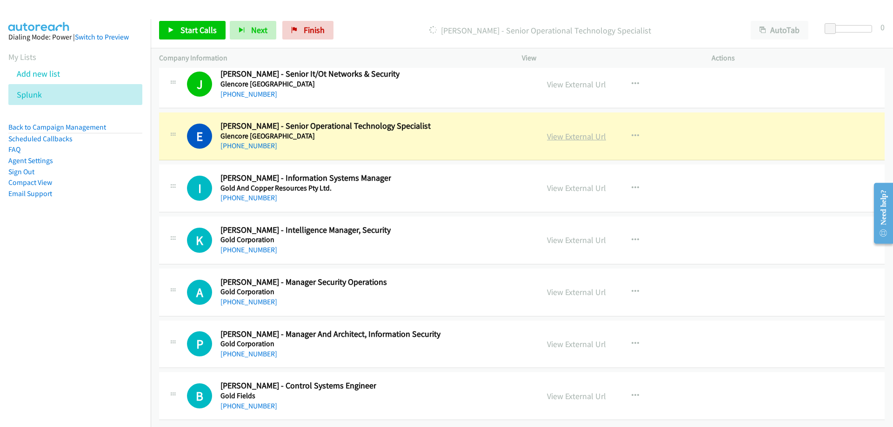
click at [570, 132] on link "View External Url" at bounding box center [576, 136] width 59 height 11
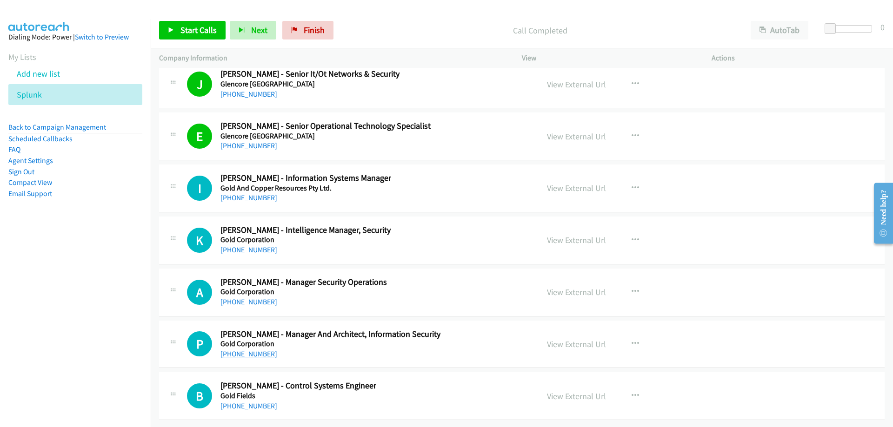
click at [255, 350] on link "+61 424 440 791" at bounding box center [248, 354] width 57 height 9
click at [50, 93] on li "Splunk" at bounding box center [75, 94] width 134 height 21
click at [47, 95] on icon at bounding box center [47, 95] width 7 height 7
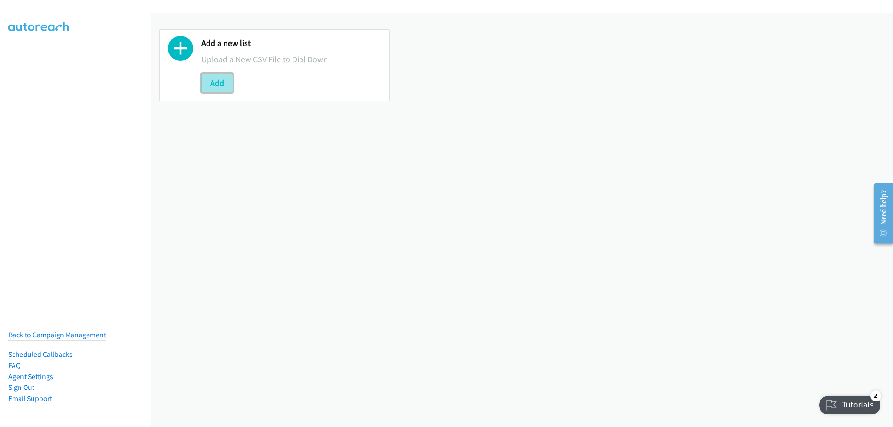
click at [212, 89] on button "Add" at bounding box center [217, 83] width 32 height 19
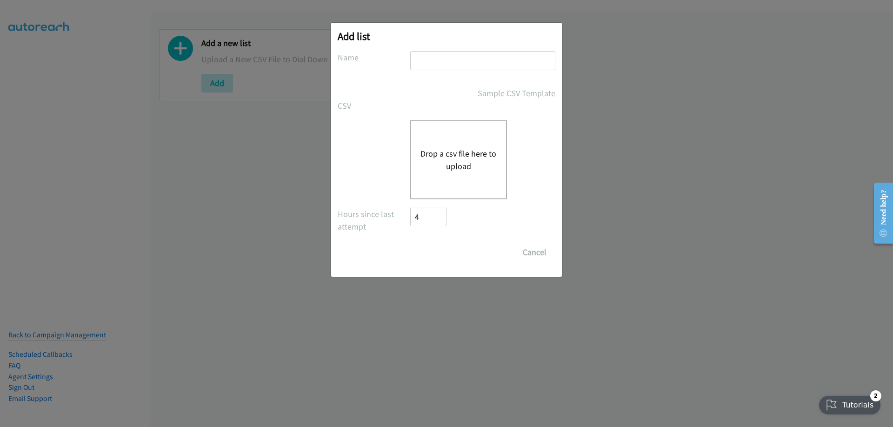
click at [448, 143] on div "Drop a csv file here to upload" at bounding box center [458, 159] width 97 height 79
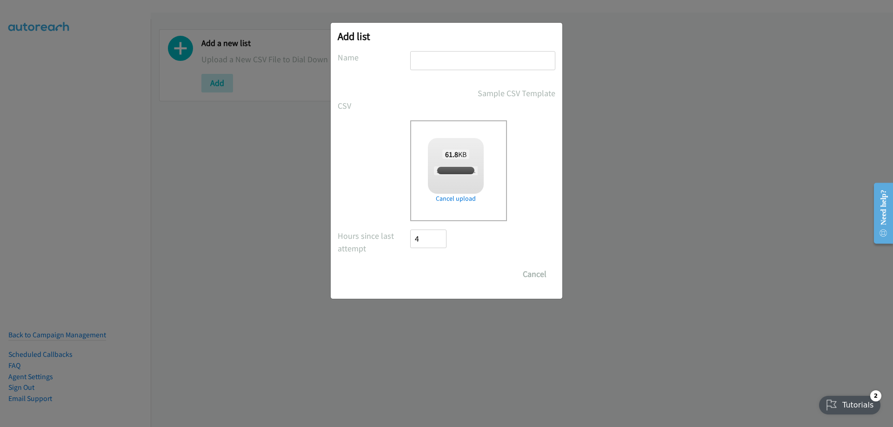
click at [500, 56] on input "text" at bounding box center [482, 60] width 145 height 19
checkbox input "true"
type input "splunk"
click at [442, 279] on input "Save List" at bounding box center [434, 274] width 49 height 19
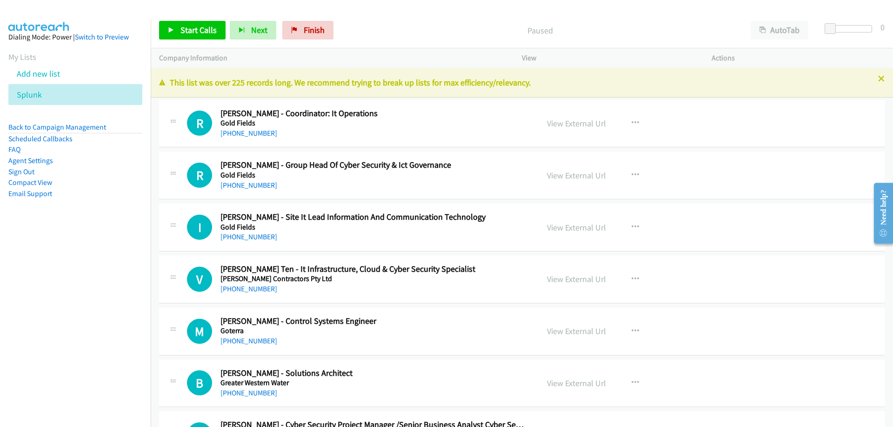
click at [266, 132] on link "[PHONE_NUMBER]" at bounding box center [248, 133] width 57 height 9
click at [257, 132] on link "[PHONE_NUMBER]" at bounding box center [248, 133] width 57 height 9
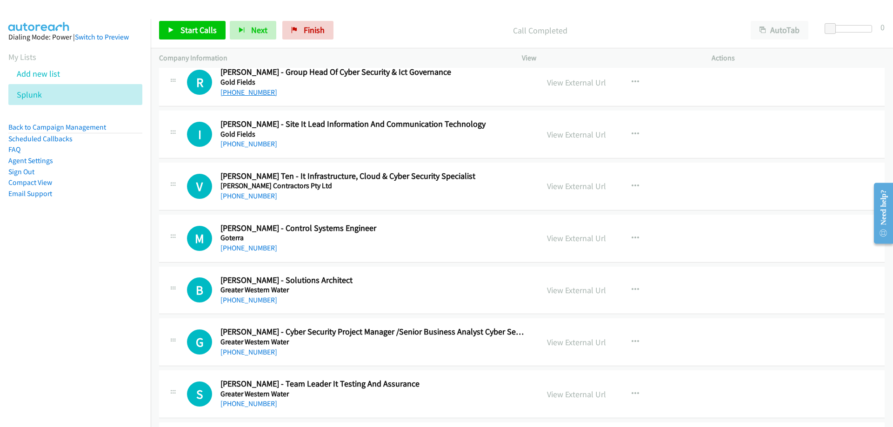
click at [248, 92] on link "[PHONE_NUMBER]" at bounding box center [248, 92] width 57 height 9
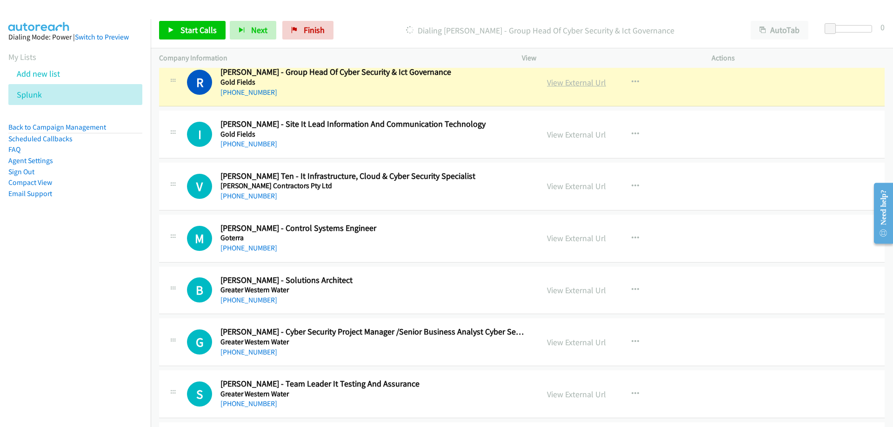
click at [553, 85] on link "View External Url" at bounding box center [576, 82] width 59 height 11
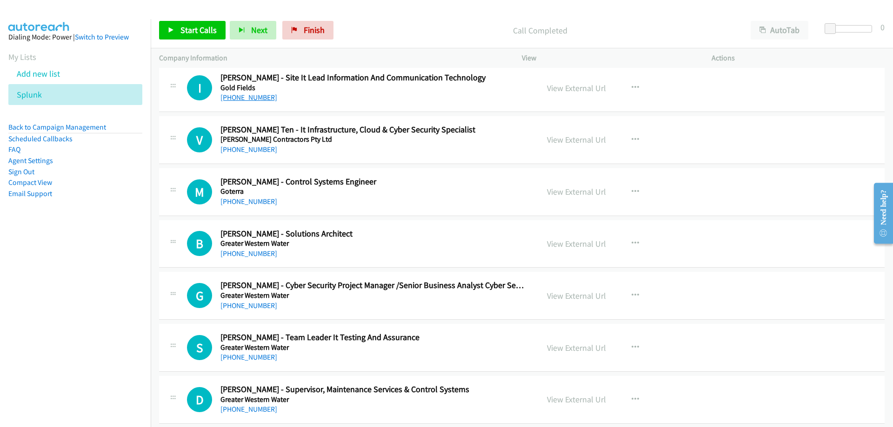
scroll to position [186, 0]
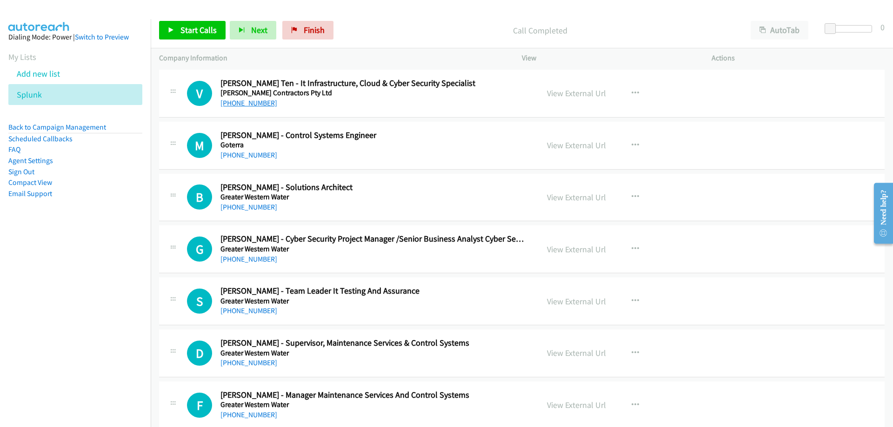
click at [259, 103] on link "[PHONE_NUMBER]" at bounding box center [248, 103] width 57 height 9
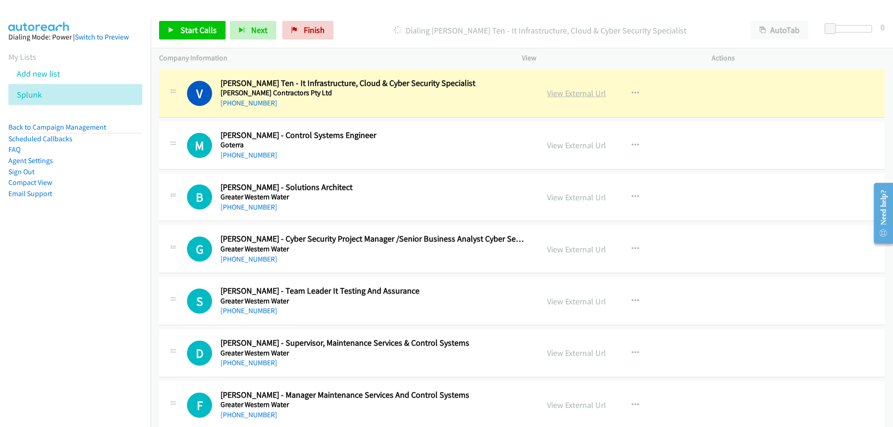
click at [552, 93] on link "View External Url" at bounding box center [576, 93] width 59 height 11
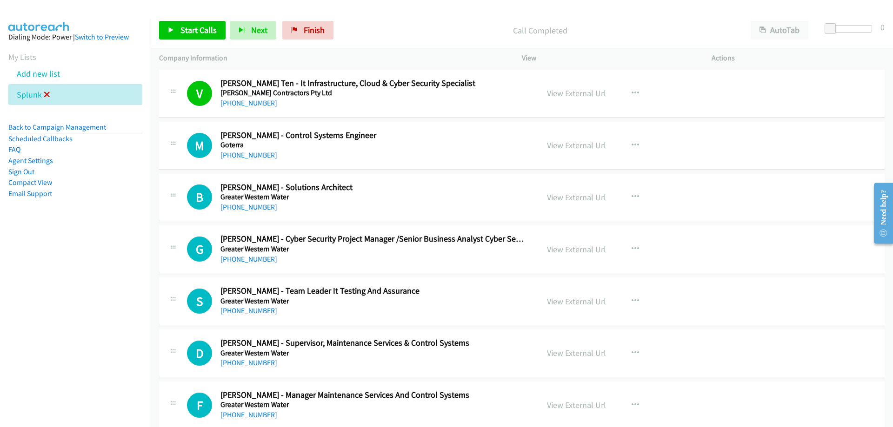
click at [46, 96] on icon at bounding box center [47, 95] width 7 height 7
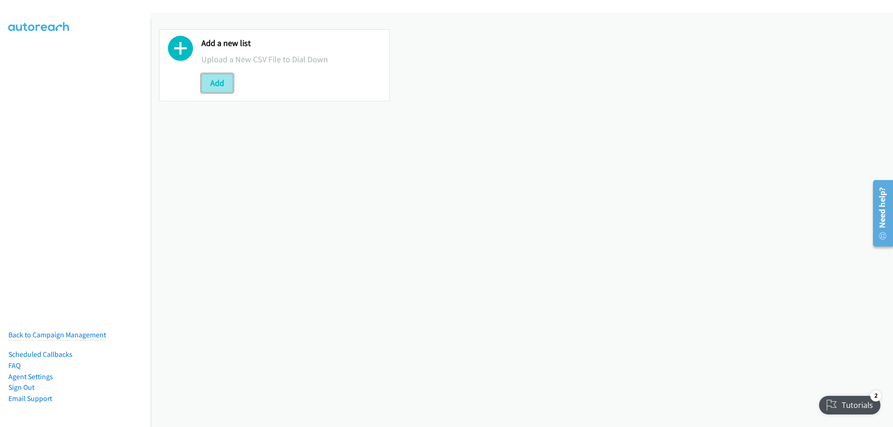
click at [230, 91] on button "Add" at bounding box center [217, 83] width 32 height 19
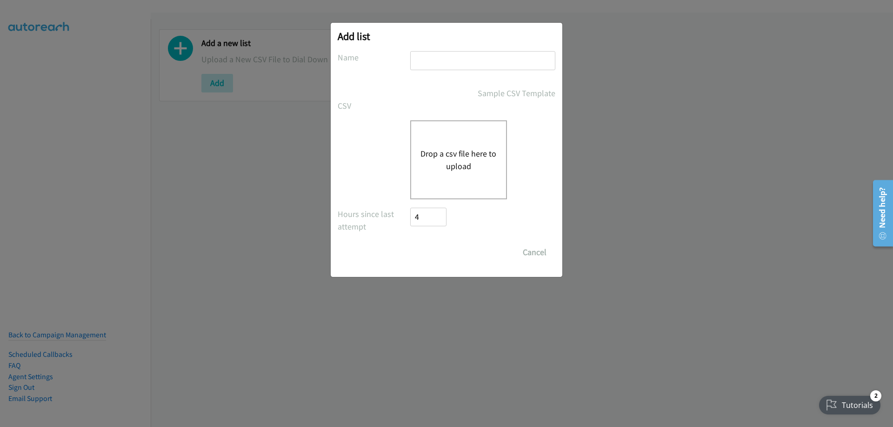
click at [460, 67] on input "text" at bounding box center [482, 60] width 145 height 19
type input "redhat"
click at [489, 127] on div "Drop a csv file here to upload" at bounding box center [458, 159] width 97 height 79
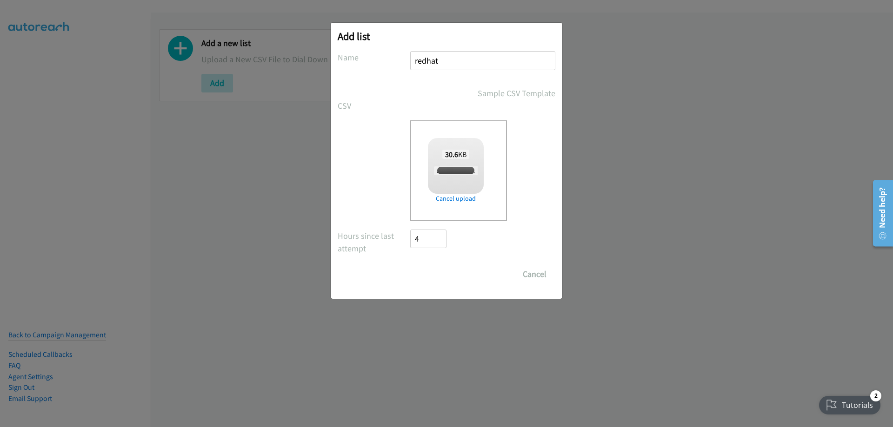
checkbox input "true"
click at [453, 275] on input "Save List" at bounding box center [434, 274] width 49 height 19
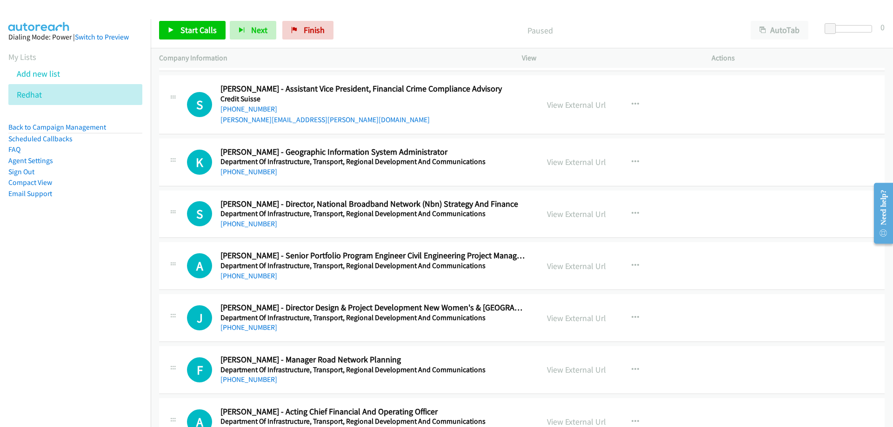
scroll to position [93, 0]
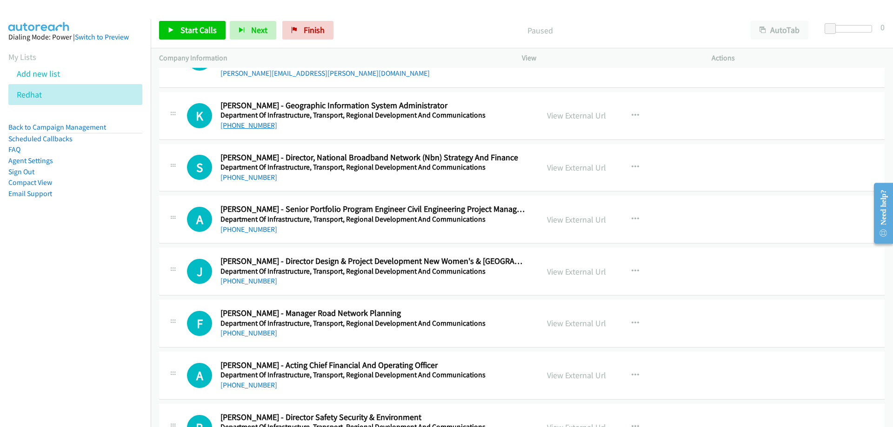
click at [263, 125] on link "[PHONE_NUMBER]" at bounding box center [248, 125] width 57 height 9
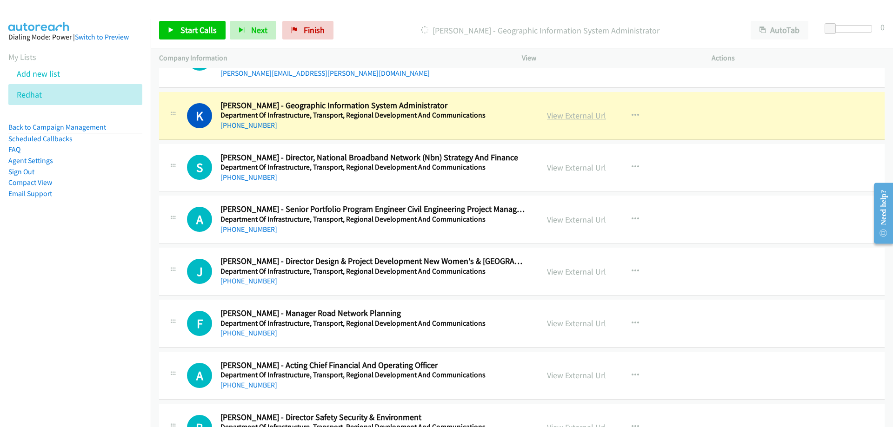
click at [593, 115] on link "View External Url" at bounding box center [576, 115] width 59 height 11
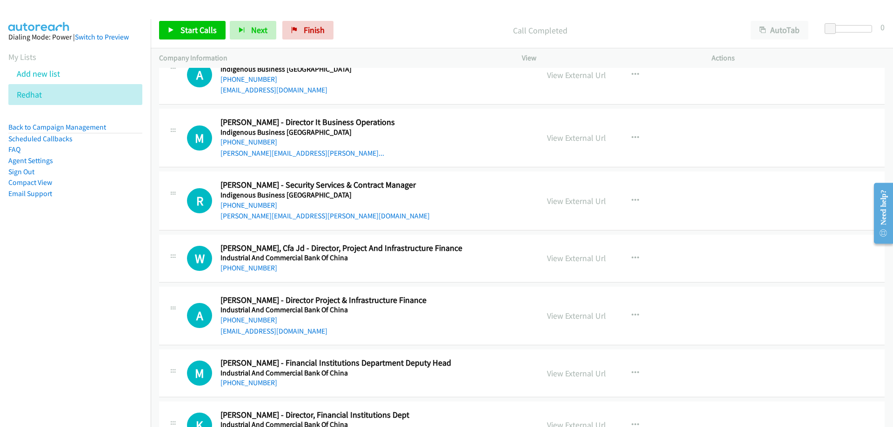
scroll to position [790, 0]
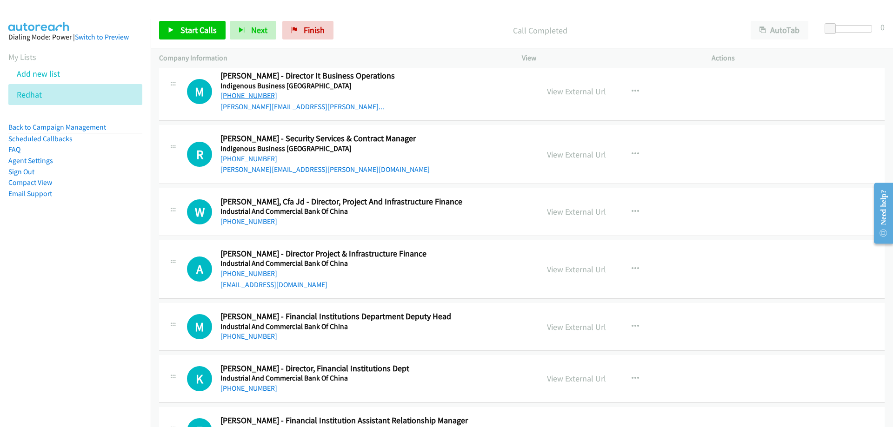
click at [261, 93] on link "[PHONE_NUMBER]" at bounding box center [248, 95] width 57 height 9
click at [250, 94] on link "[PHONE_NUMBER]" at bounding box center [248, 95] width 57 height 9
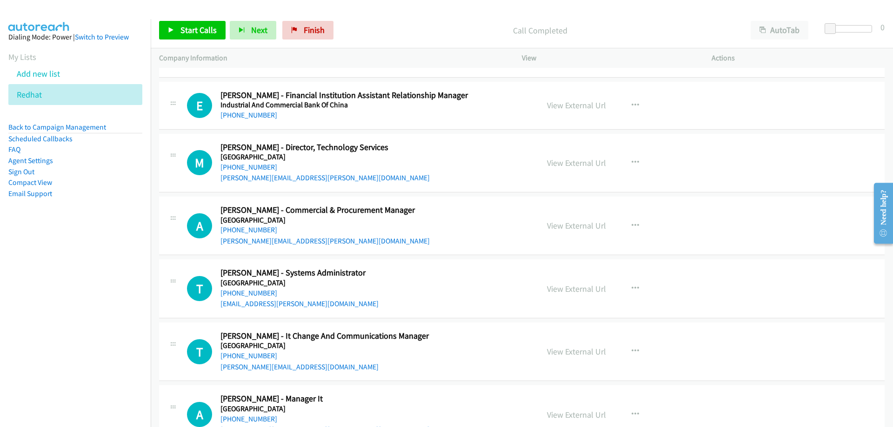
scroll to position [1162, 0]
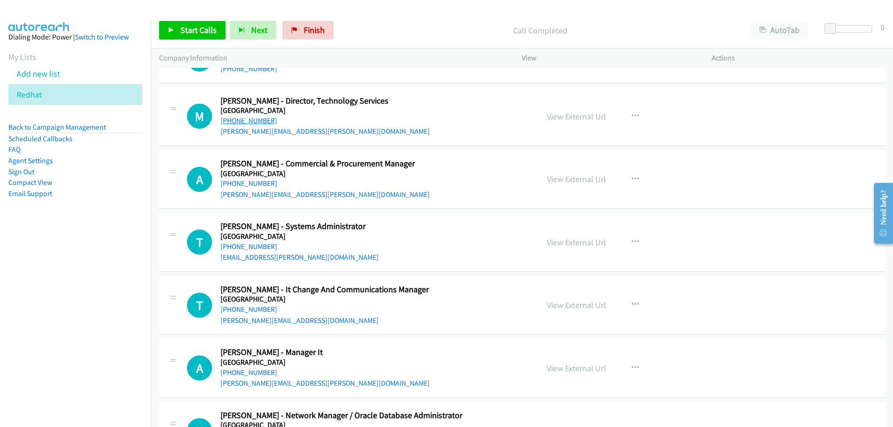
click at [263, 118] on link "[PHONE_NUMBER]" at bounding box center [248, 120] width 57 height 9
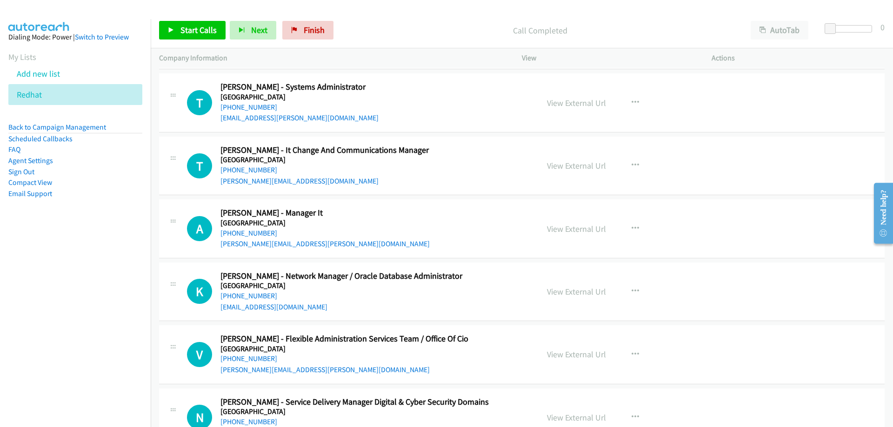
scroll to position [1348, 0]
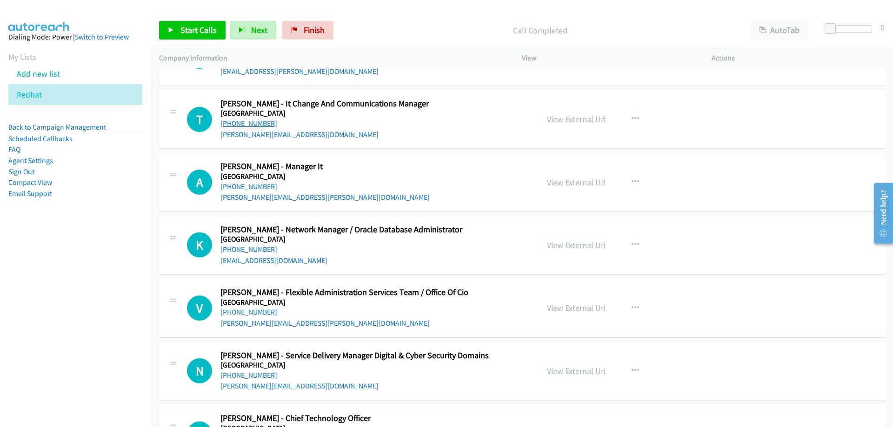
click at [253, 121] on link "[PHONE_NUMBER]" at bounding box center [248, 123] width 57 height 9
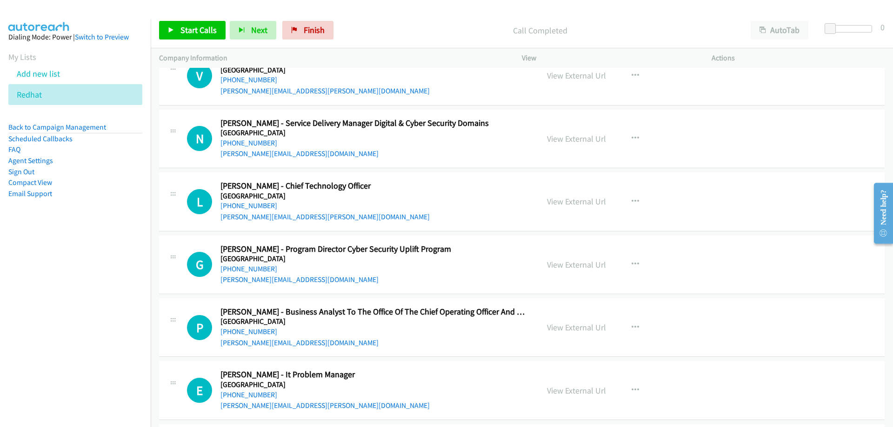
scroll to position [1627, 0]
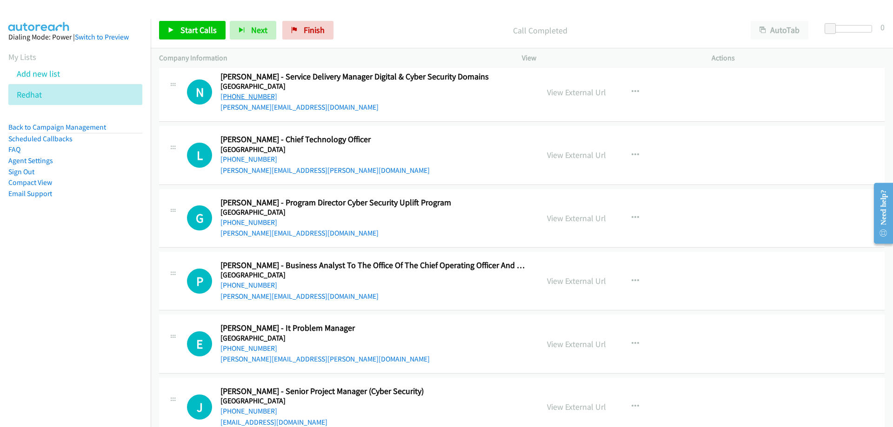
click at [257, 99] on link "[PHONE_NUMBER]" at bounding box center [248, 96] width 57 height 9
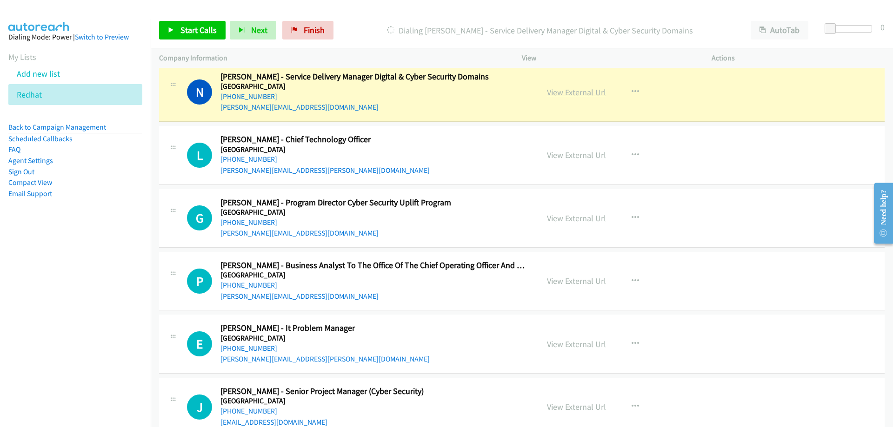
click at [557, 88] on link "View External Url" at bounding box center [576, 92] width 59 height 11
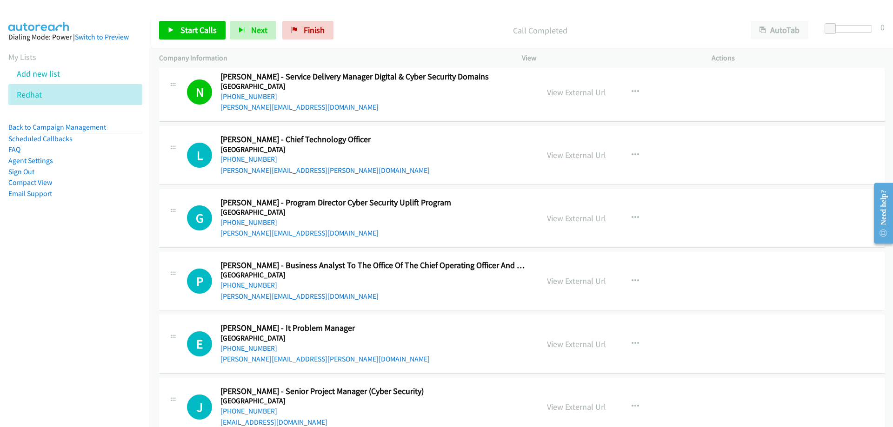
scroll to position [1674, 0]
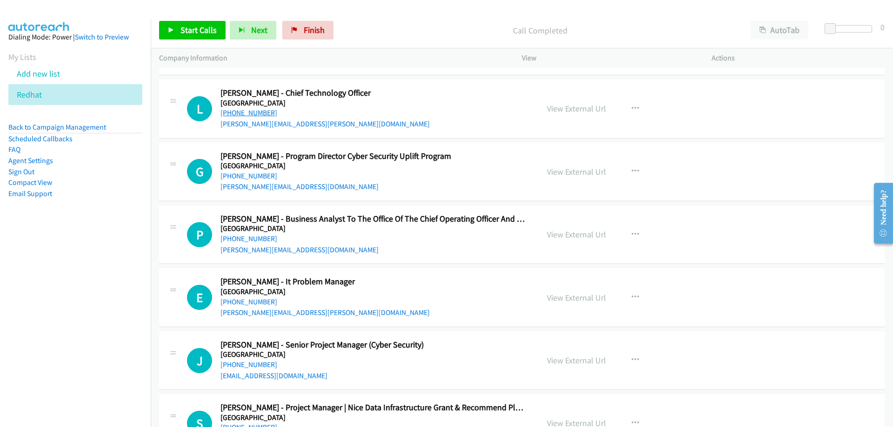
click at [234, 110] on link "[PHONE_NUMBER]" at bounding box center [248, 112] width 57 height 9
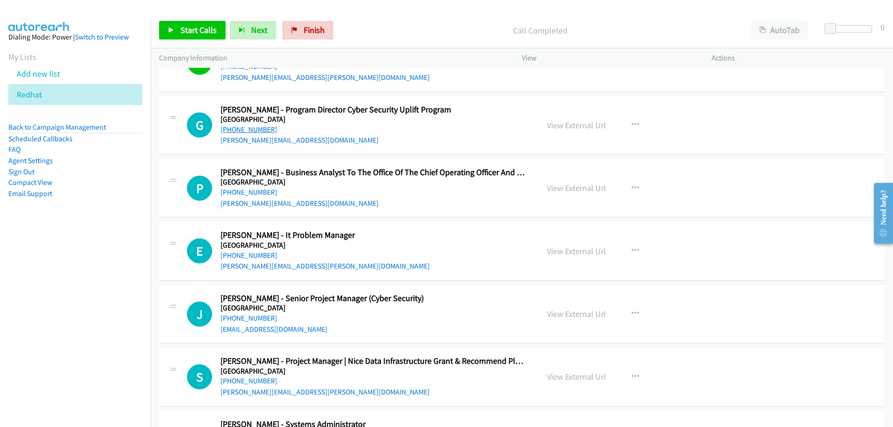
click at [246, 131] on link "[PHONE_NUMBER]" at bounding box center [248, 129] width 57 height 9
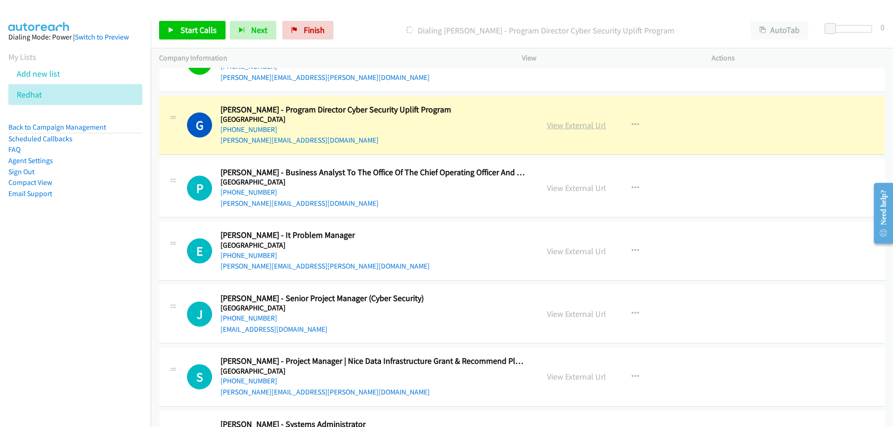
click at [583, 128] on link "View External Url" at bounding box center [576, 125] width 59 height 11
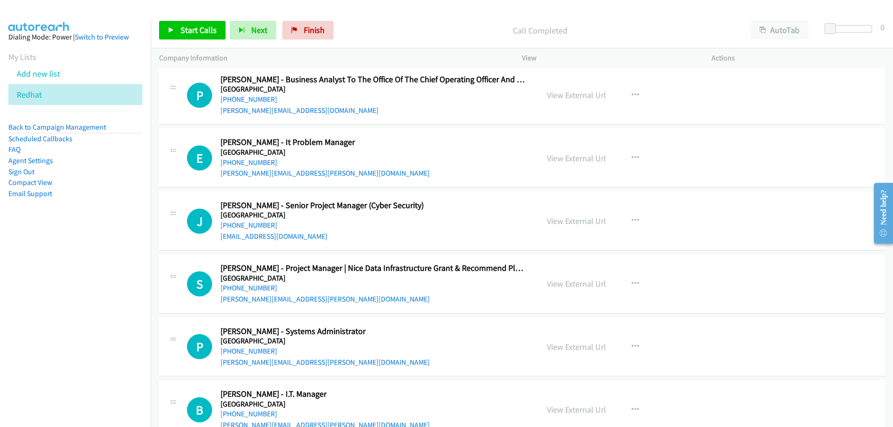
scroll to position [1860, 0]
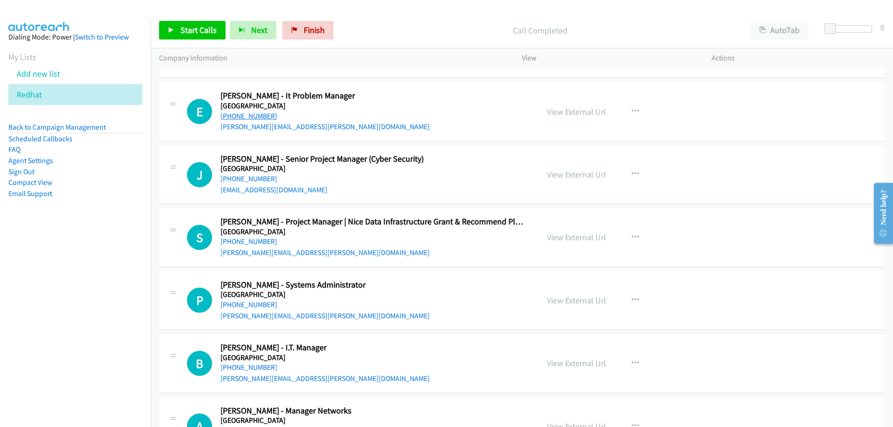
click at [263, 112] on link "[PHONE_NUMBER]" at bounding box center [248, 116] width 57 height 9
click at [550, 112] on link "View External Url" at bounding box center [576, 111] width 59 height 11
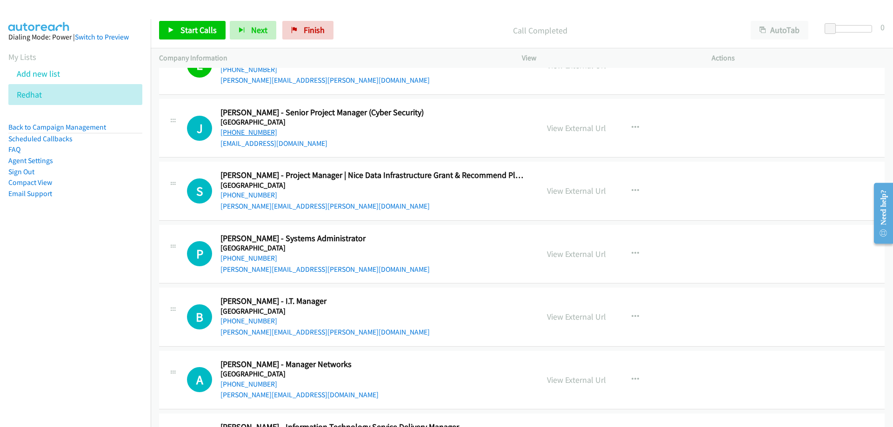
click at [247, 134] on link "[PHONE_NUMBER]" at bounding box center [248, 132] width 57 height 9
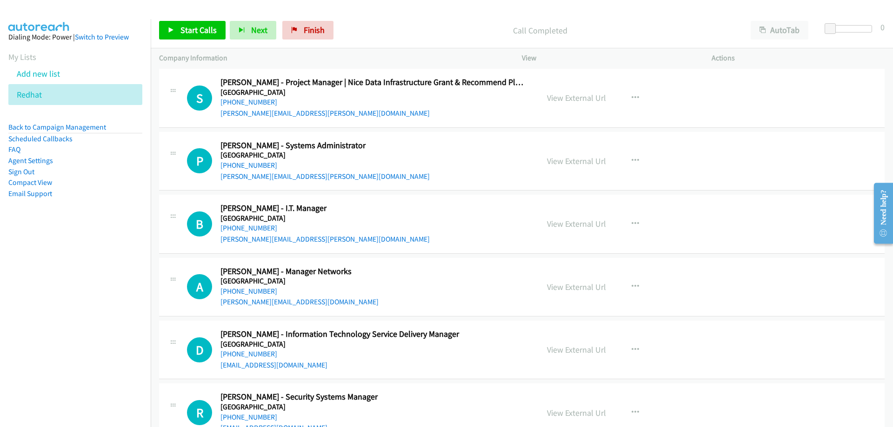
scroll to position [2046, 0]
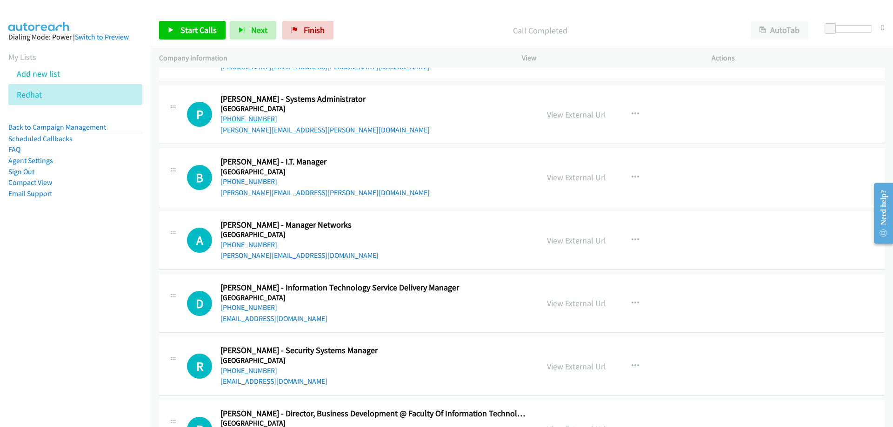
click at [253, 118] on link "[PHONE_NUMBER]" at bounding box center [248, 118] width 57 height 9
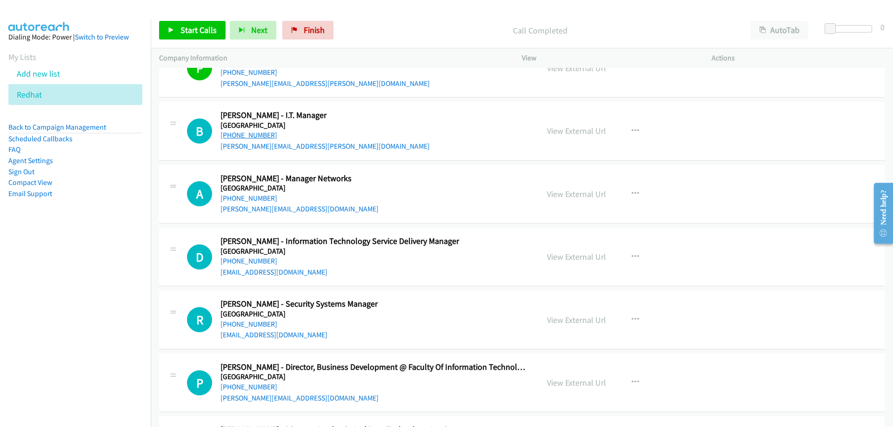
click at [258, 132] on link "[PHONE_NUMBER]" at bounding box center [248, 135] width 57 height 9
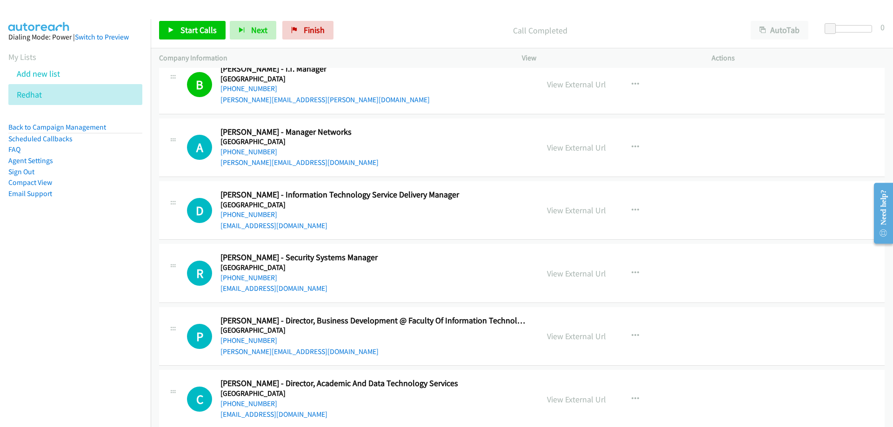
scroll to position [2185, 0]
